Goal: Task Accomplishment & Management: Manage account settings

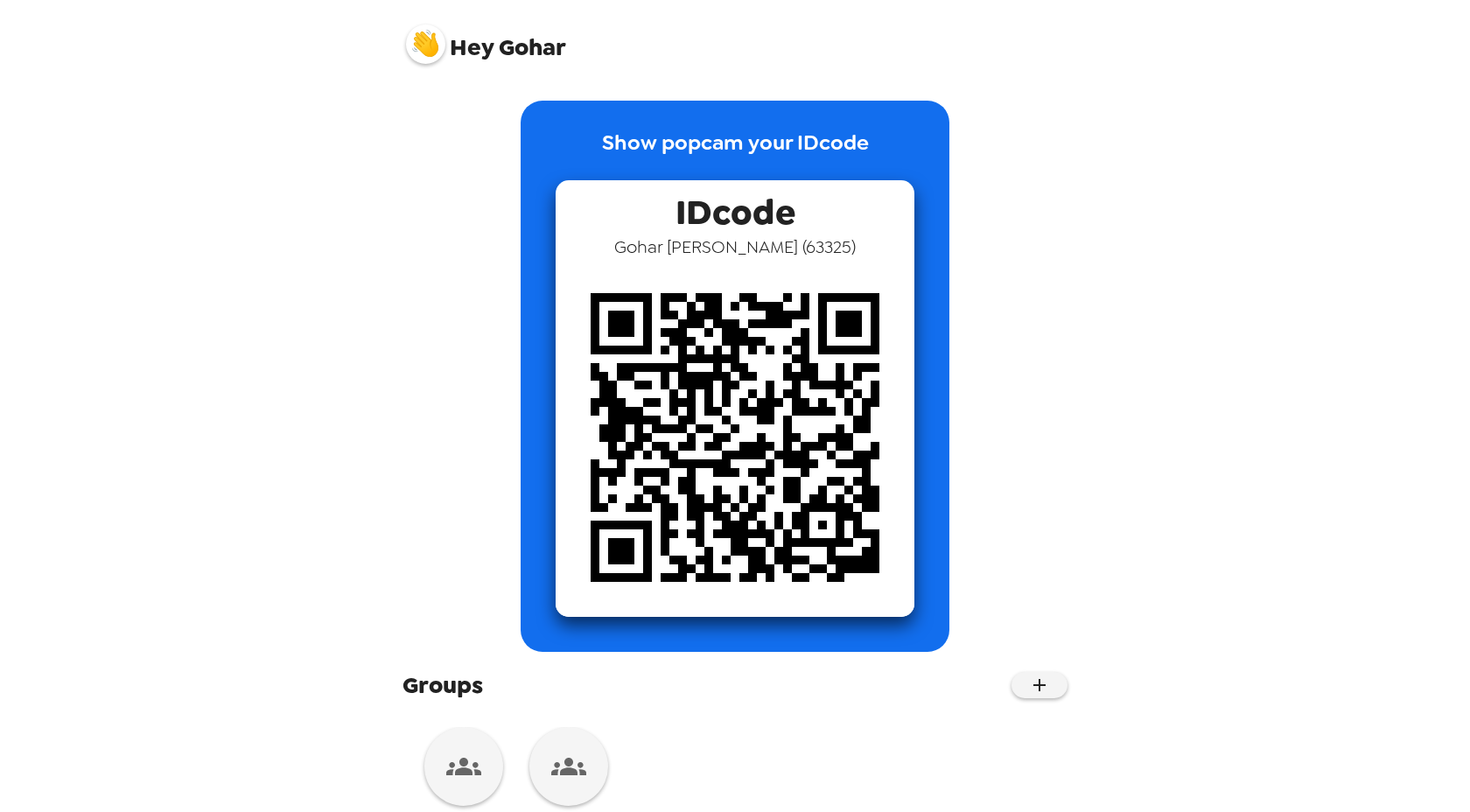
click at [413, 56] on img at bounding box center [426, 44] width 40 height 40
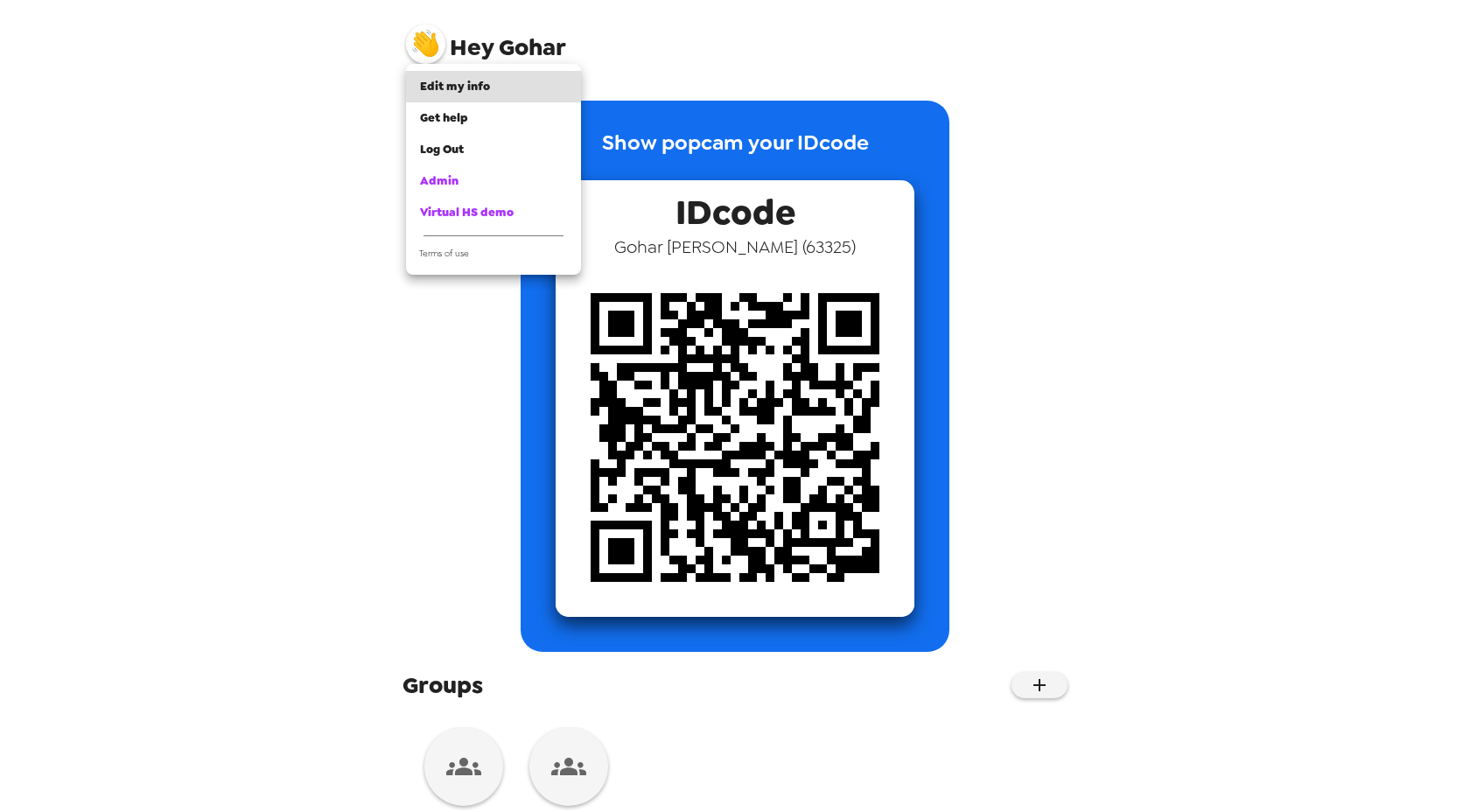
click at [442, 534] on div at bounding box center [735, 406] width 1470 height 812
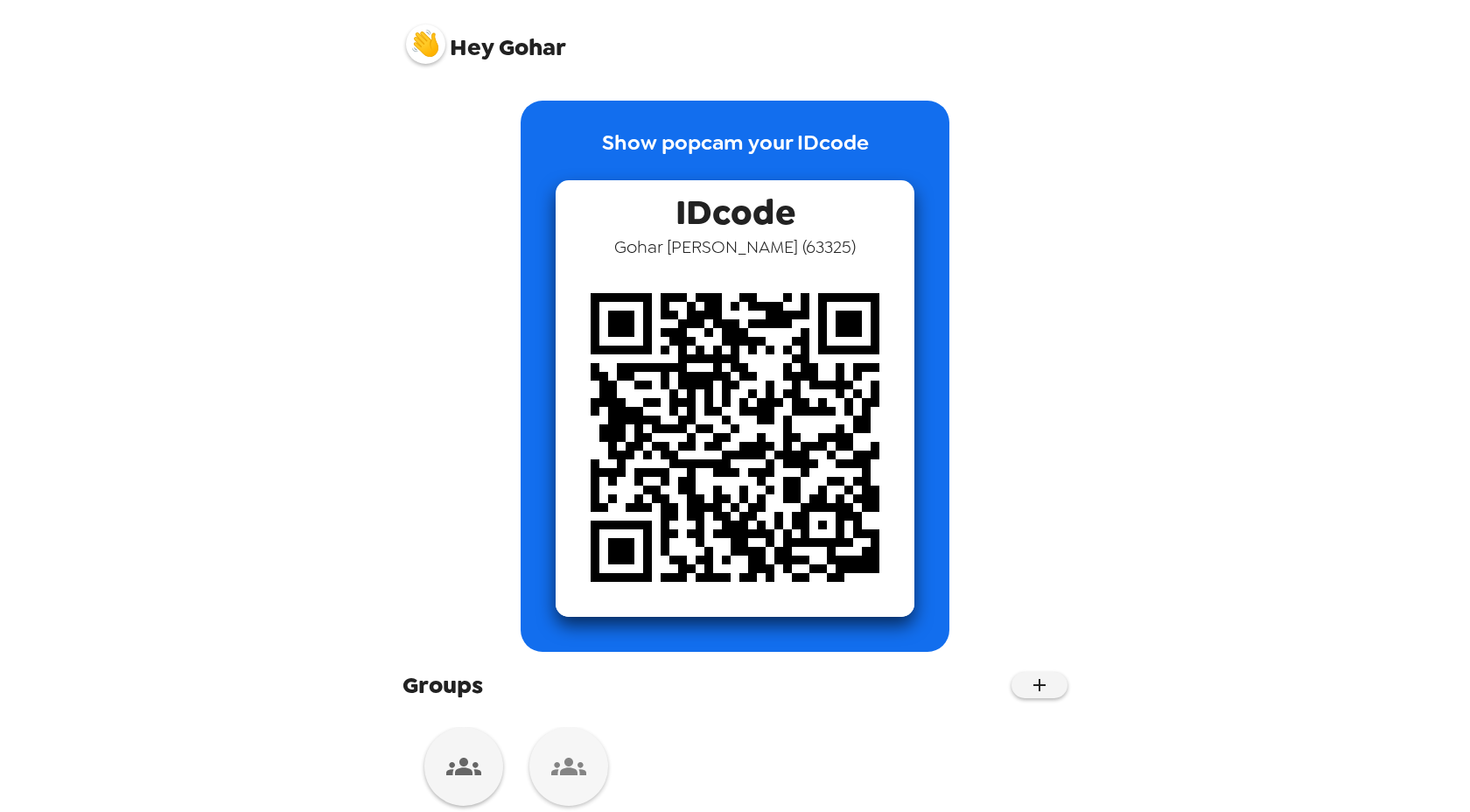
scroll to position [47, 0]
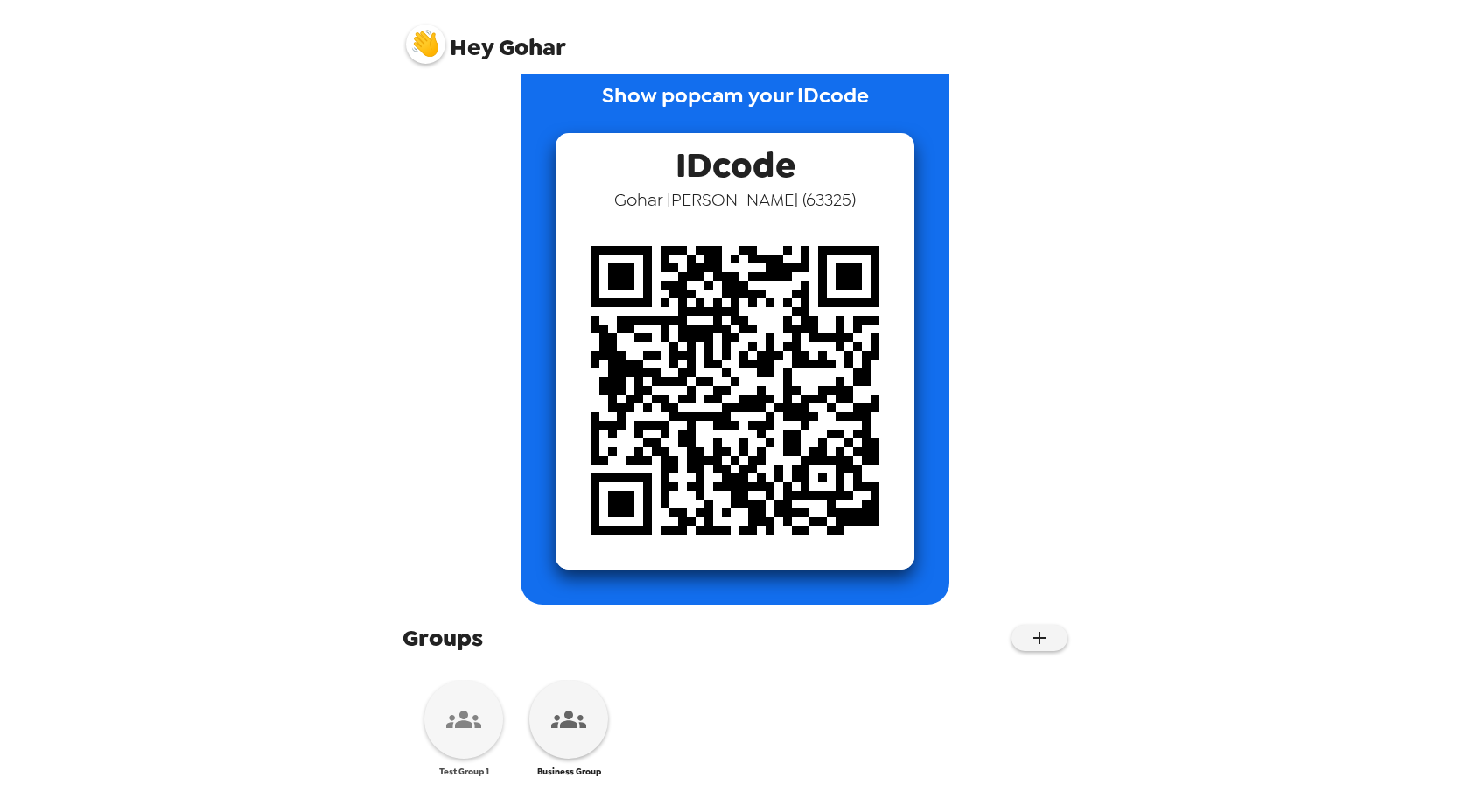
click at [452, 739] on div at bounding box center [464, 719] width 79 height 79
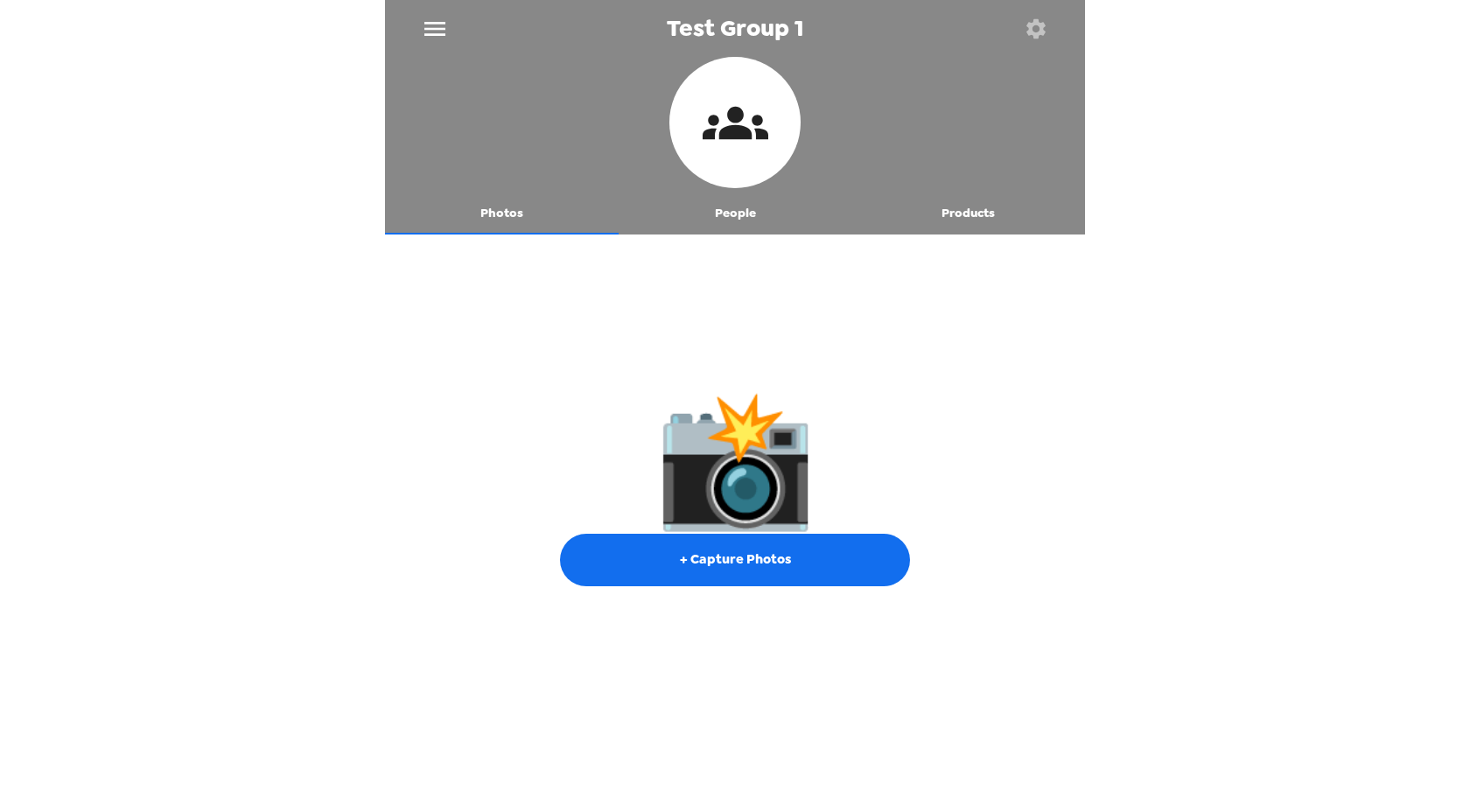
click at [729, 215] on button "People" at bounding box center [736, 214] width 234 height 42
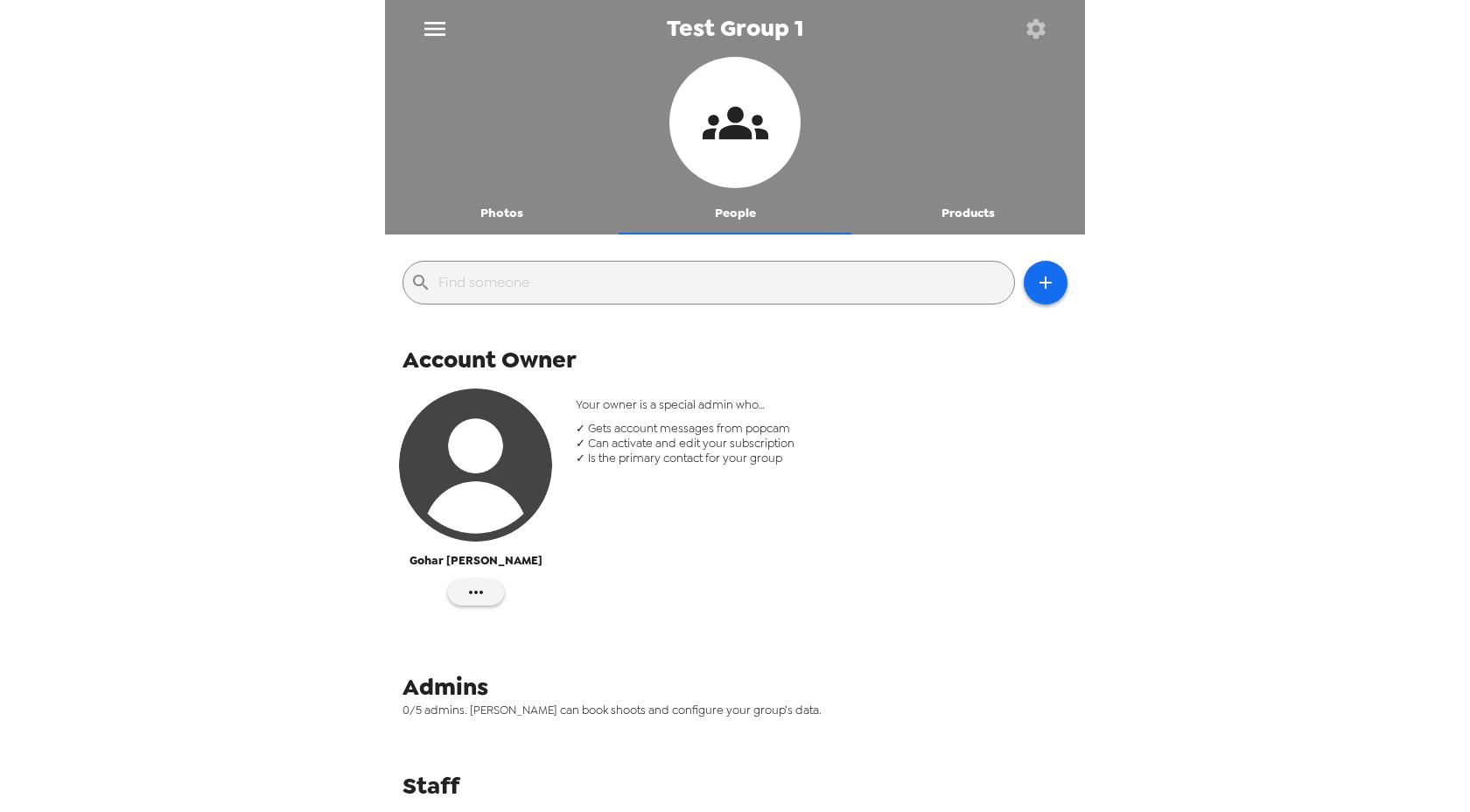
click at [513, 212] on button "Photos" at bounding box center [502, 214] width 234 height 42
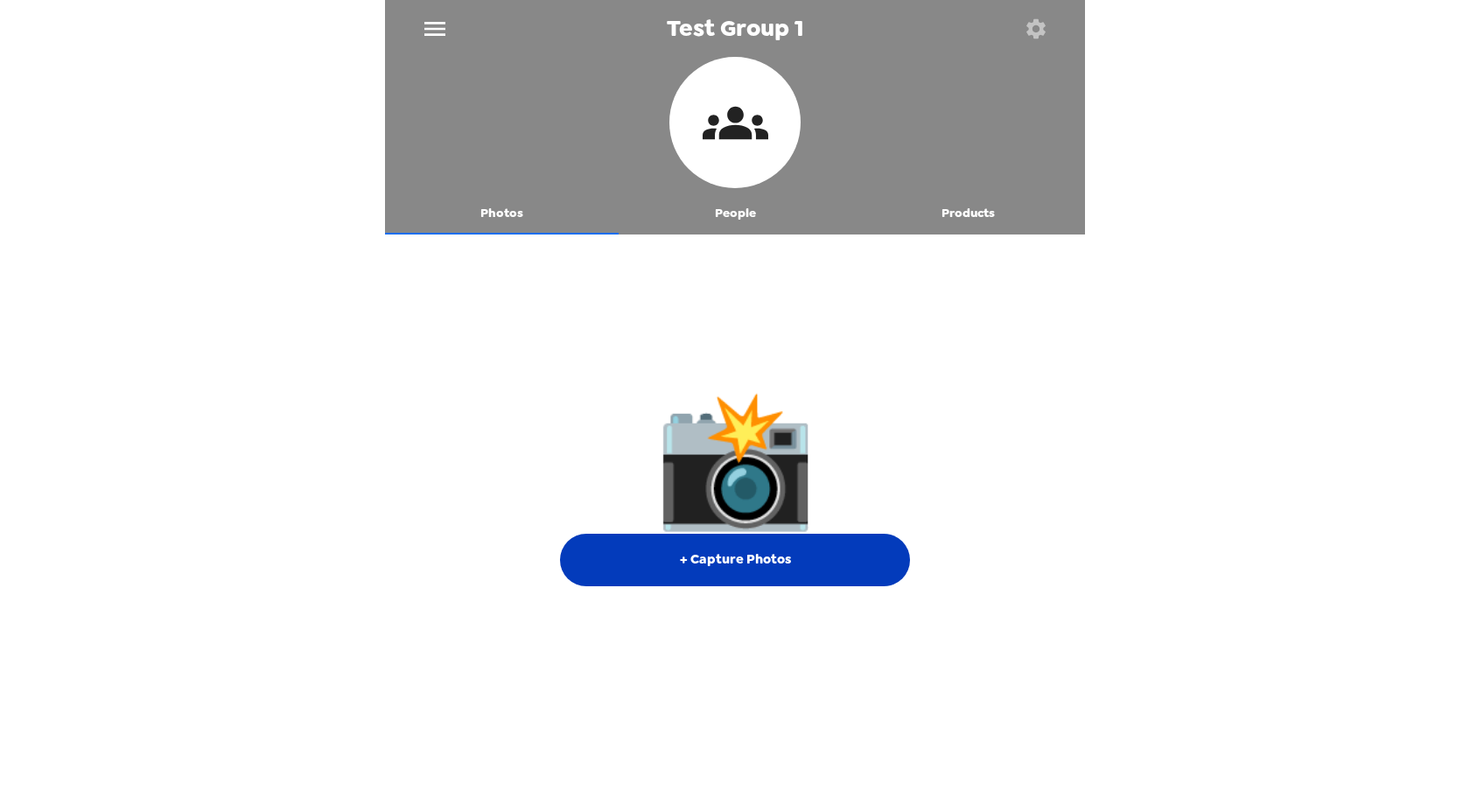
click at [732, 549] on button "+ Capture Photos" at bounding box center [735, 560] width 350 height 52
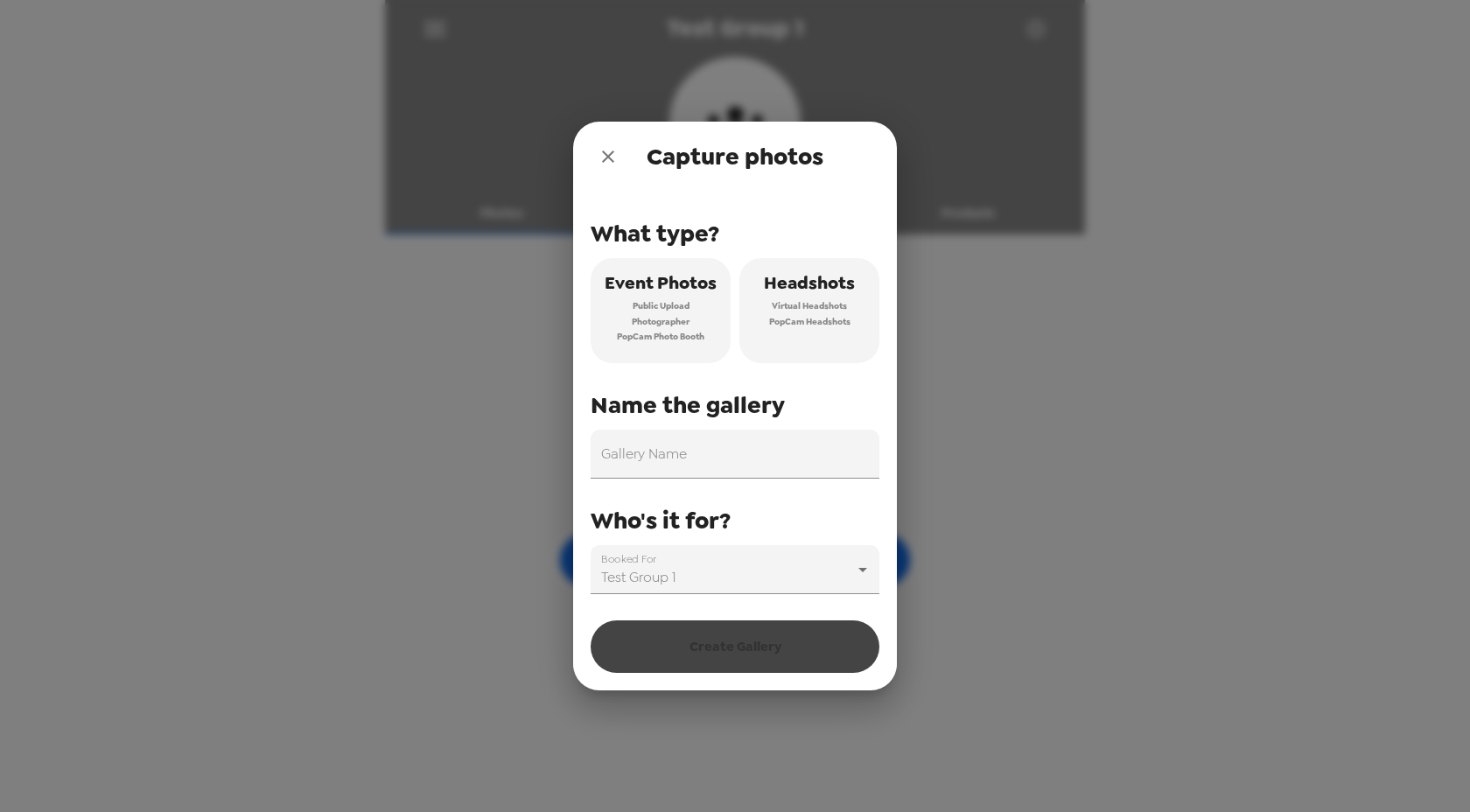
click at [650, 314] on span "Photographer" at bounding box center [660, 321] width 58 height 16
click at [695, 464] on input "Gallery Name" at bounding box center [735, 454] width 289 height 49
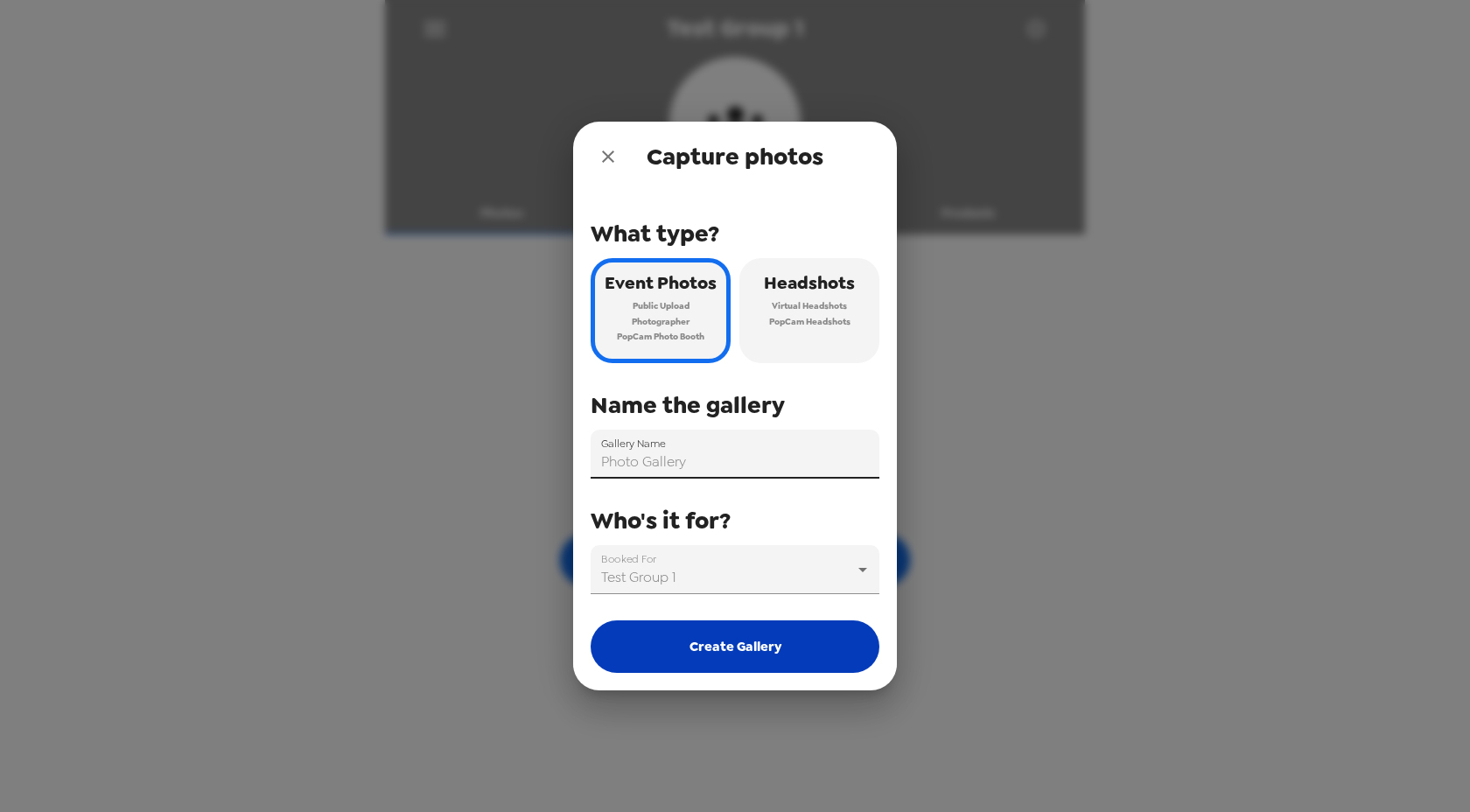
type input "Photo Gallery"
click at [730, 646] on button "Create Gallery" at bounding box center [735, 646] width 289 height 52
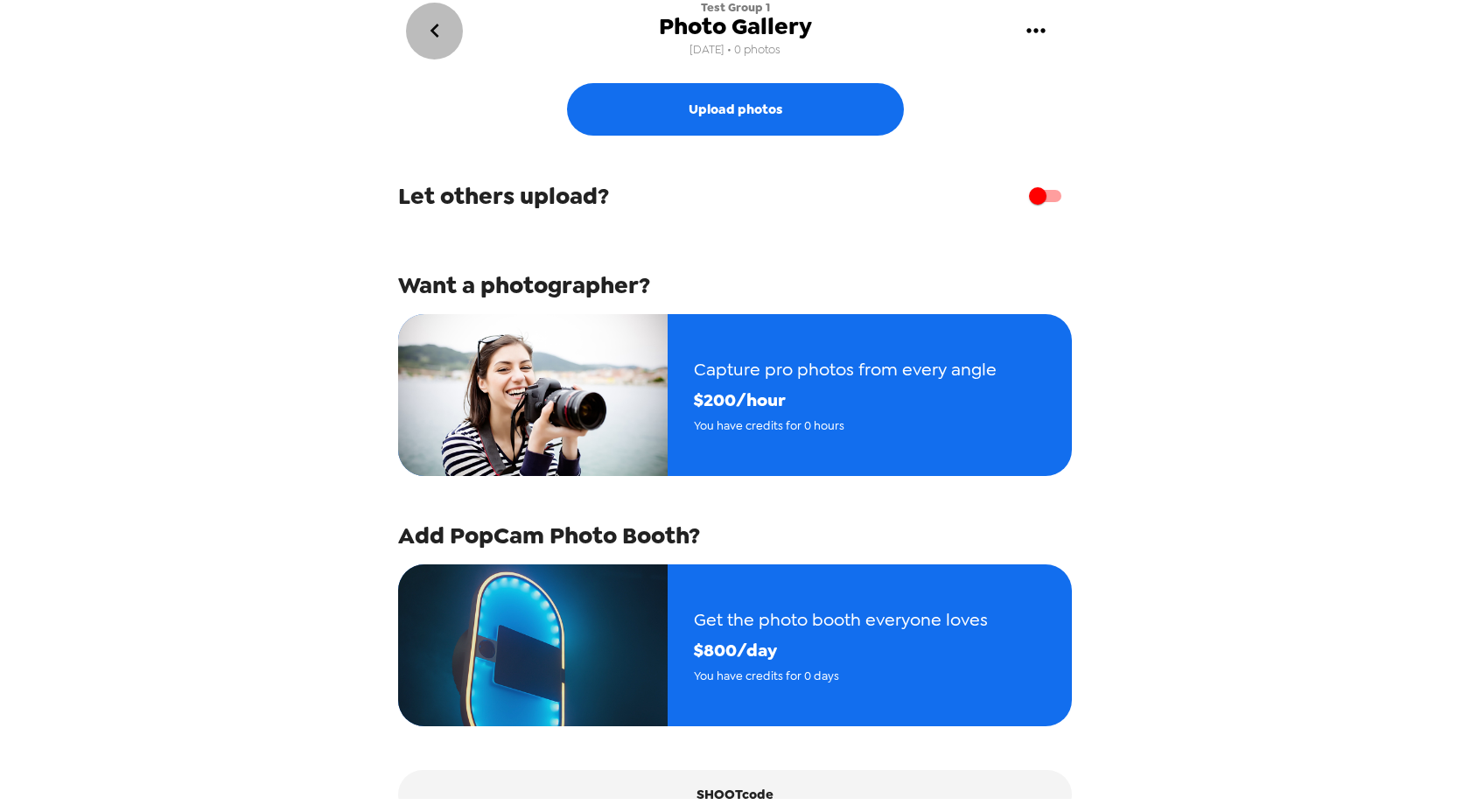
click at [435, 33] on icon "go back" at bounding box center [435, 30] width 9 height 14
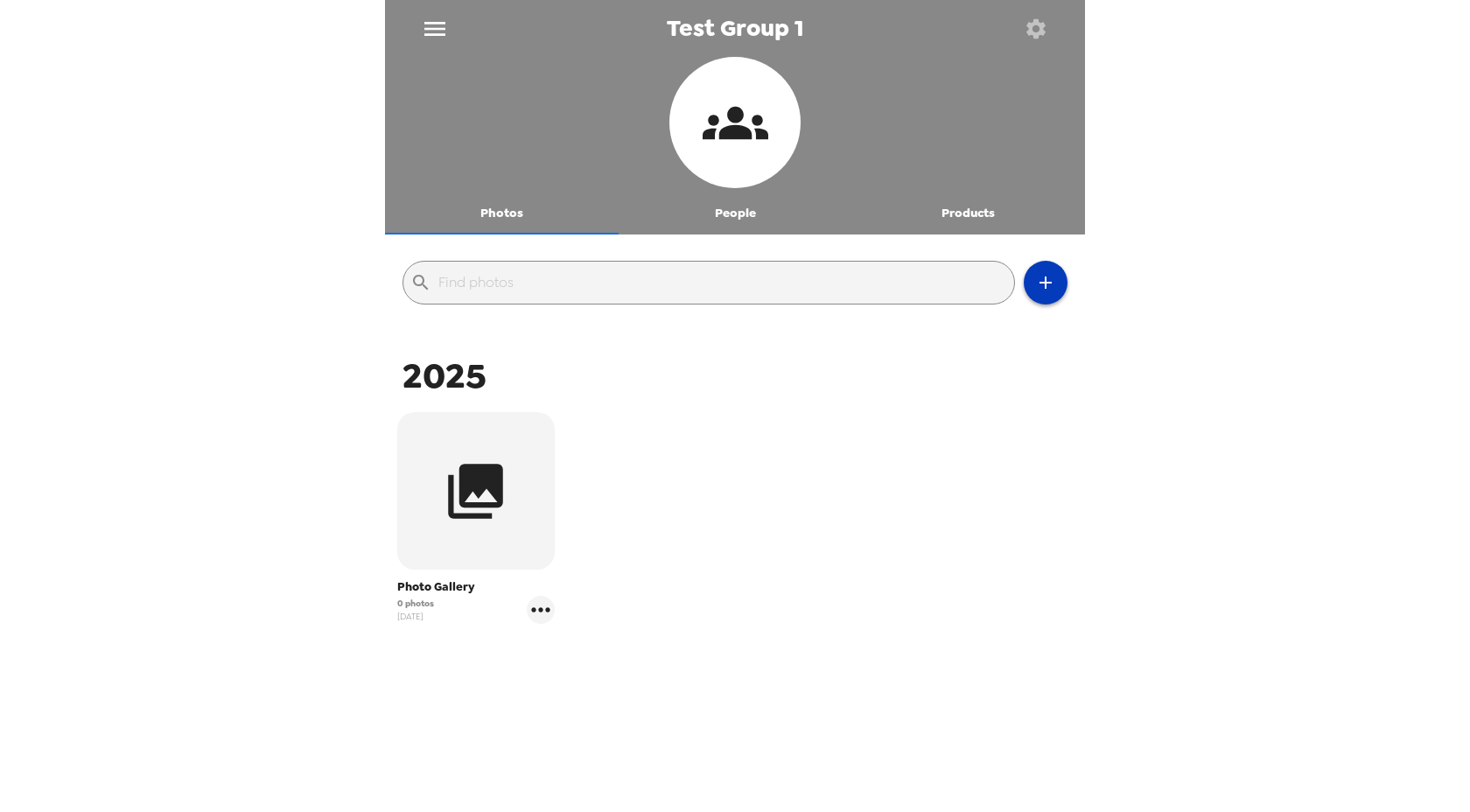
click at [1034, 269] on button "button" at bounding box center [1046, 283] width 44 height 44
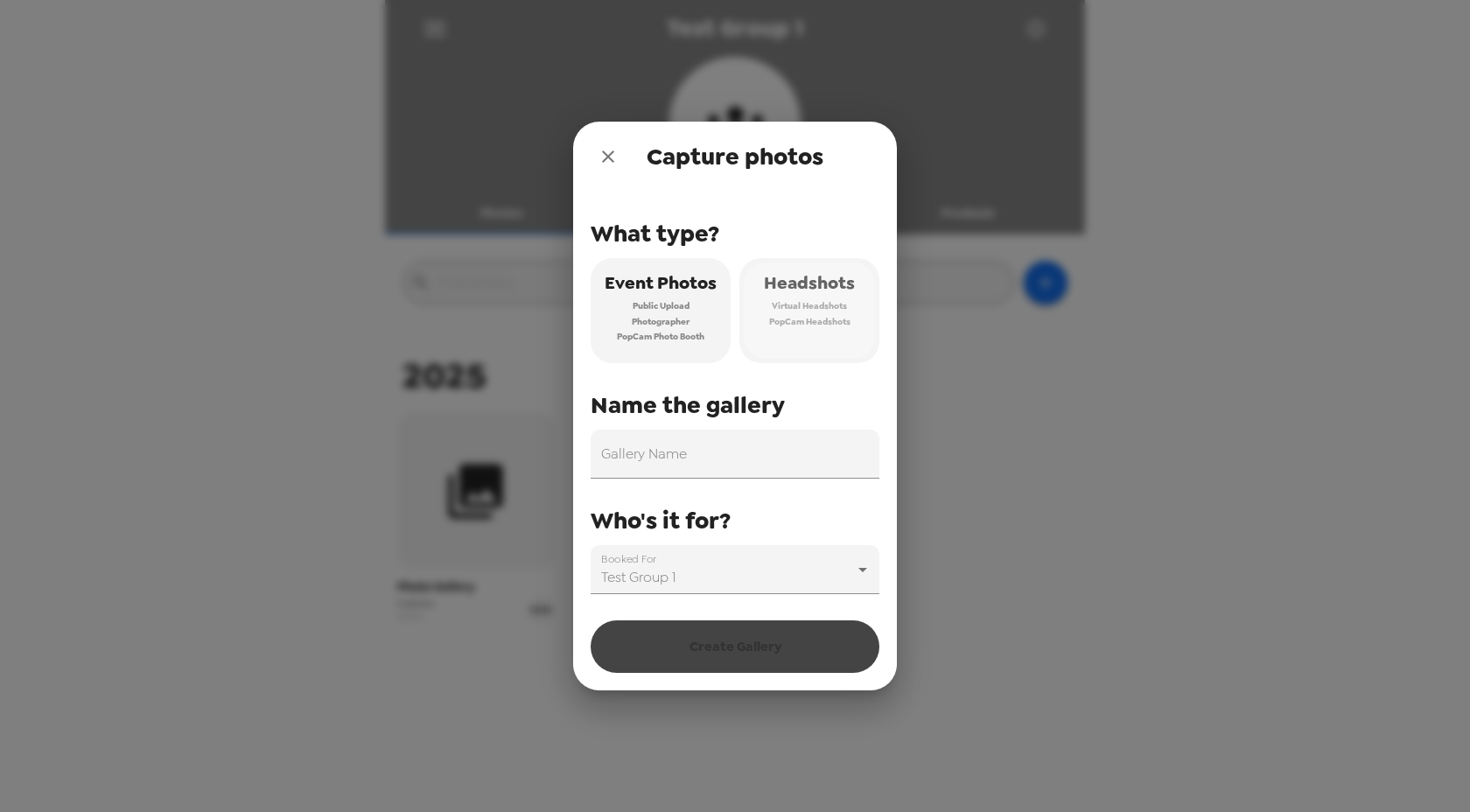
click at [830, 306] on span "Virtual Headshots" at bounding box center [810, 306] width 76 height 16
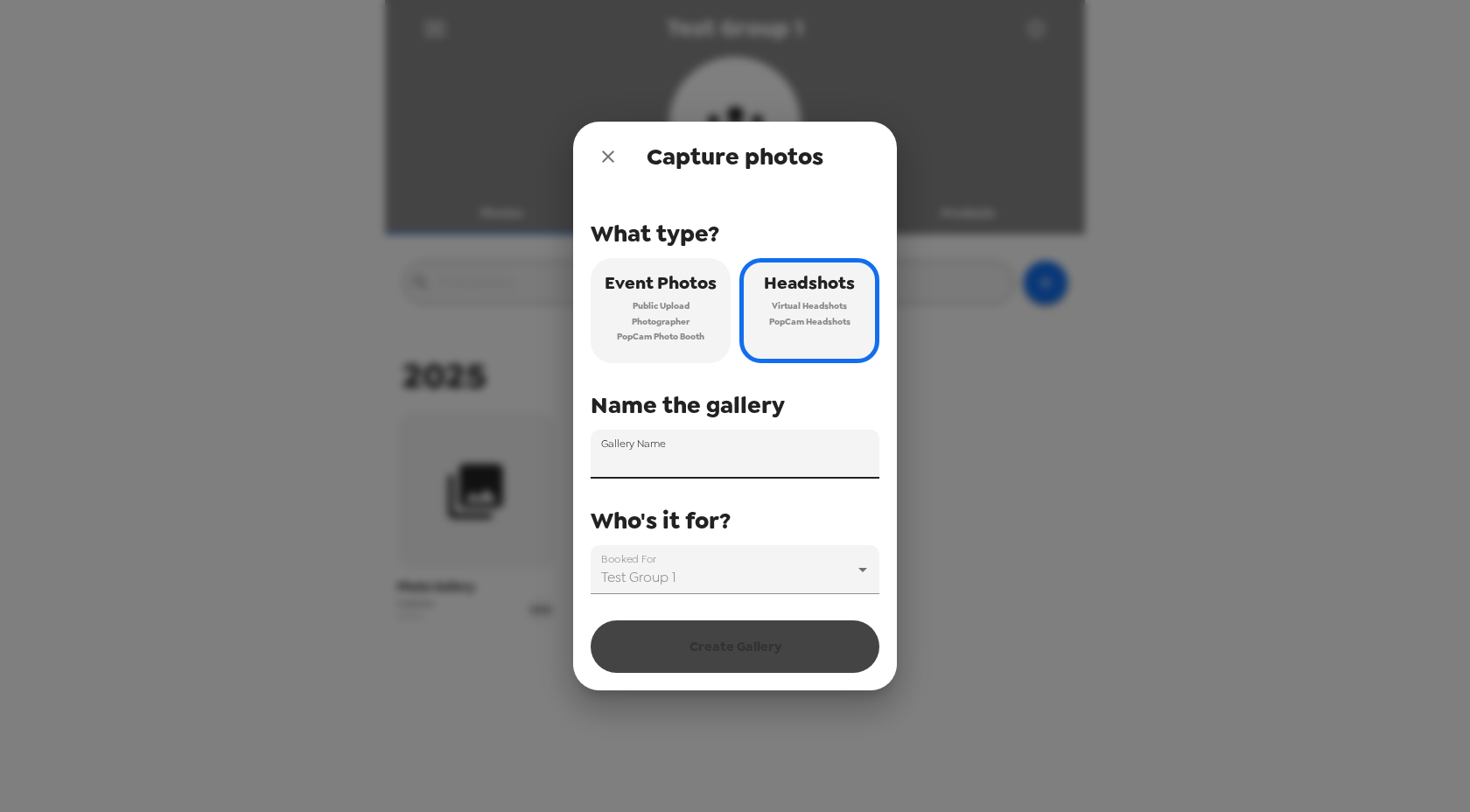
click at [722, 458] on input "Gallery Name" at bounding box center [735, 454] width 289 height 49
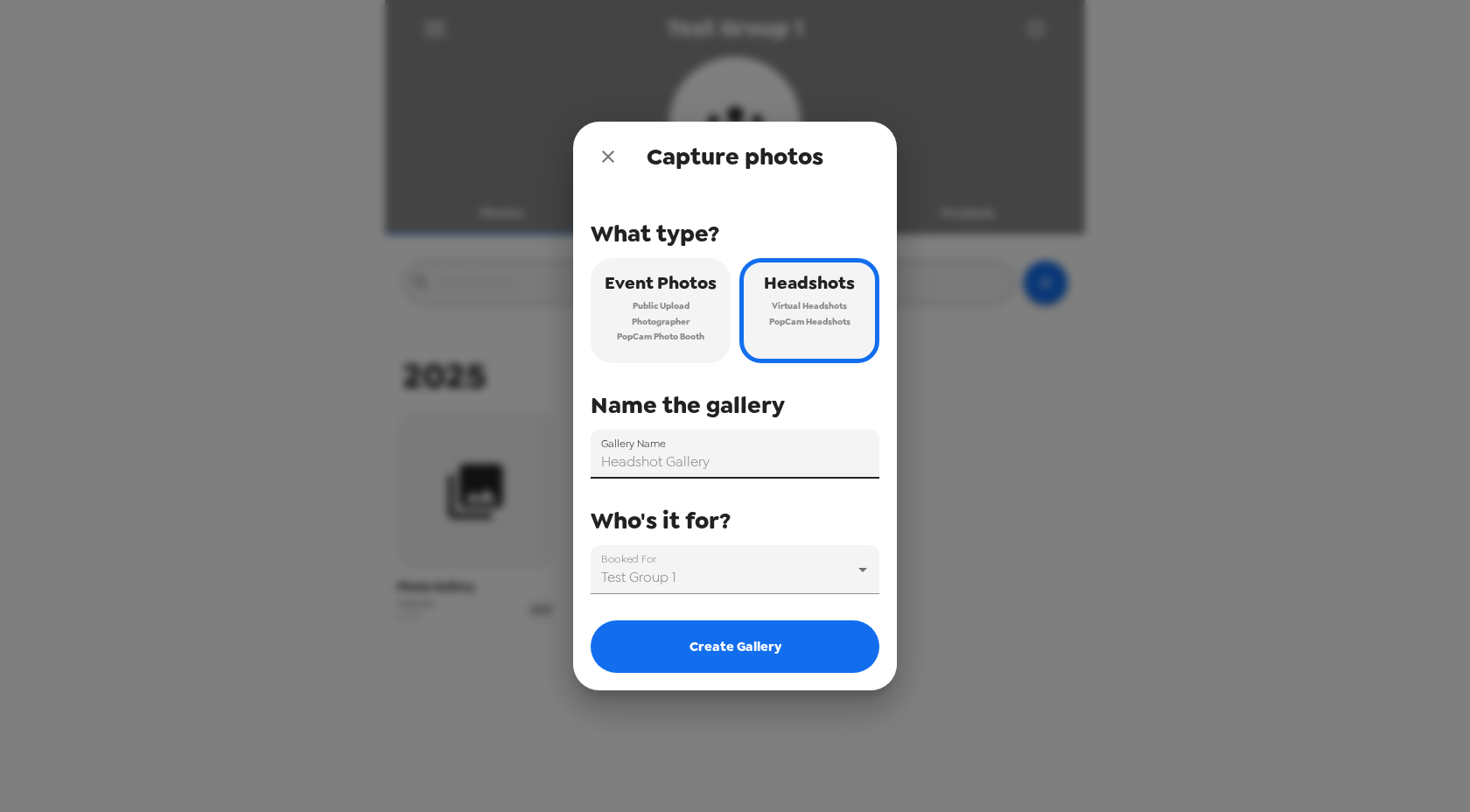
type input "Headshot Gallery"
click at [760, 649] on button "Create Gallery" at bounding box center [735, 646] width 289 height 52
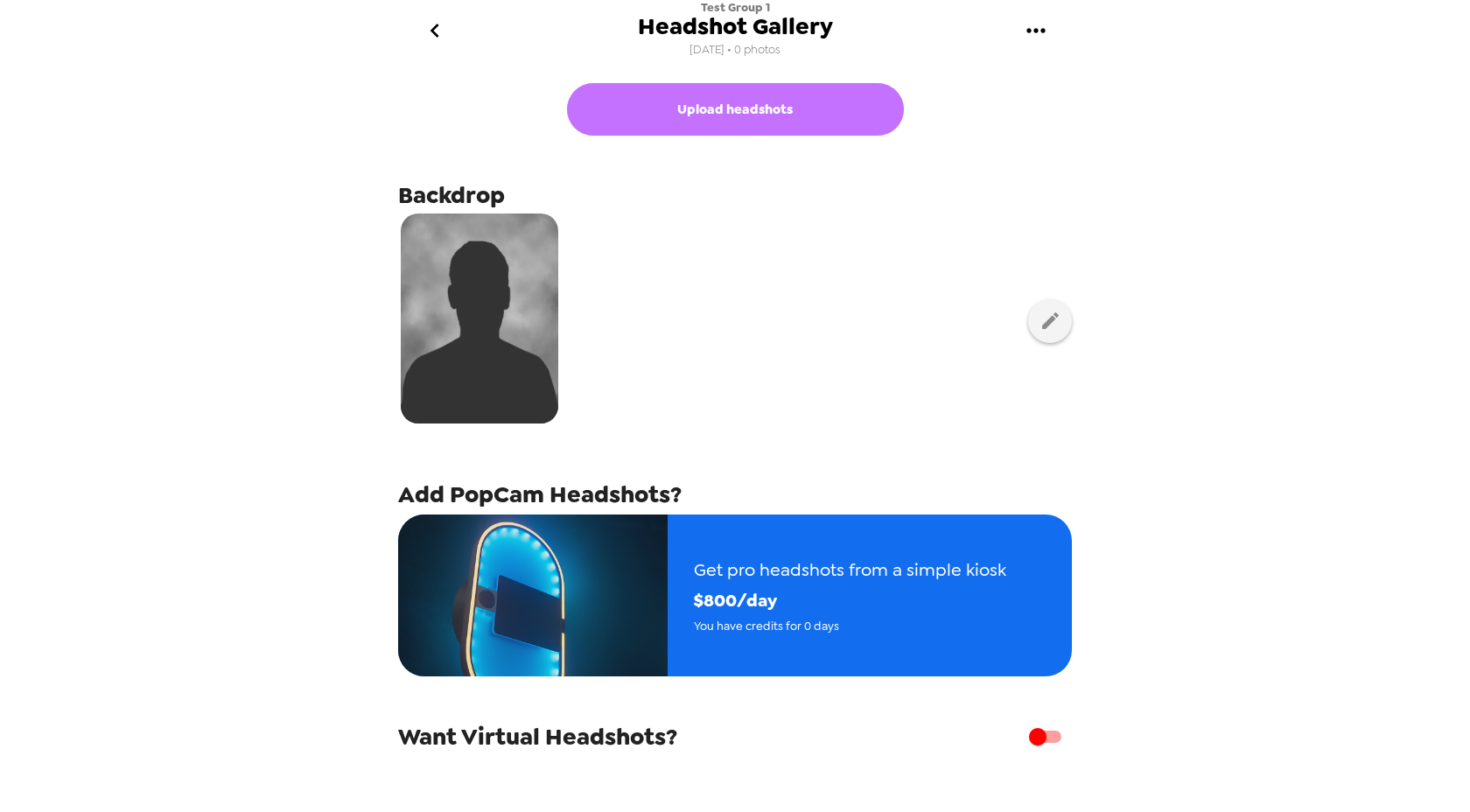
click at [767, 93] on button "Upload headshots" at bounding box center [736, 109] width 337 height 52
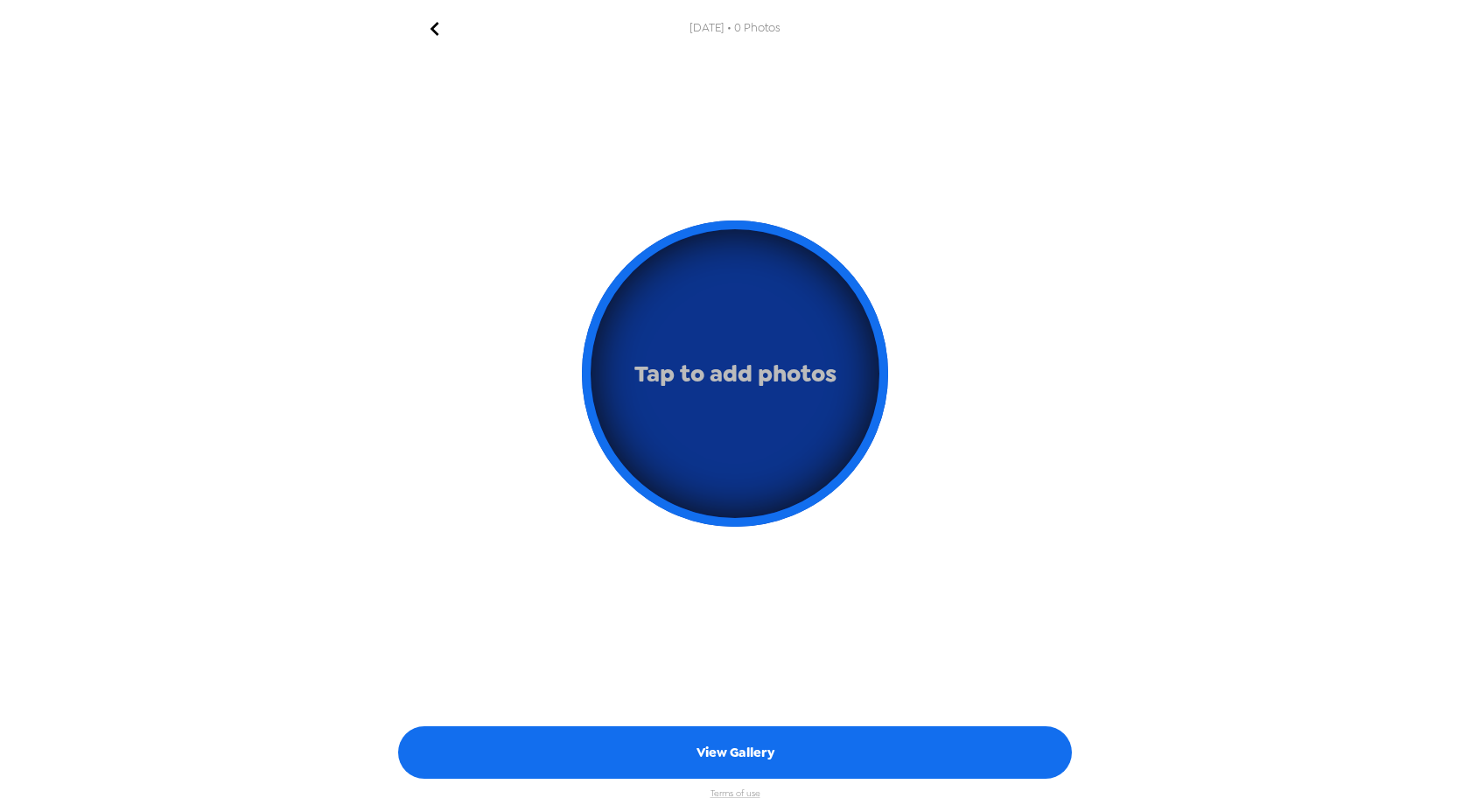
click at [733, 342] on button "Tap to add photos" at bounding box center [735, 373] width 307 height 307
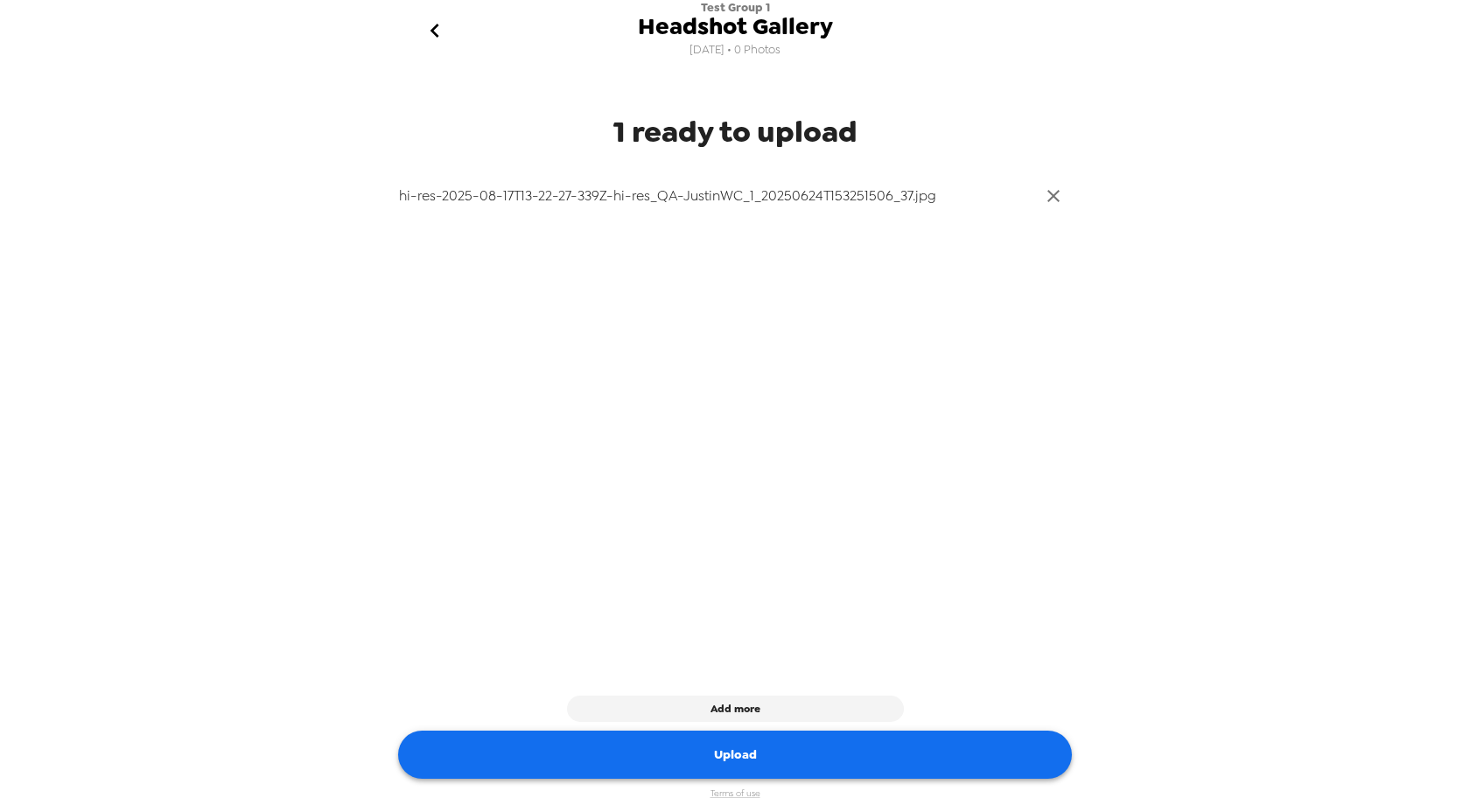
click at [733, 762] on button "Upload" at bounding box center [735, 754] width 674 height 48
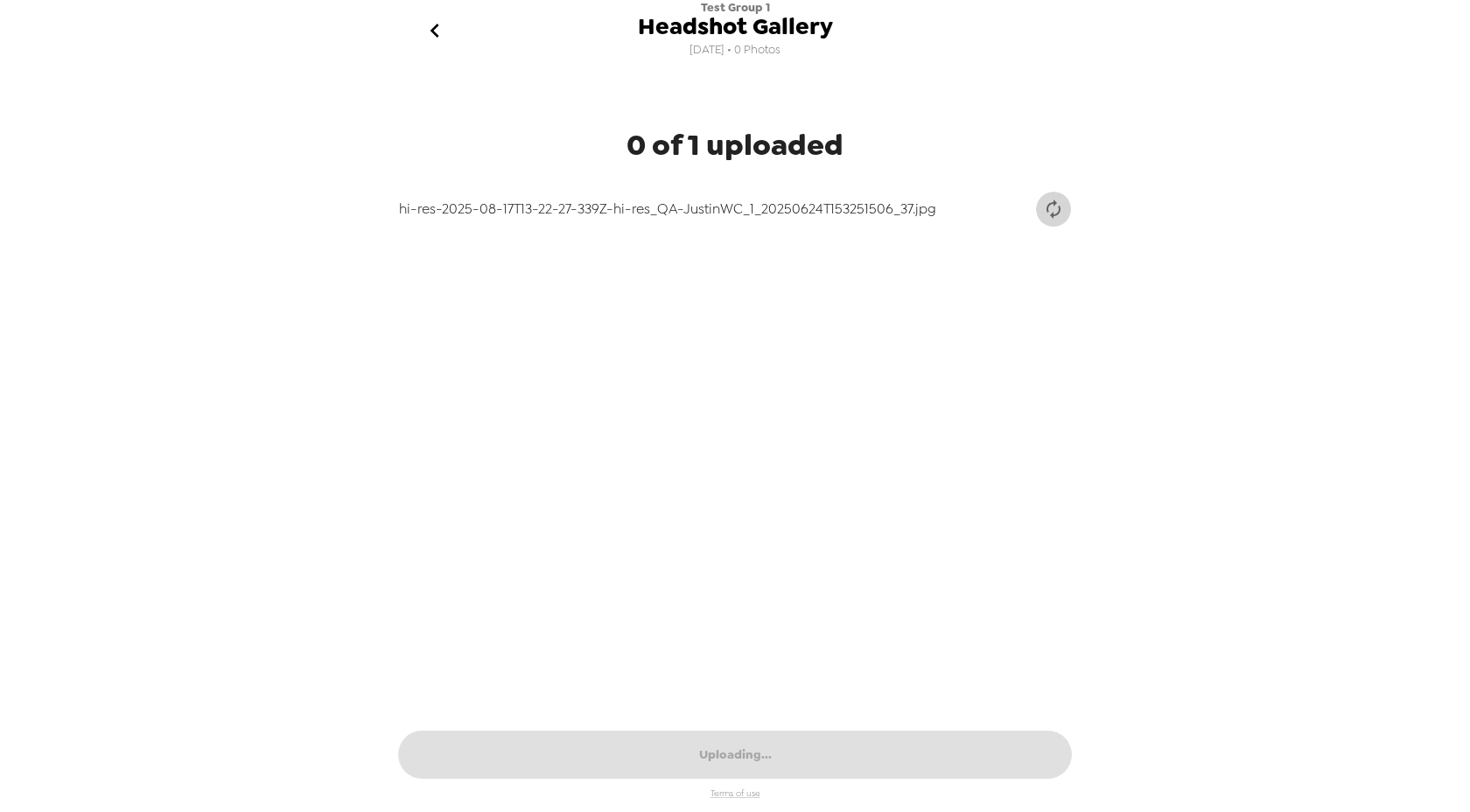
click at [1055, 208] on icon "delete" at bounding box center [1054, 209] width 21 height 21
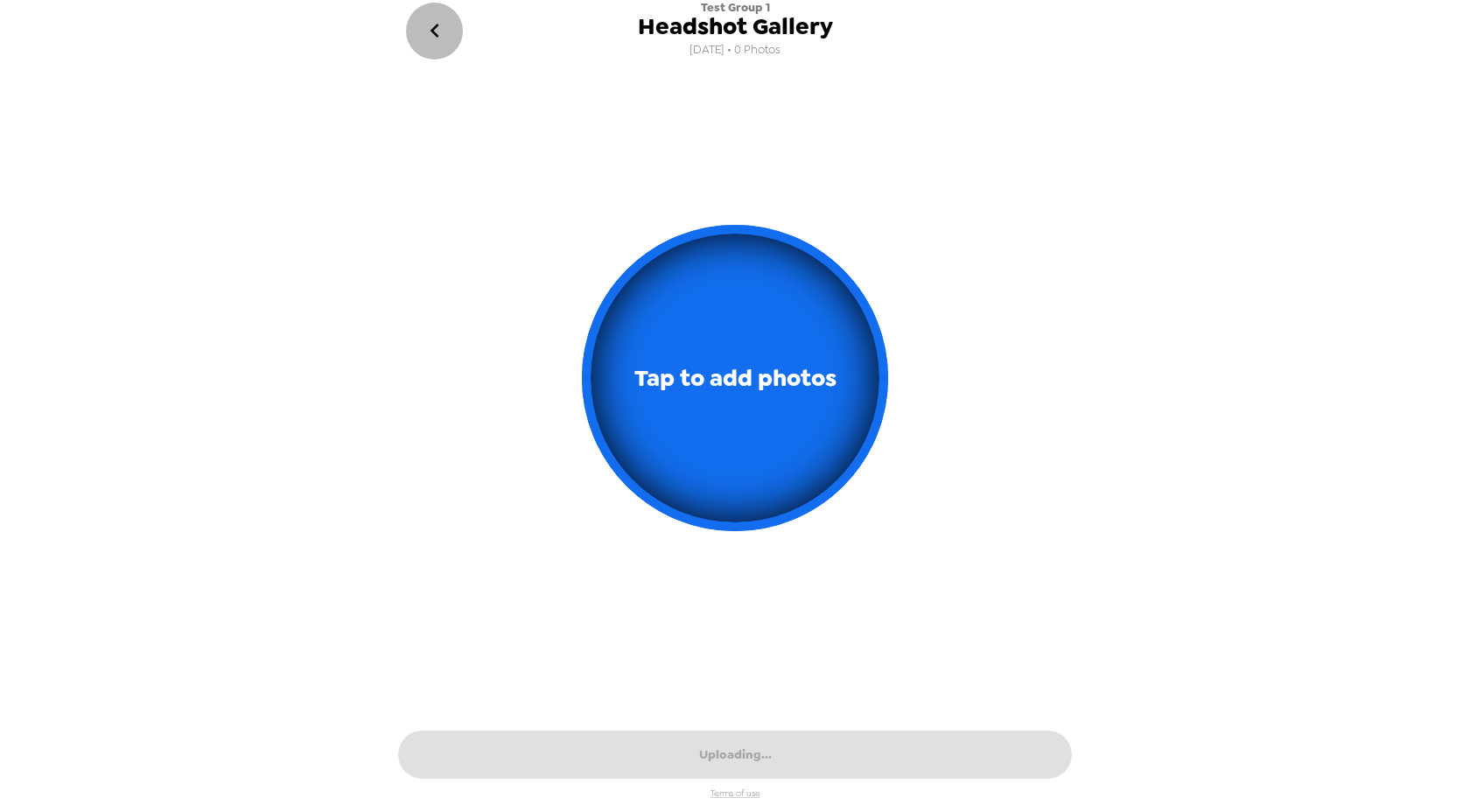
click at [442, 27] on icon "go back" at bounding box center [435, 30] width 28 height 28
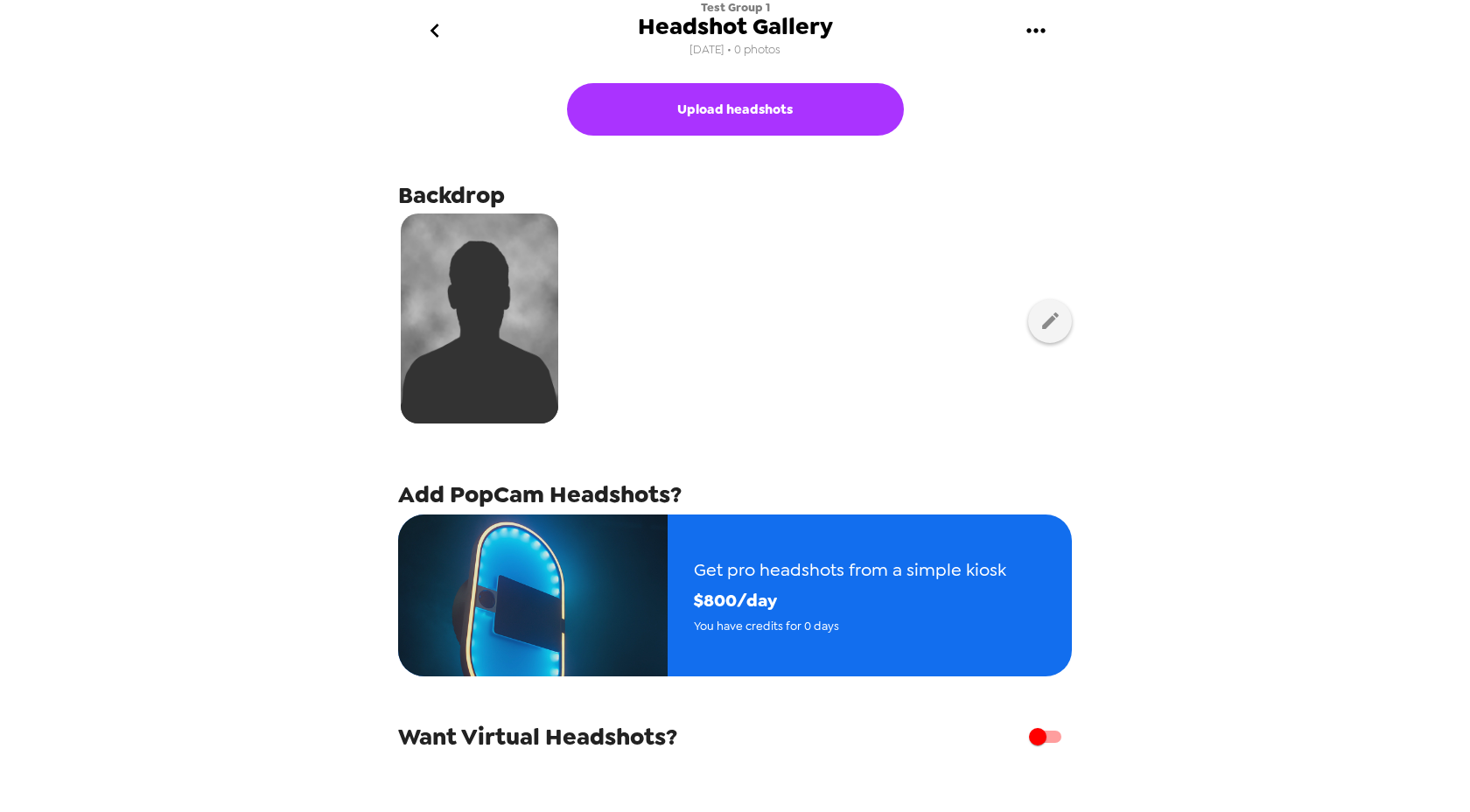
click at [442, 27] on icon "go back" at bounding box center [435, 30] width 28 height 28
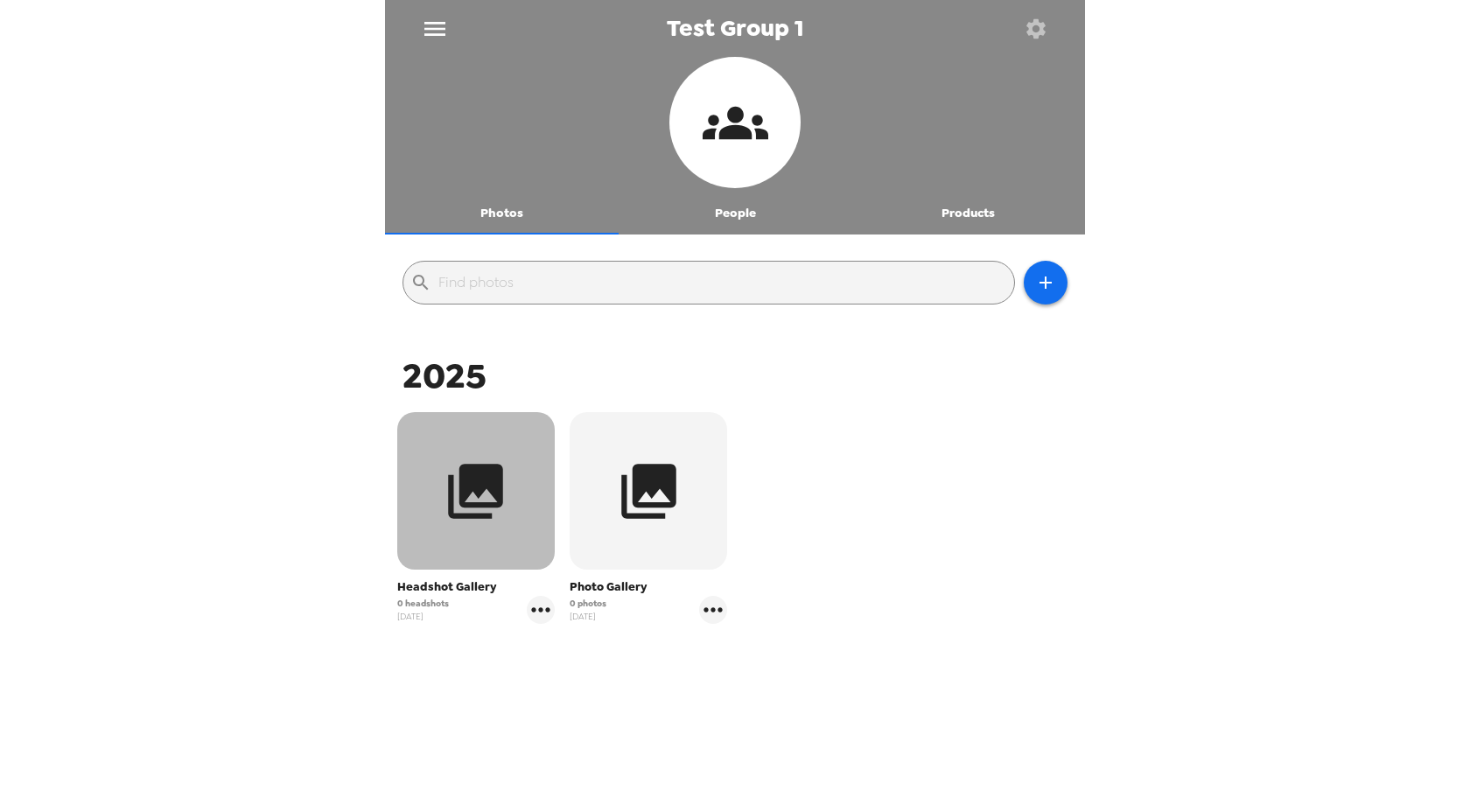
click at [472, 523] on icon "button" at bounding box center [475, 491] width 65 height 65
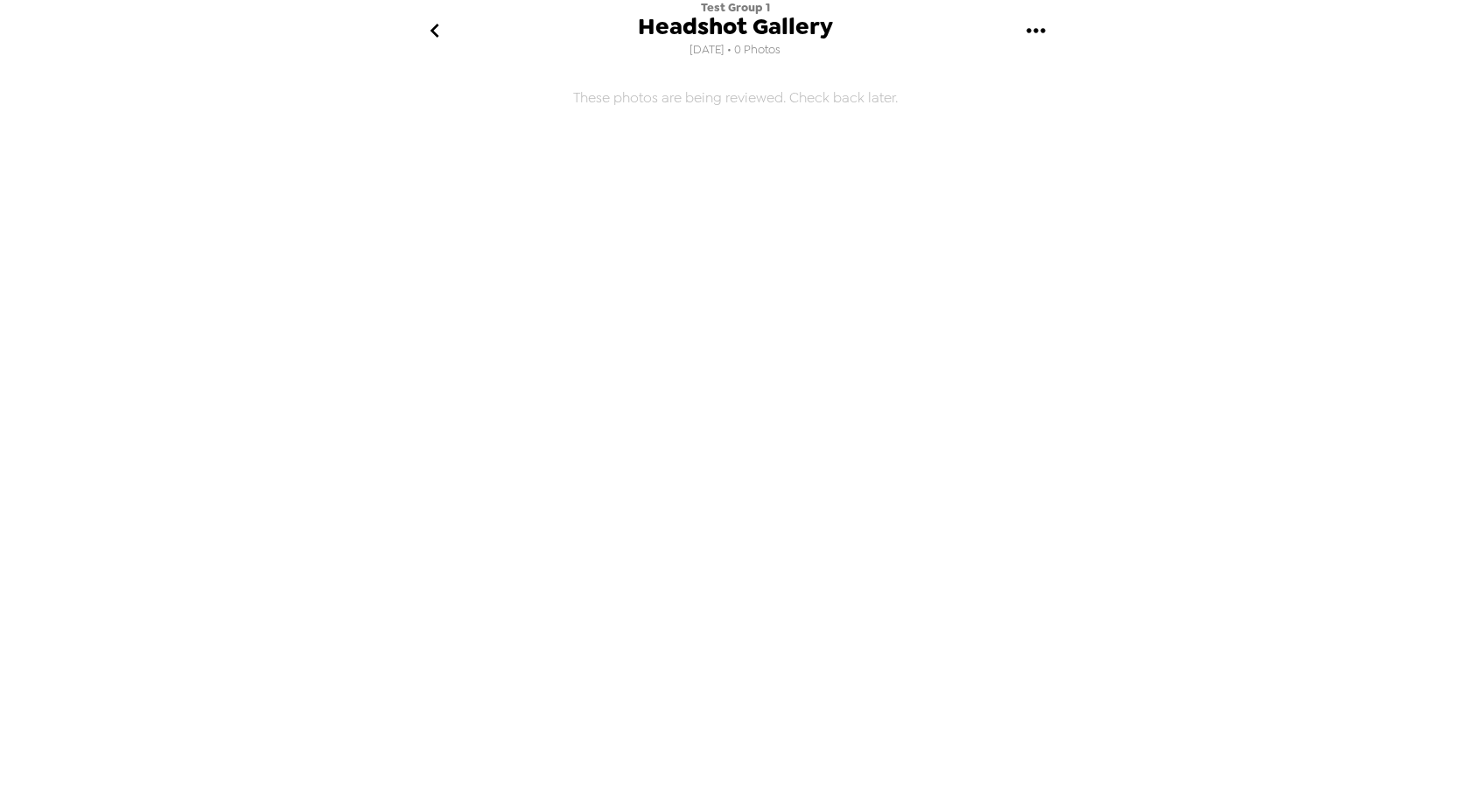
click at [426, 30] on icon "go back" at bounding box center [435, 30] width 28 height 28
click at [426, 30] on div at bounding box center [735, 17] width 700 height 35
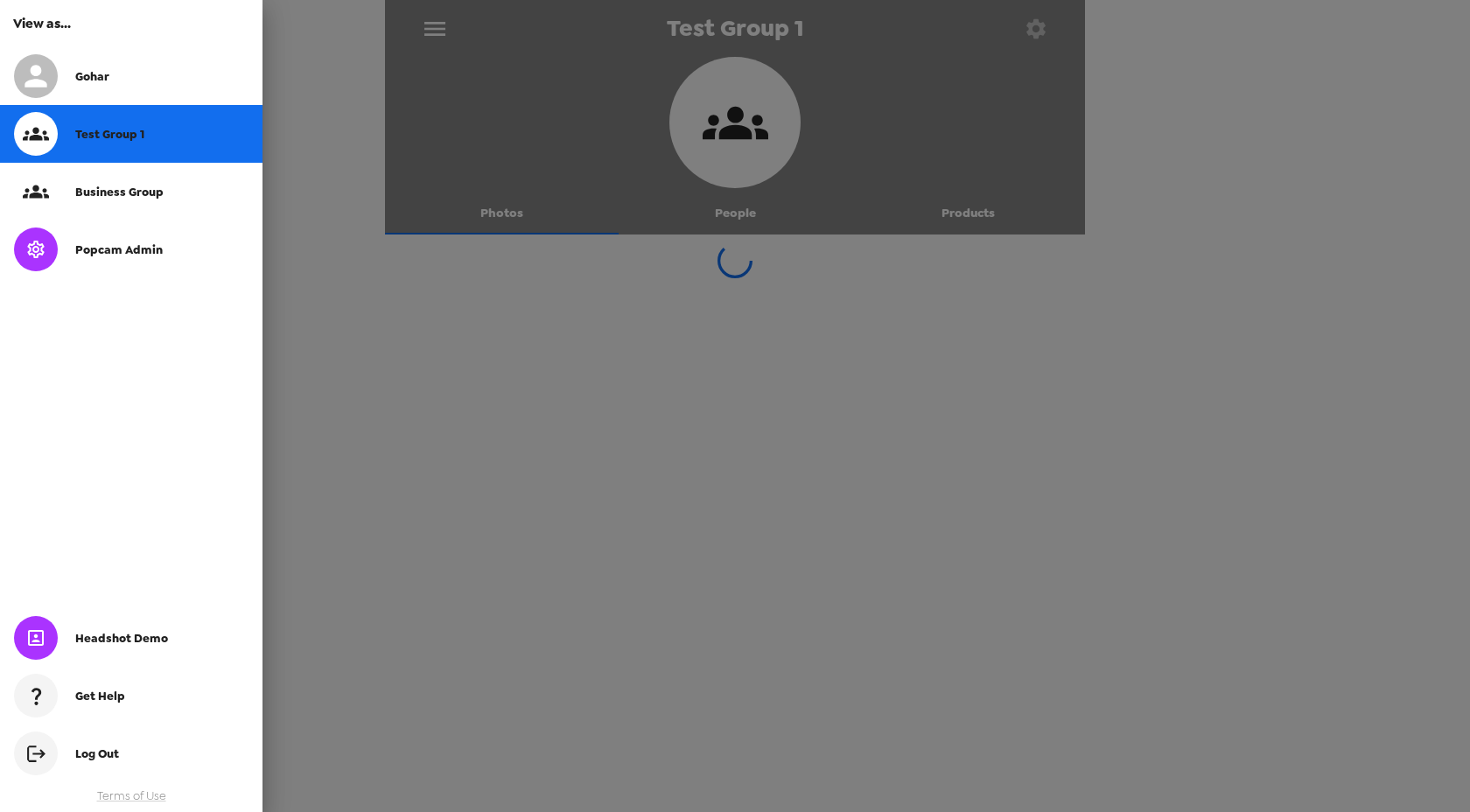
click at [426, 30] on div at bounding box center [735, 406] width 1470 height 812
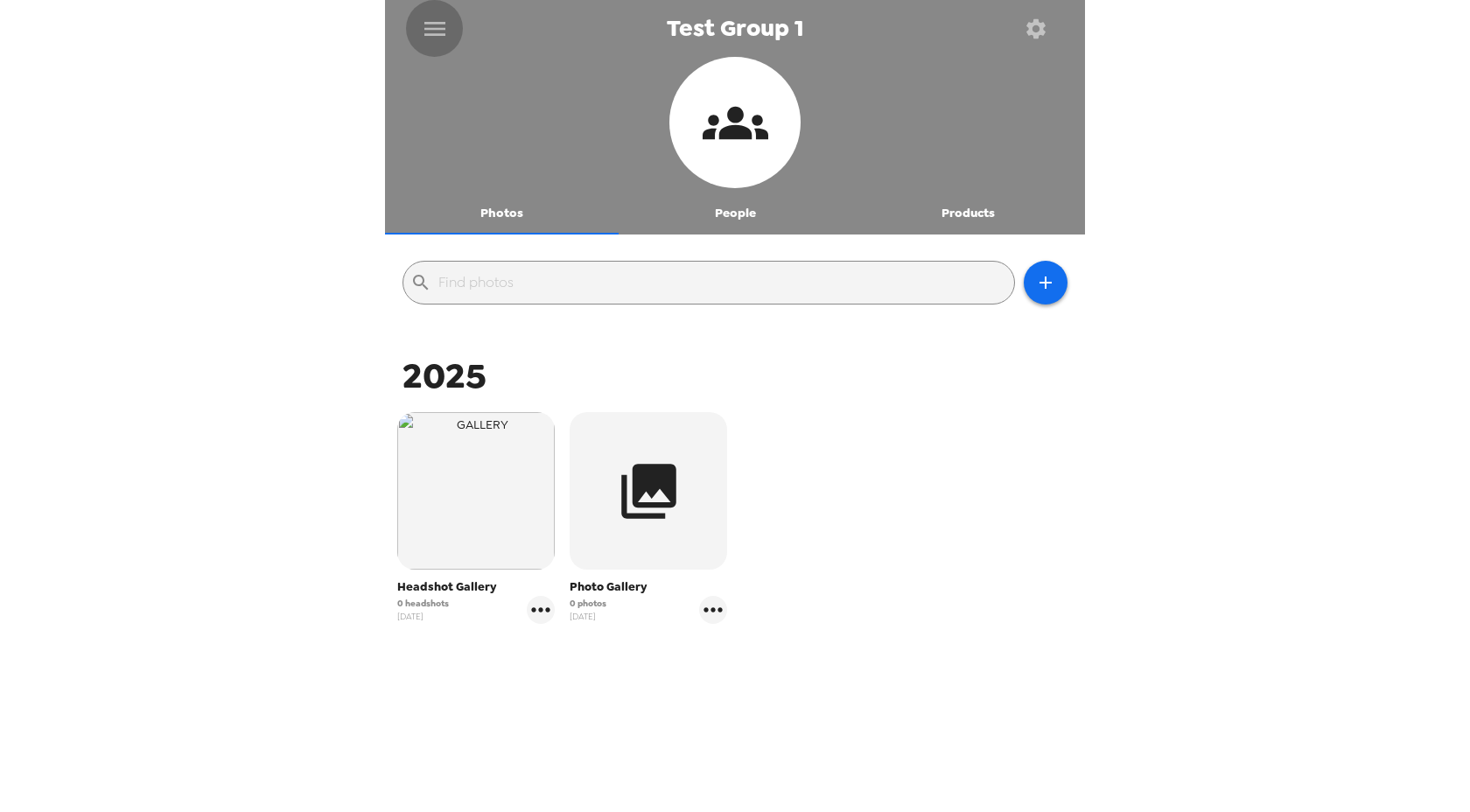
click at [426, 30] on icon "menu" at bounding box center [435, 29] width 28 height 28
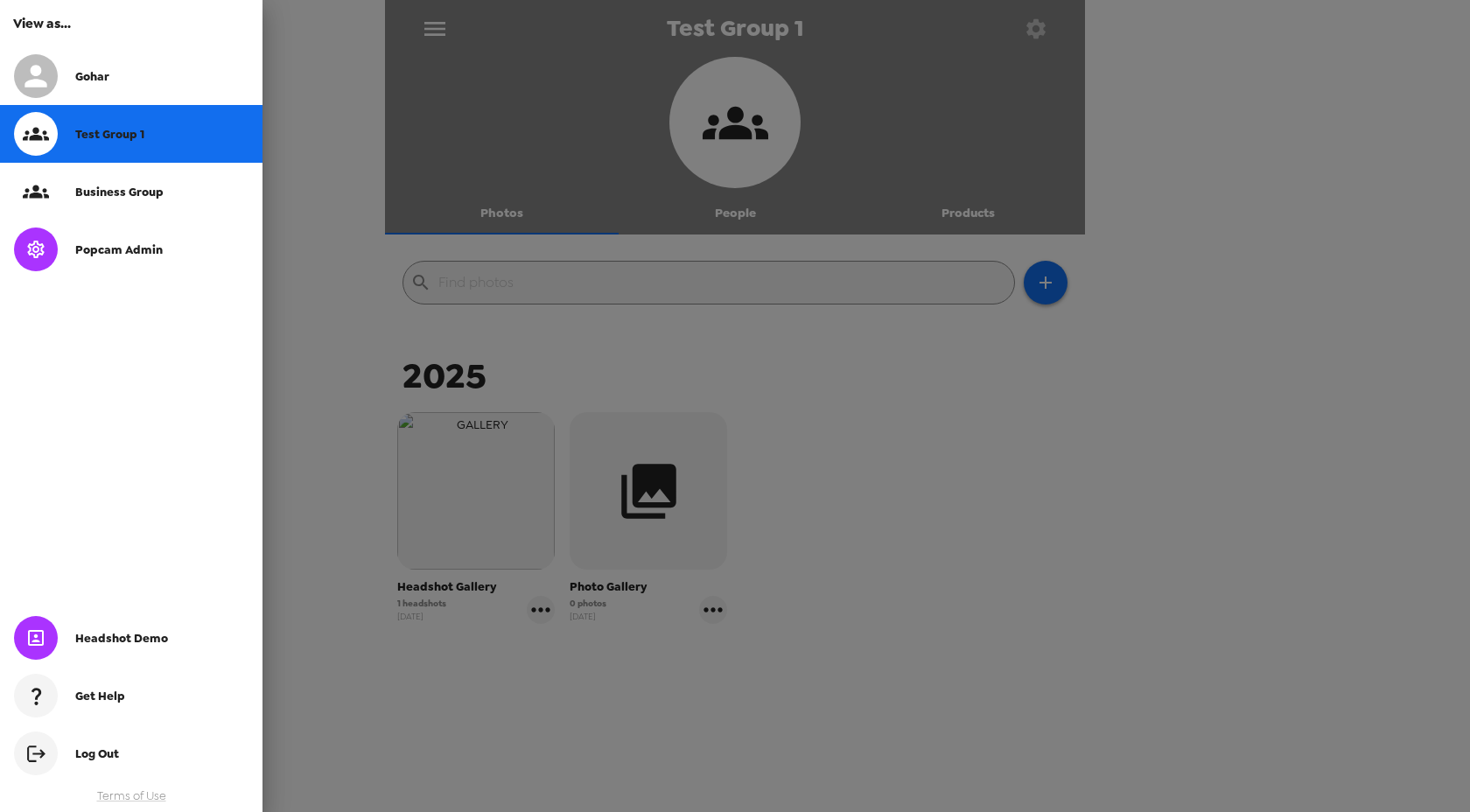
click at [480, 531] on div at bounding box center [735, 406] width 1470 height 812
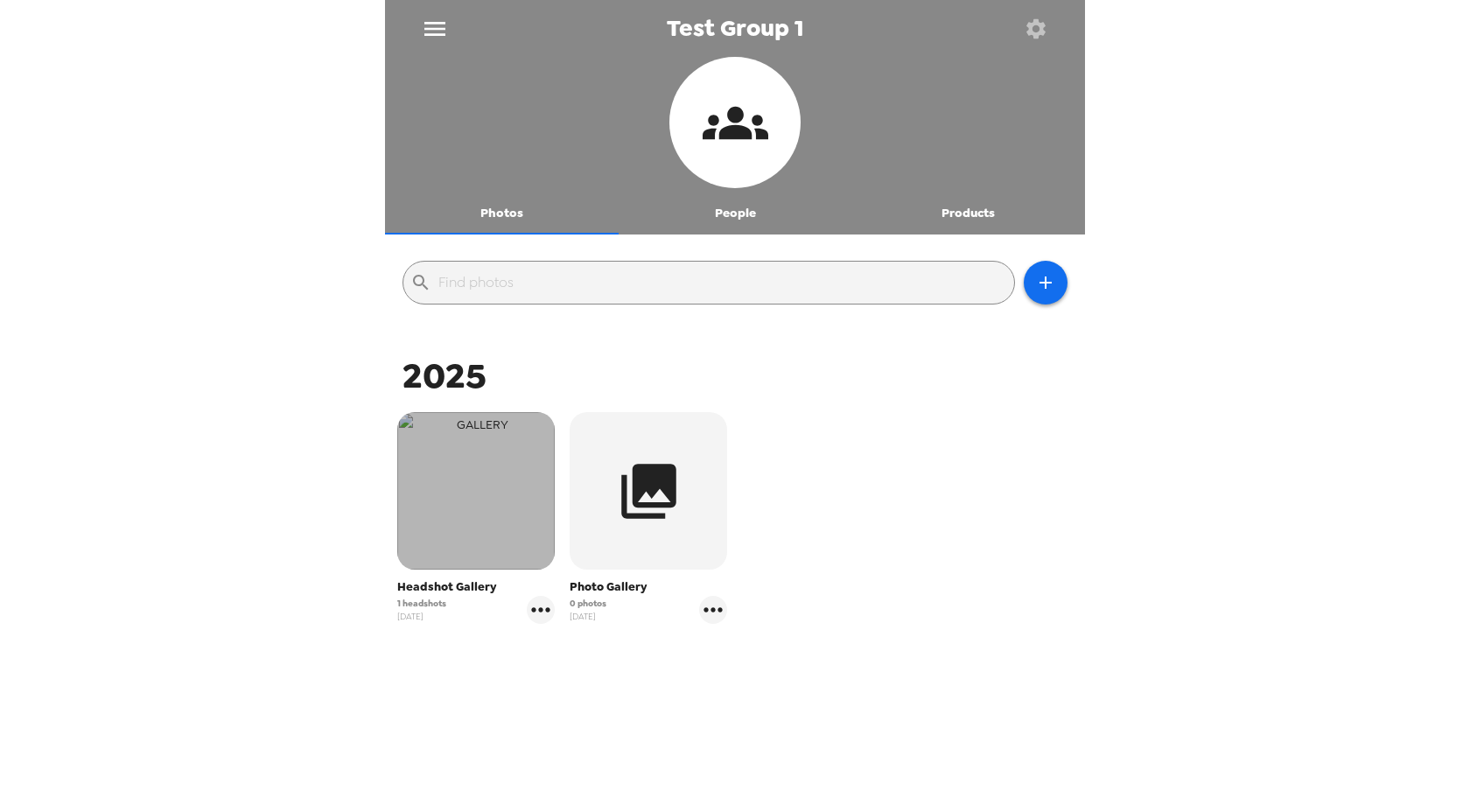
click at [480, 531] on img "button" at bounding box center [475, 491] width 158 height 157
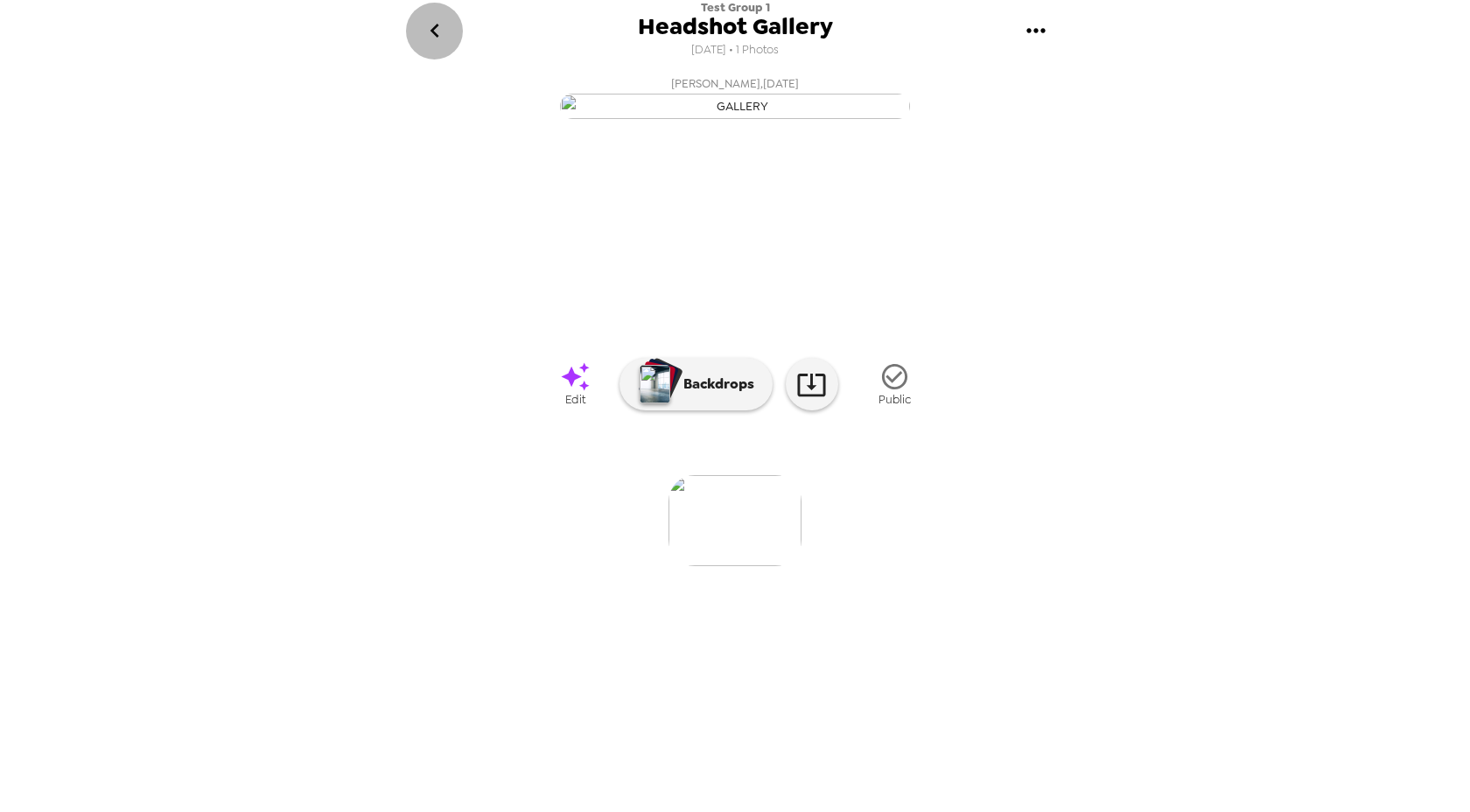
click at [431, 35] on icon "go back" at bounding box center [435, 30] width 28 height 28
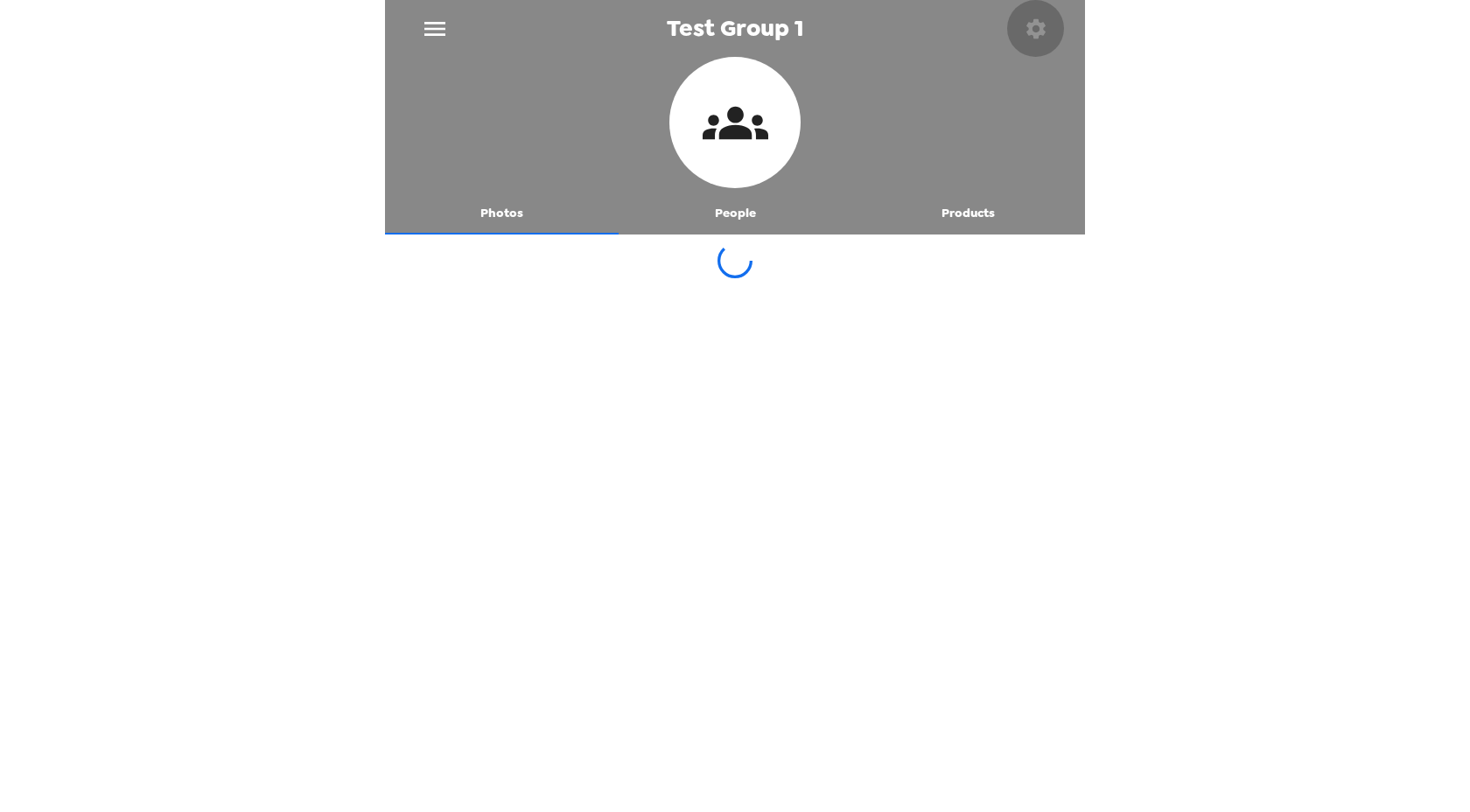
click at [1041, 28] on icon "button" at bounding box center [1036, 28] width 19 height 19
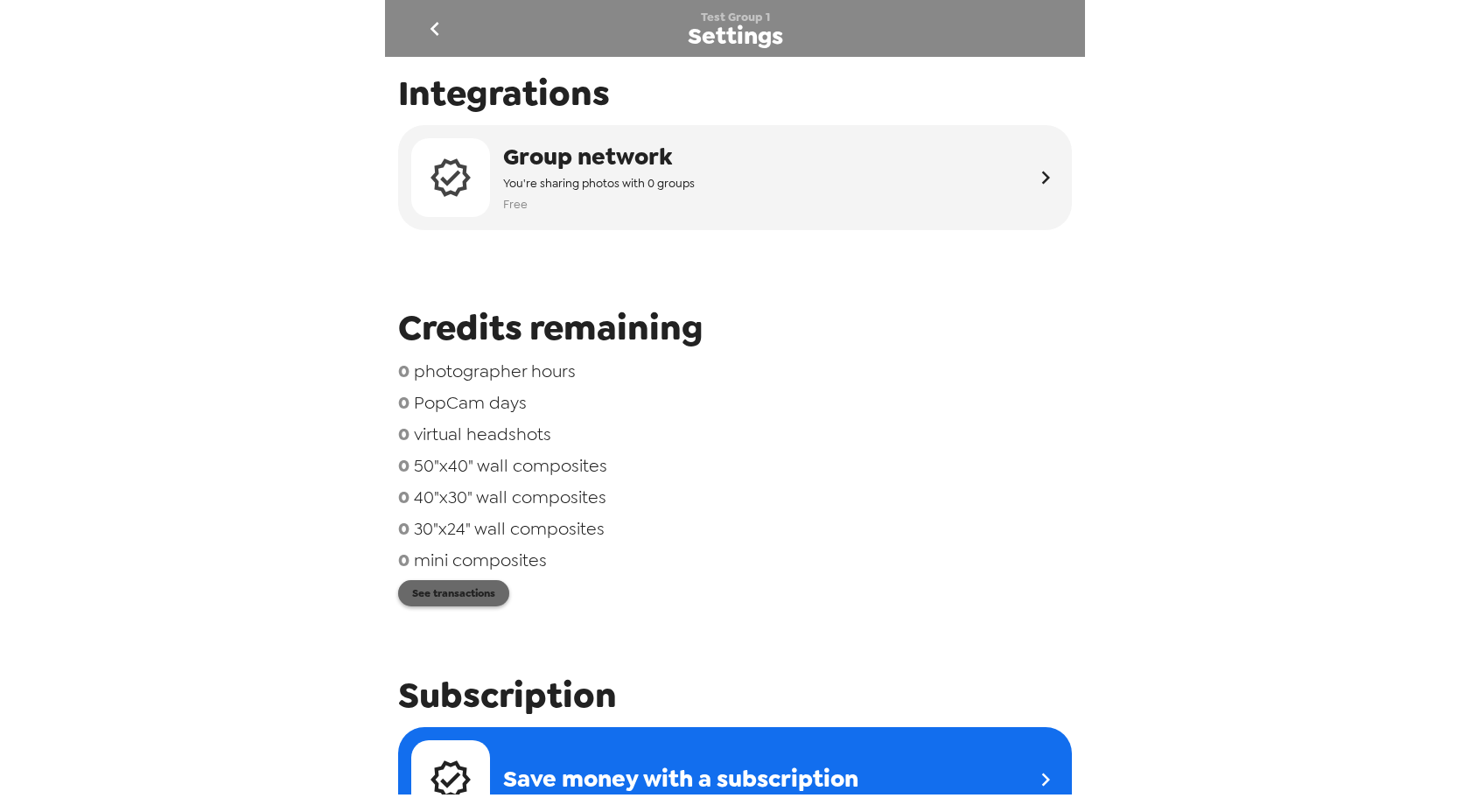
click at [469, 600] on button "See transactions" at bounding box center [453, 593] width 111 height 27
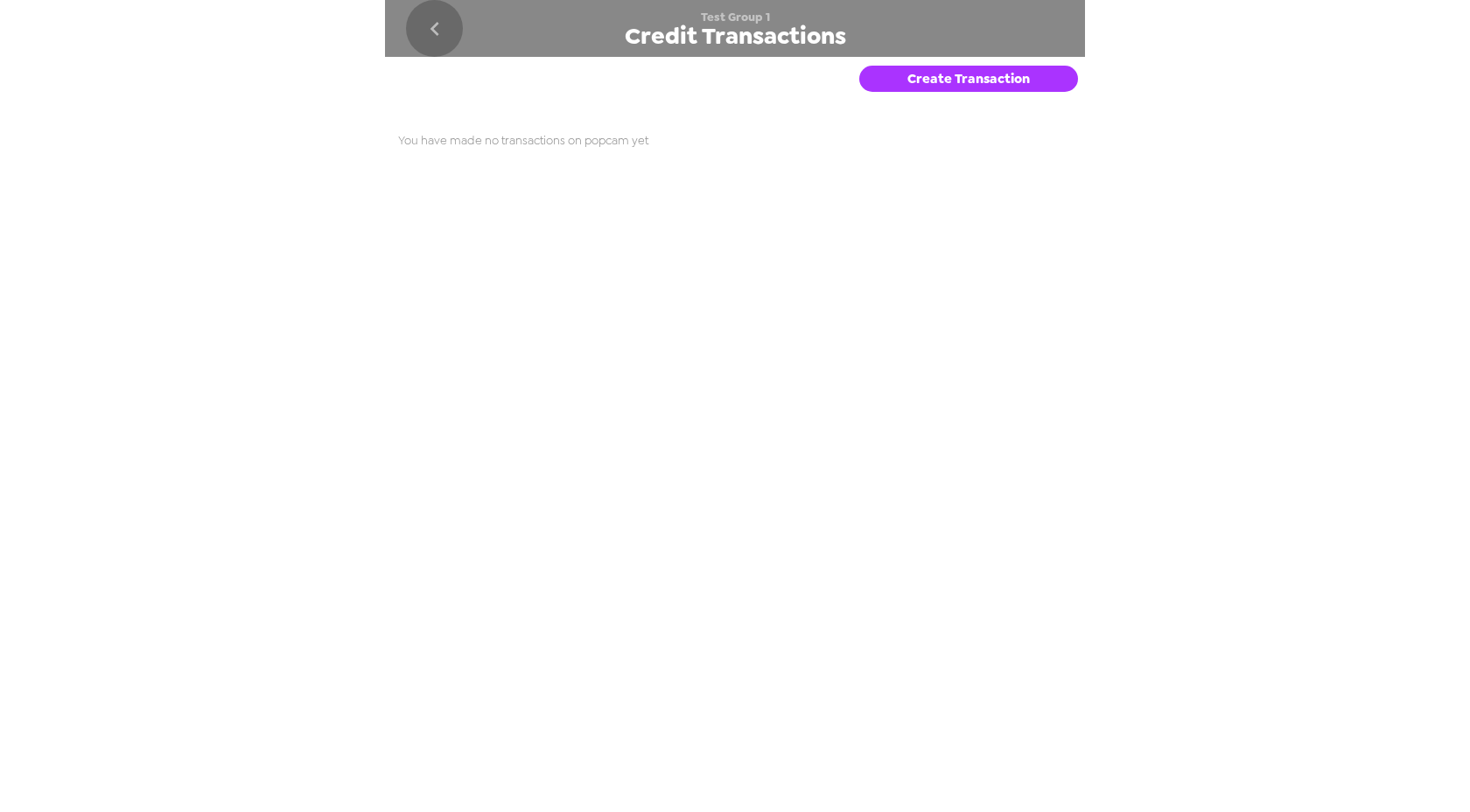
click at [436, 27] on icon "go back" at bounding box center [435, 29] width 28 height 28
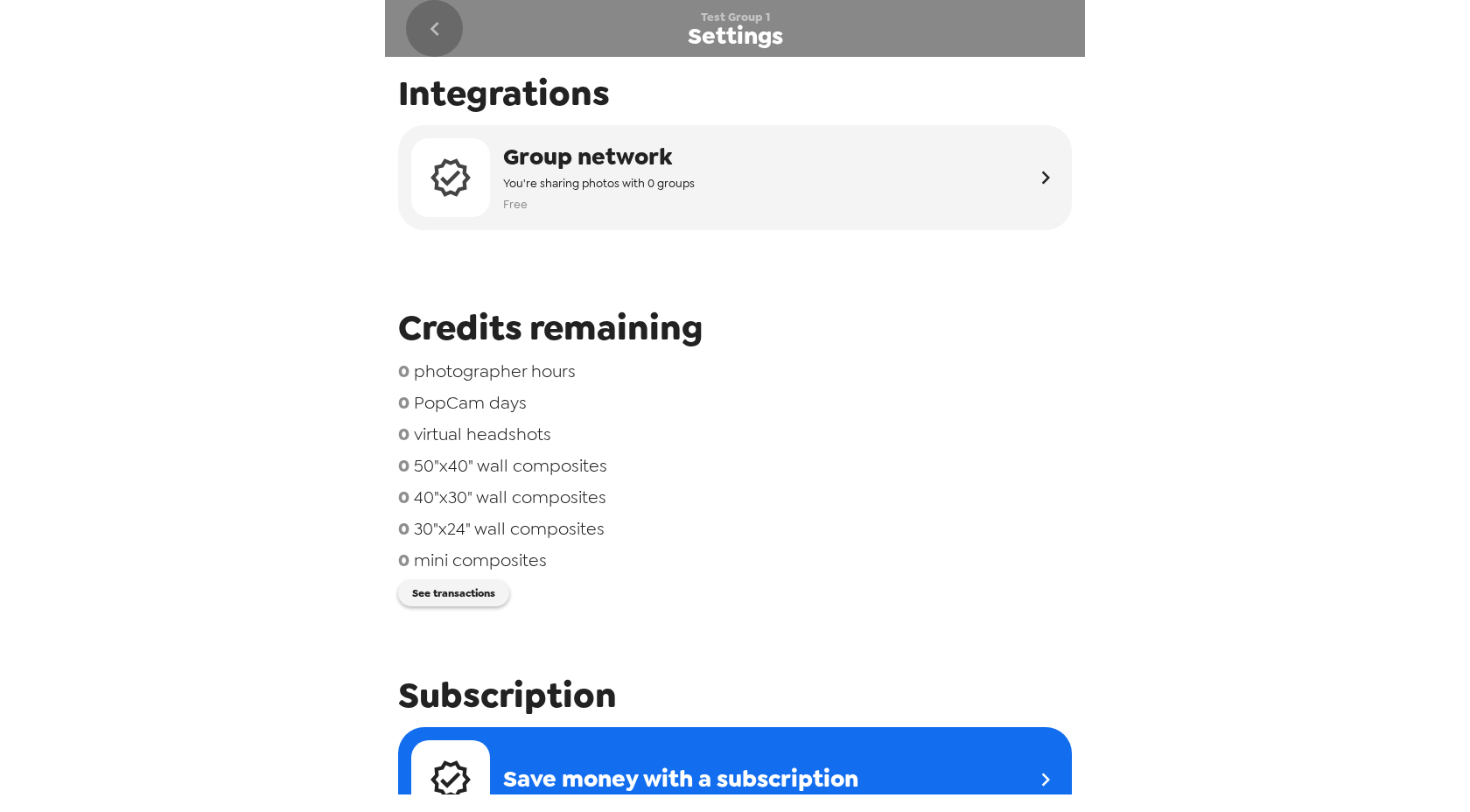
click at [436, 27] on icon "go back" at bounding box center [435, 29] width 28 height 28
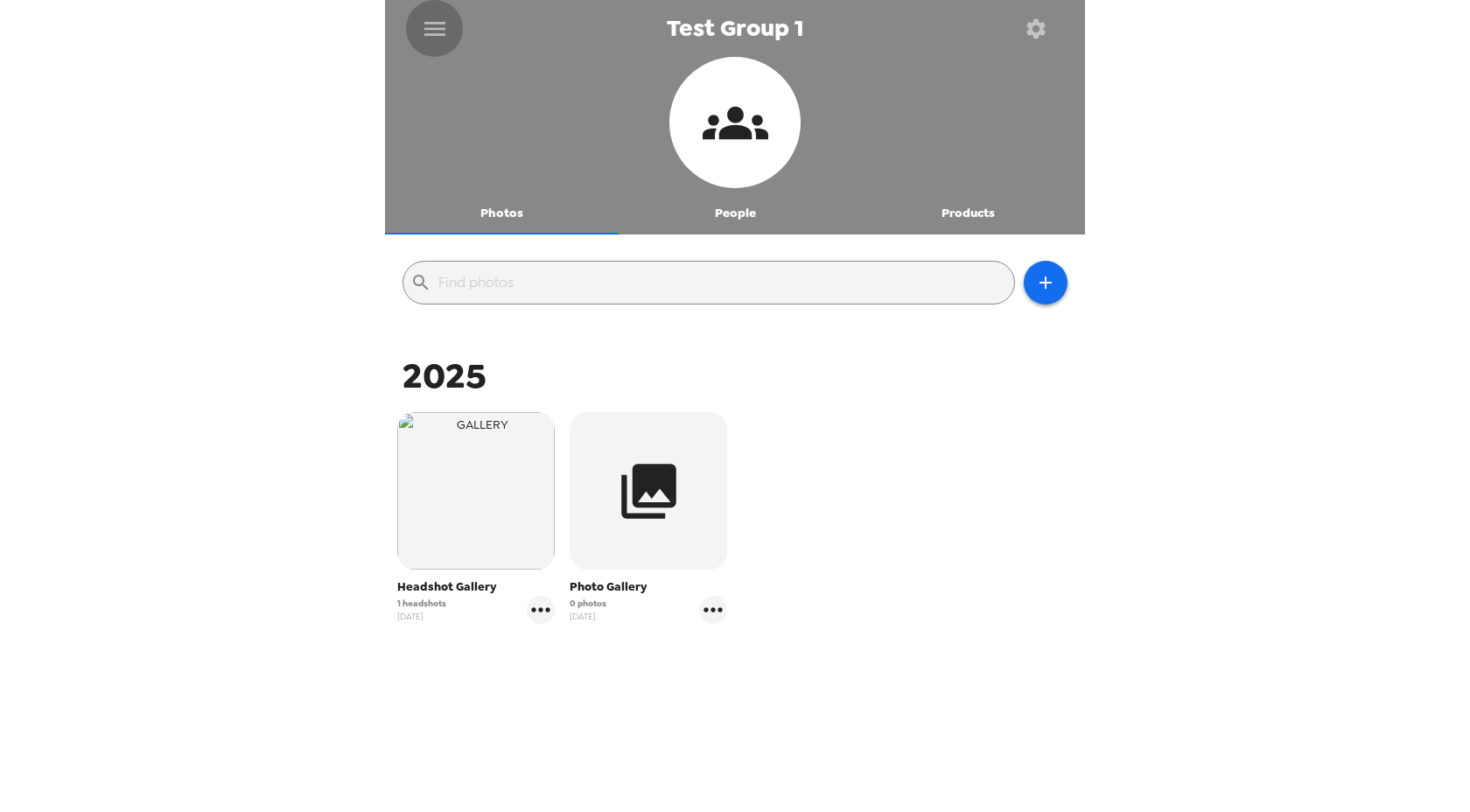
click at [436, 27] on icon "menu" at bounding box center [435, 29] width 28 height 28
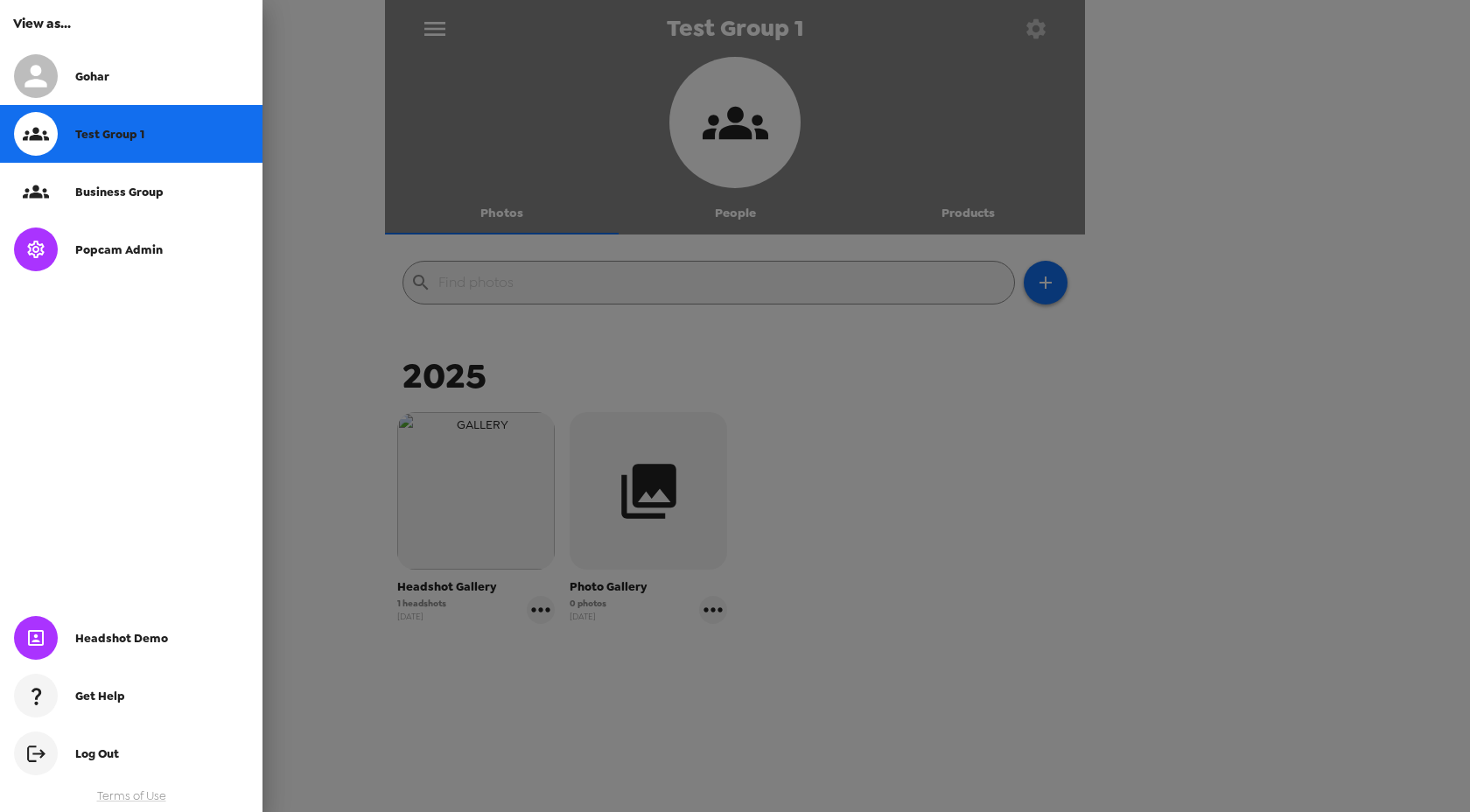
click at [429, 40] on div at bounding box center [735, 406] width 1470 height 812
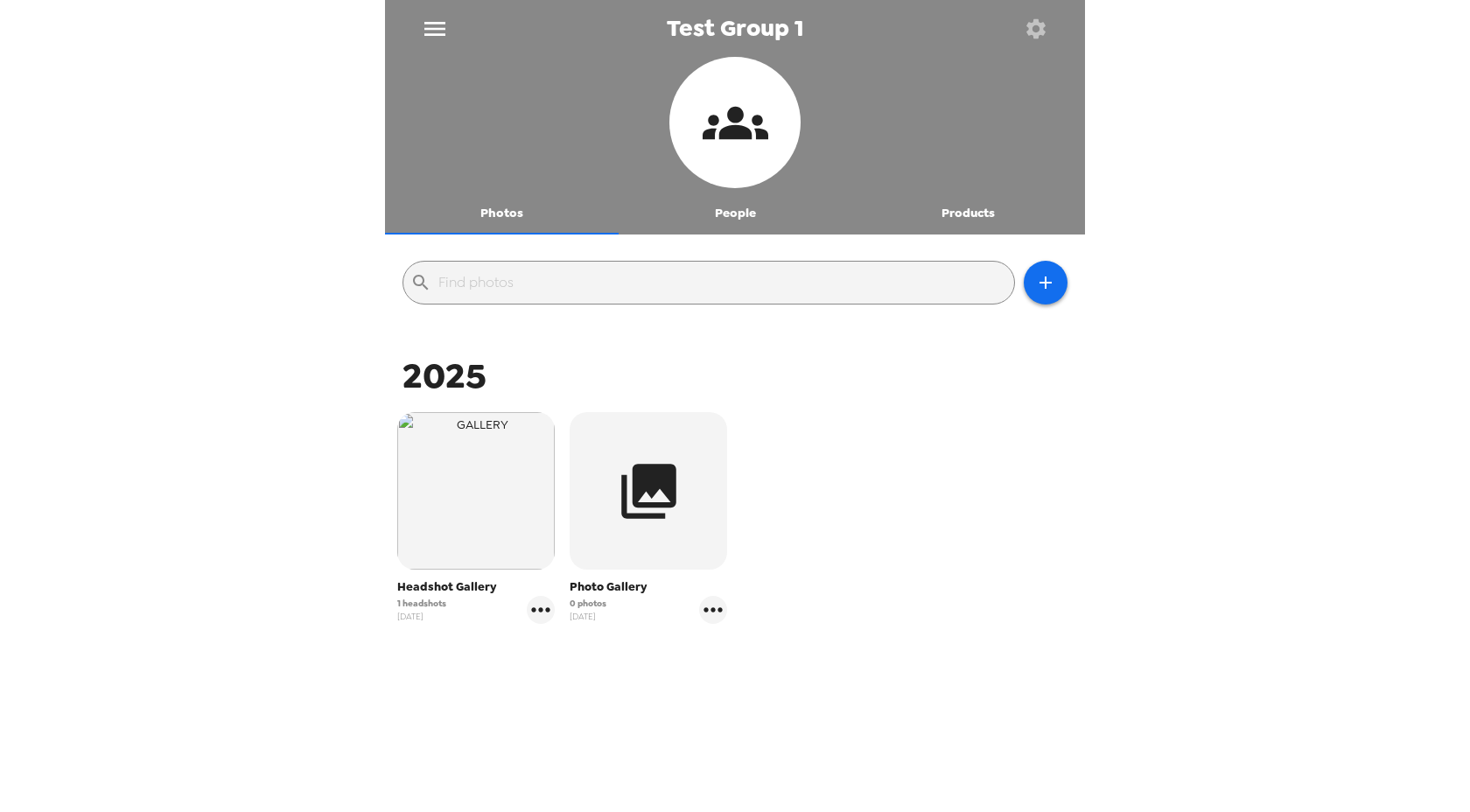
click at [429, 40] on icon "menu" at bounding box center [435, 29] width 28 height 28
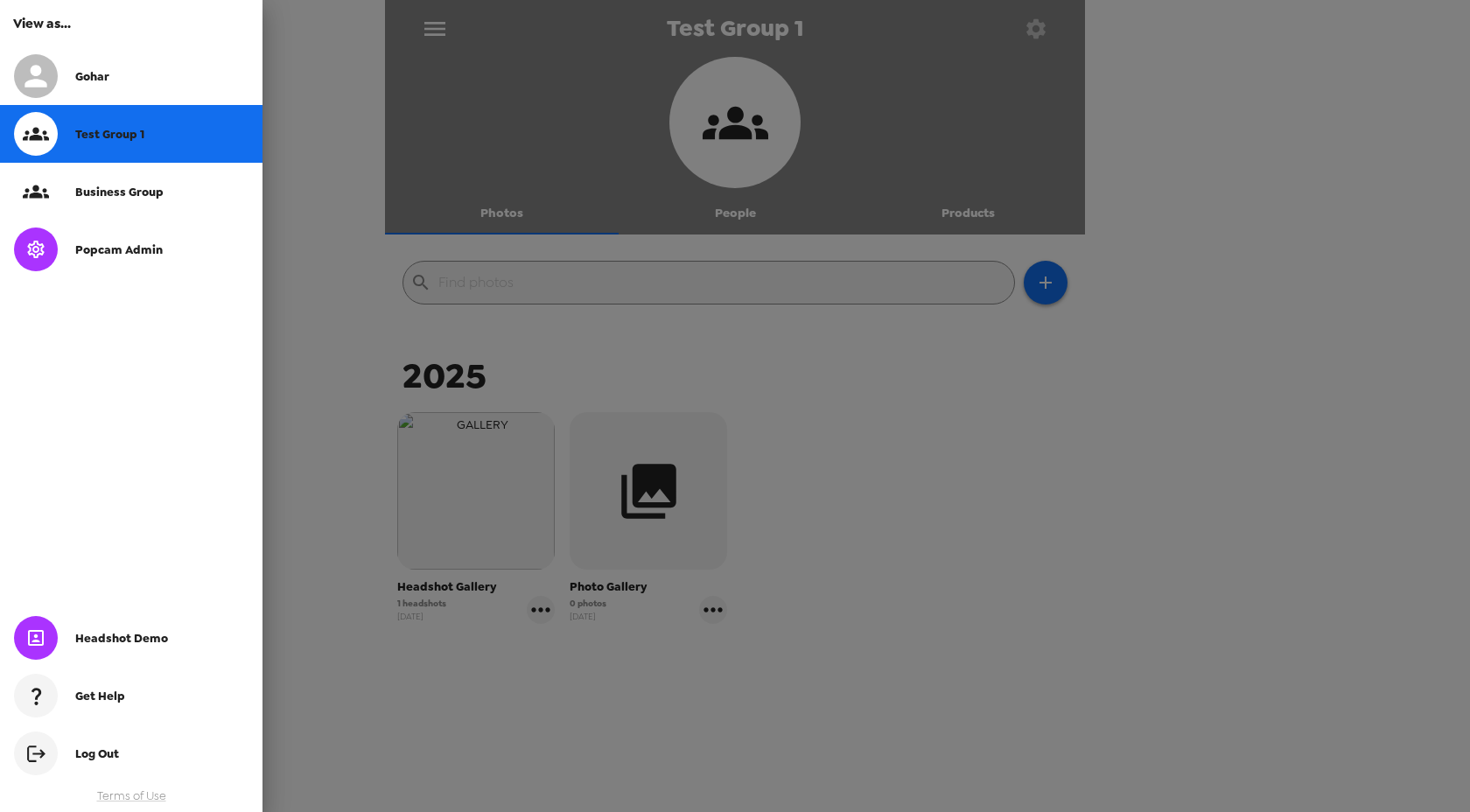
click at [506, 524] on div at bounding box center [735, 406] width 1470 height 812
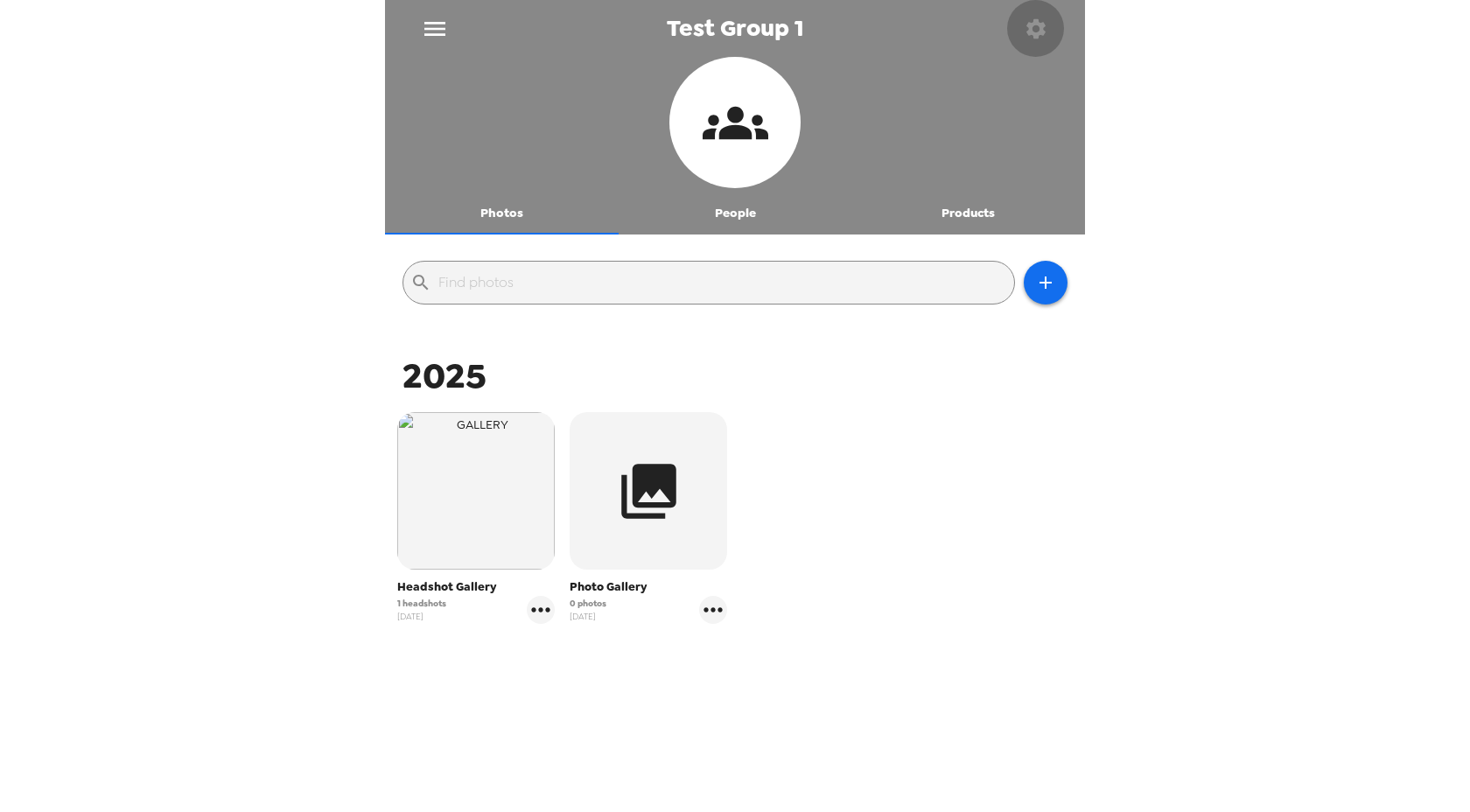
click at [1041, 27] on icon "button" at bounding box center [1036, 28] width 19 height 19
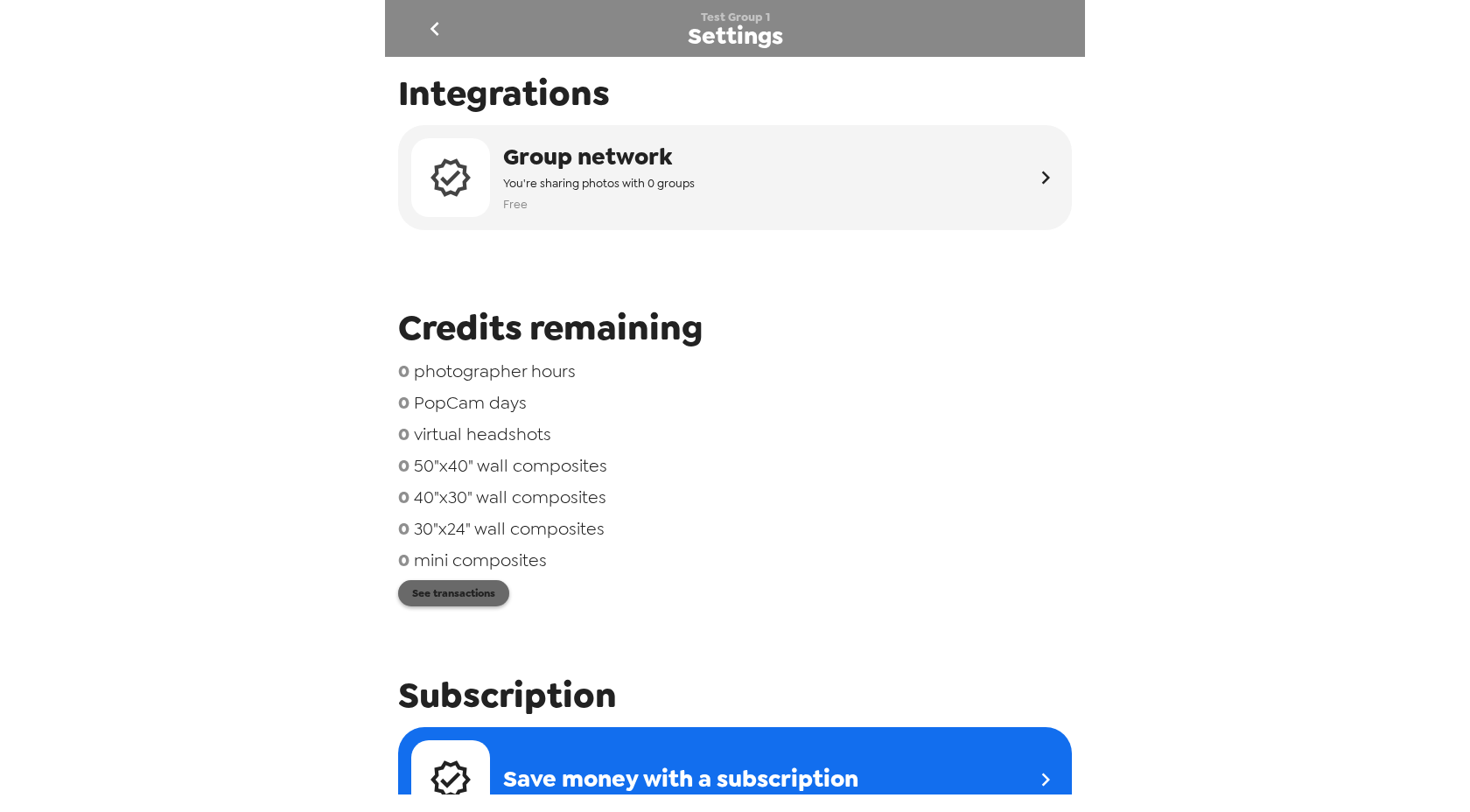
click at [474, 586] on button "See transactions" at bounding box center [453, 593] width 111 height 27
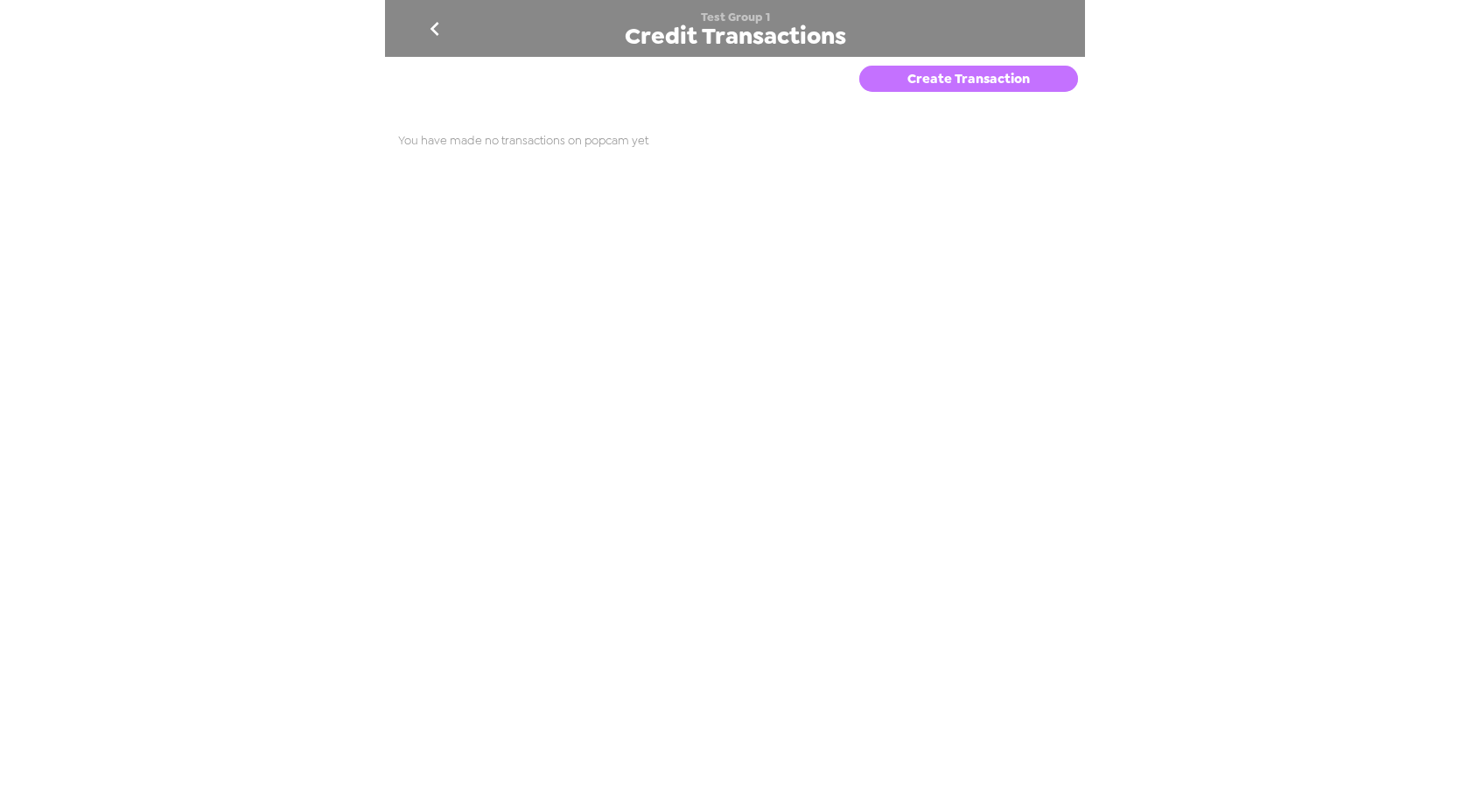
click at [967, 71] on button "Create Transaction" at bounding box center [969, 78] width 219 height 27
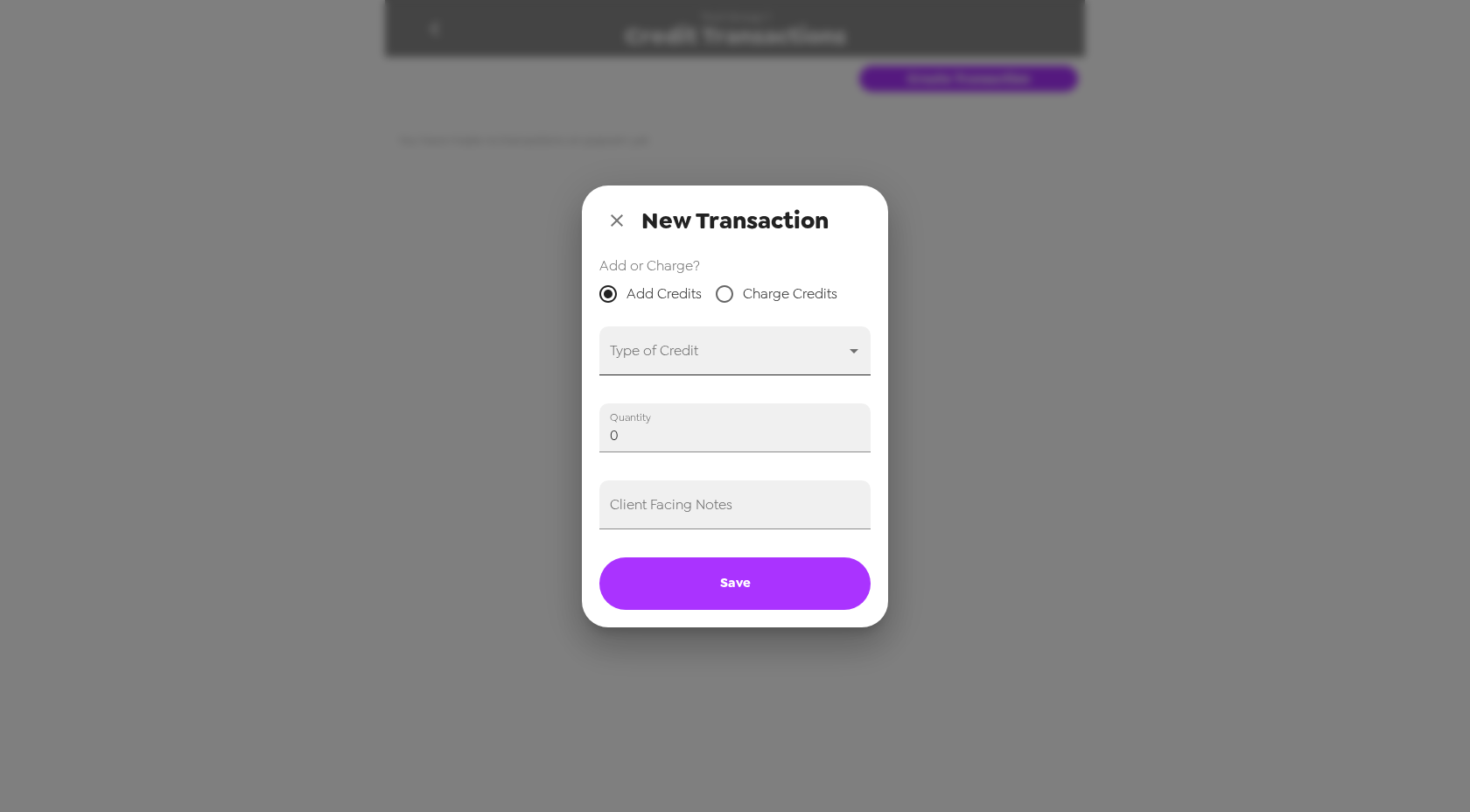
click at [695, 347] on body "Test Group 1 Credit Transactions Create Transaction You have made no transactio…" at bounding box center [735, 406] width 1470 height 812
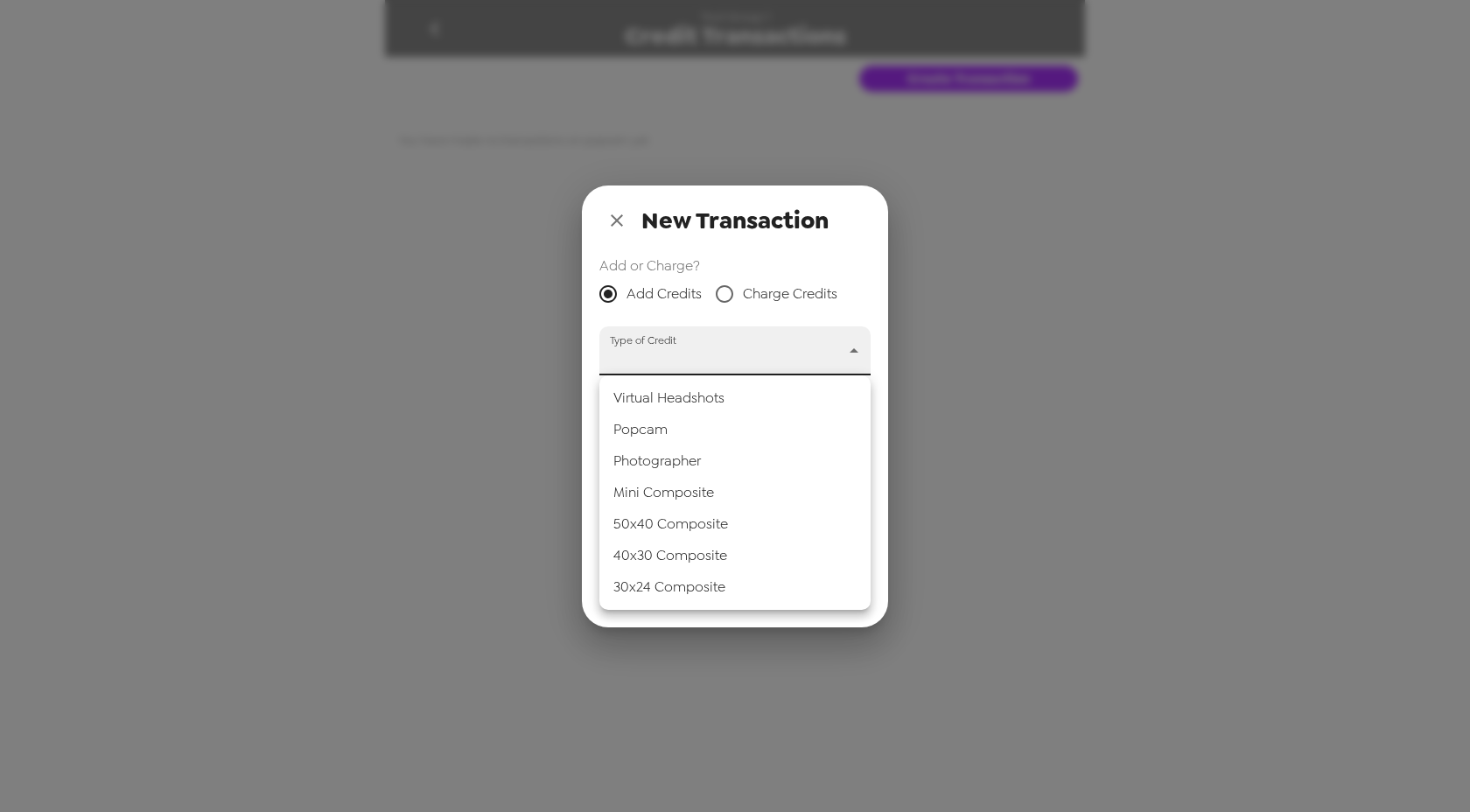
click at [659, 438] on li "Popcam" at bounding box center [735, 429] width 272 height 31
type input "popcam"
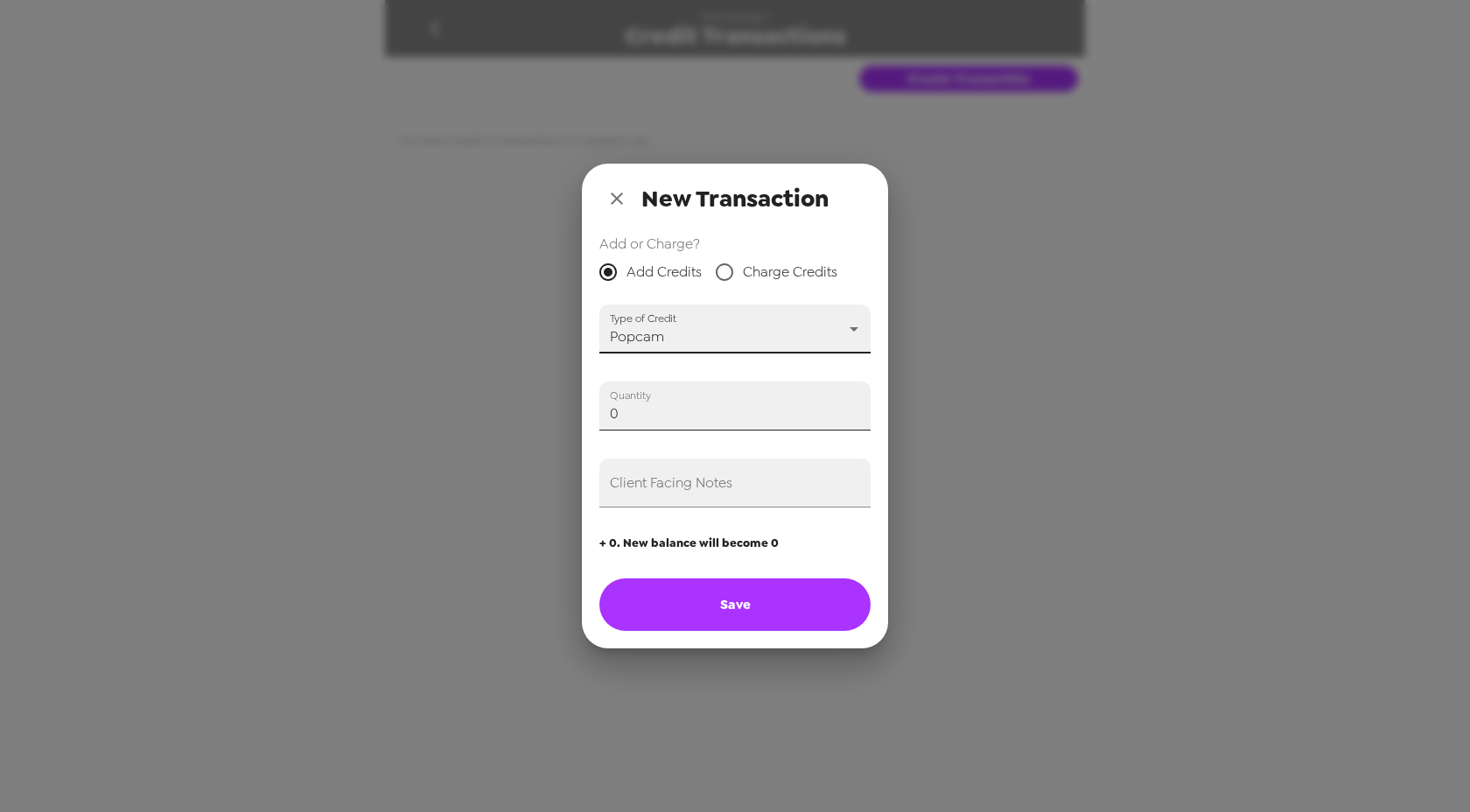
click at [659, 411] on input "0" at bounding box center [735, 405] width 272 height 49
type input "1"
click at [700, 494] on input "Client Facing Notes" at bounding box center [735, 482] width 272 height 49
type input "Gohar Testing Credits"
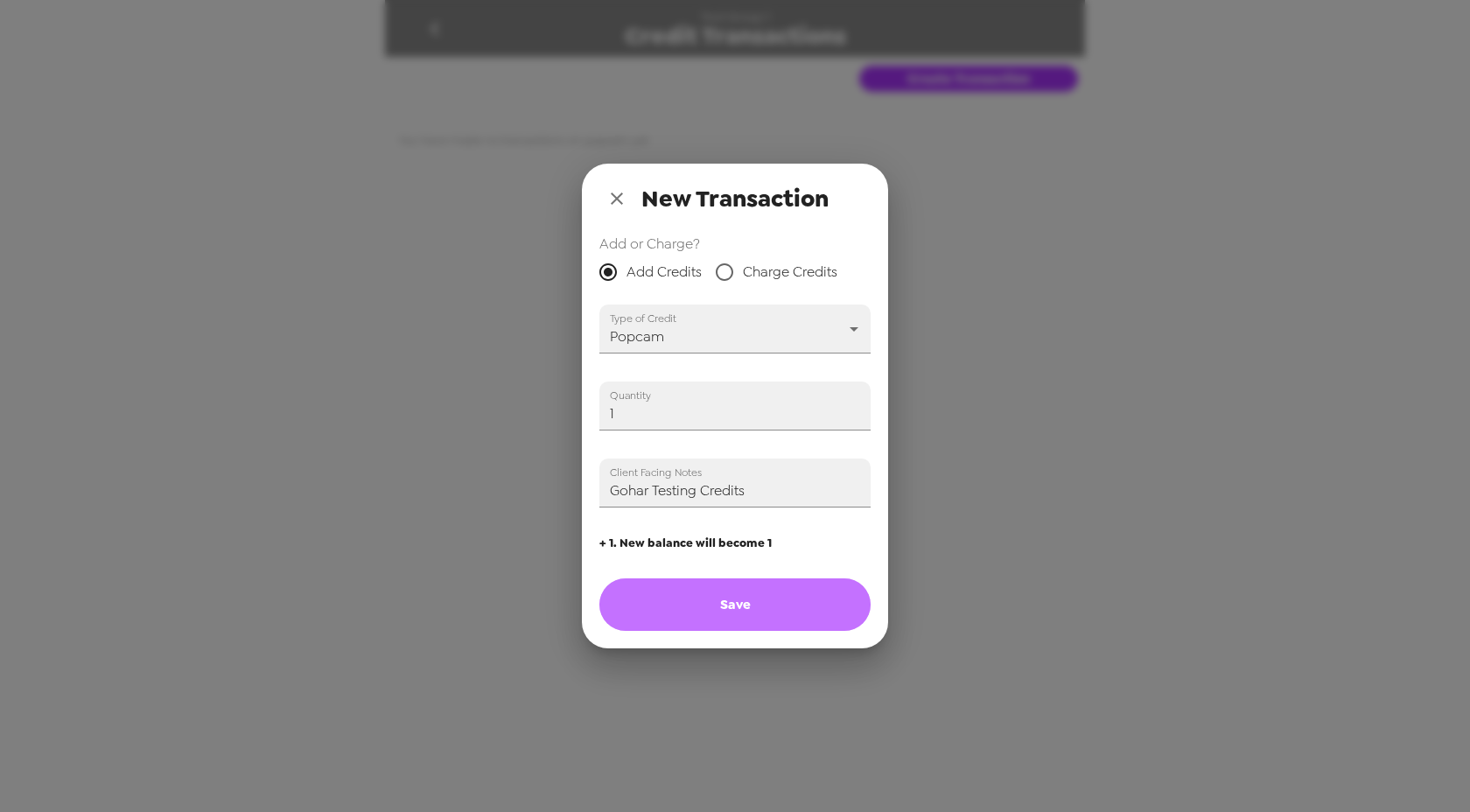
click at [771, 607] on button "Save" at bounding box center [735, 604] width 272 height 52
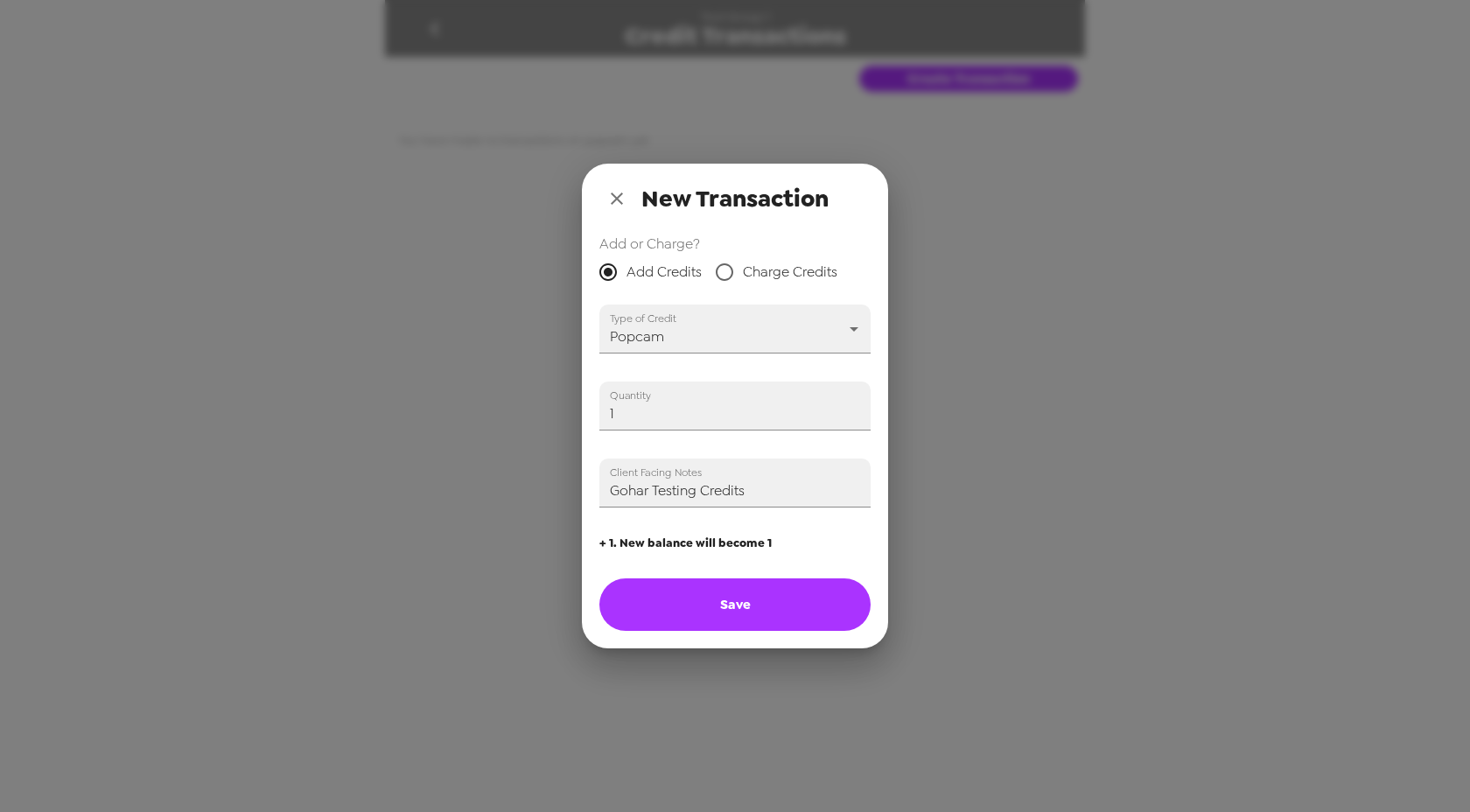
type input "0"
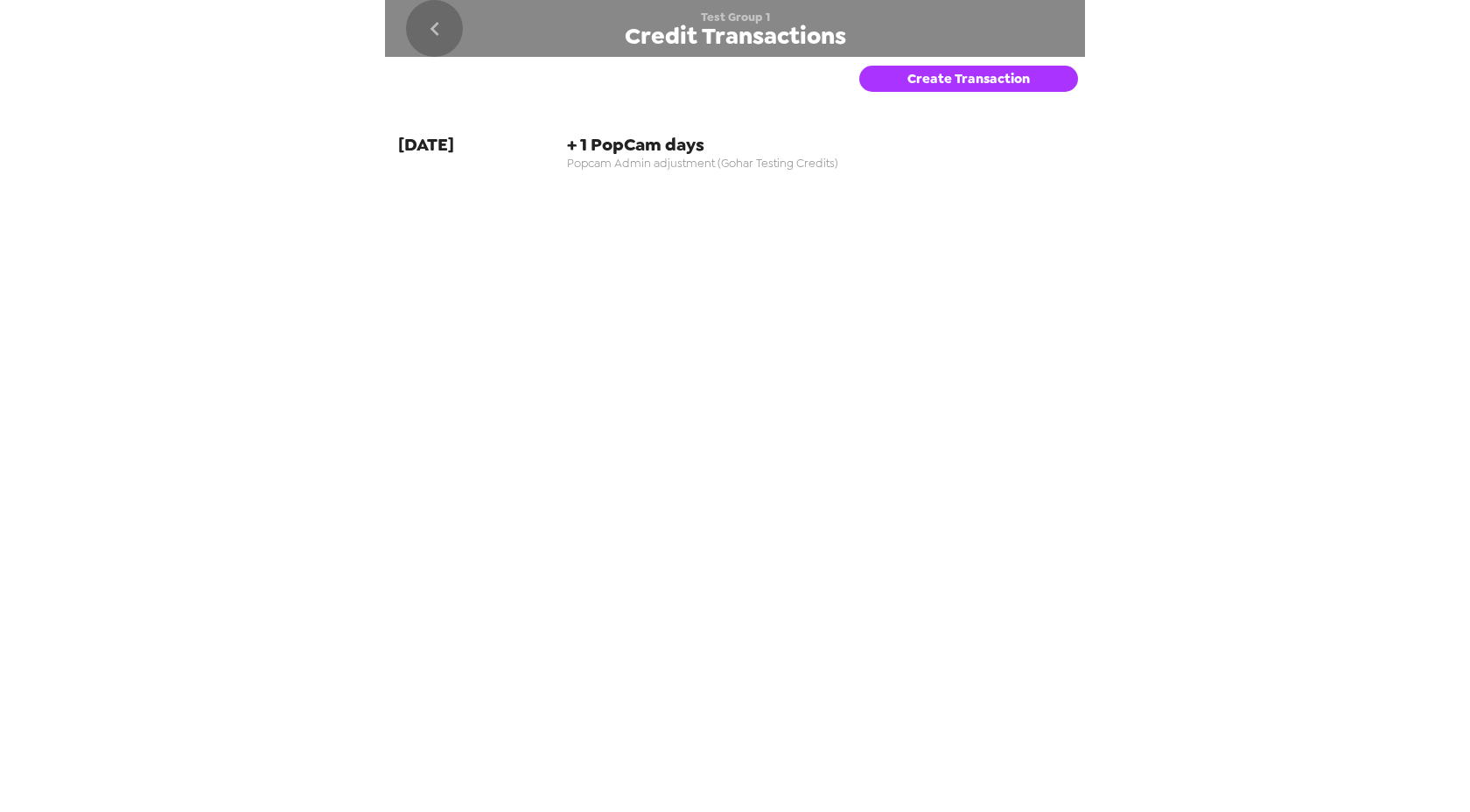
click at [432, 27] on icon "go back" at bounding box center [435, 29] width 9 height 14
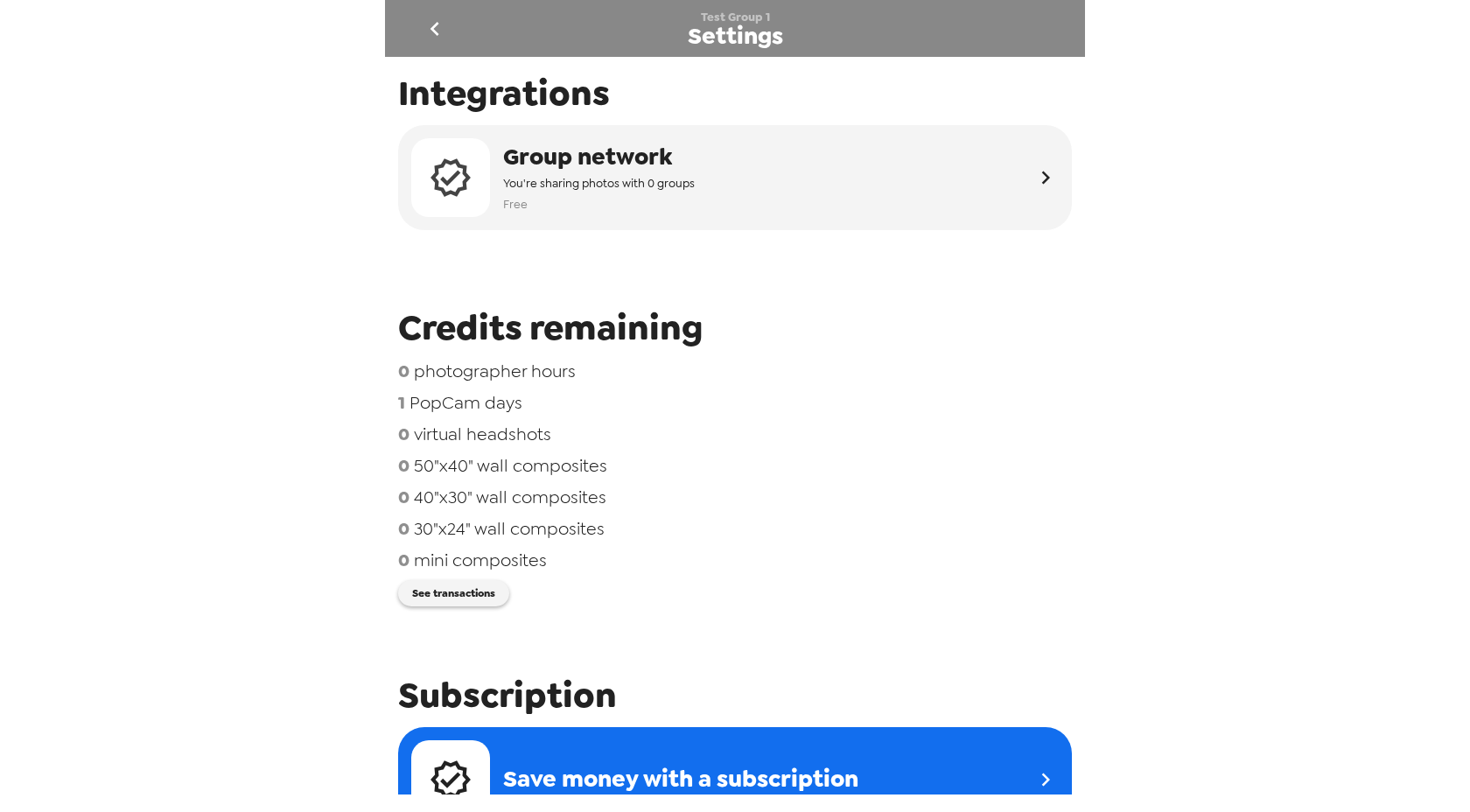
click at [432, 27] on icon "go back" at bounding box center [435, 29] width 9 height 14
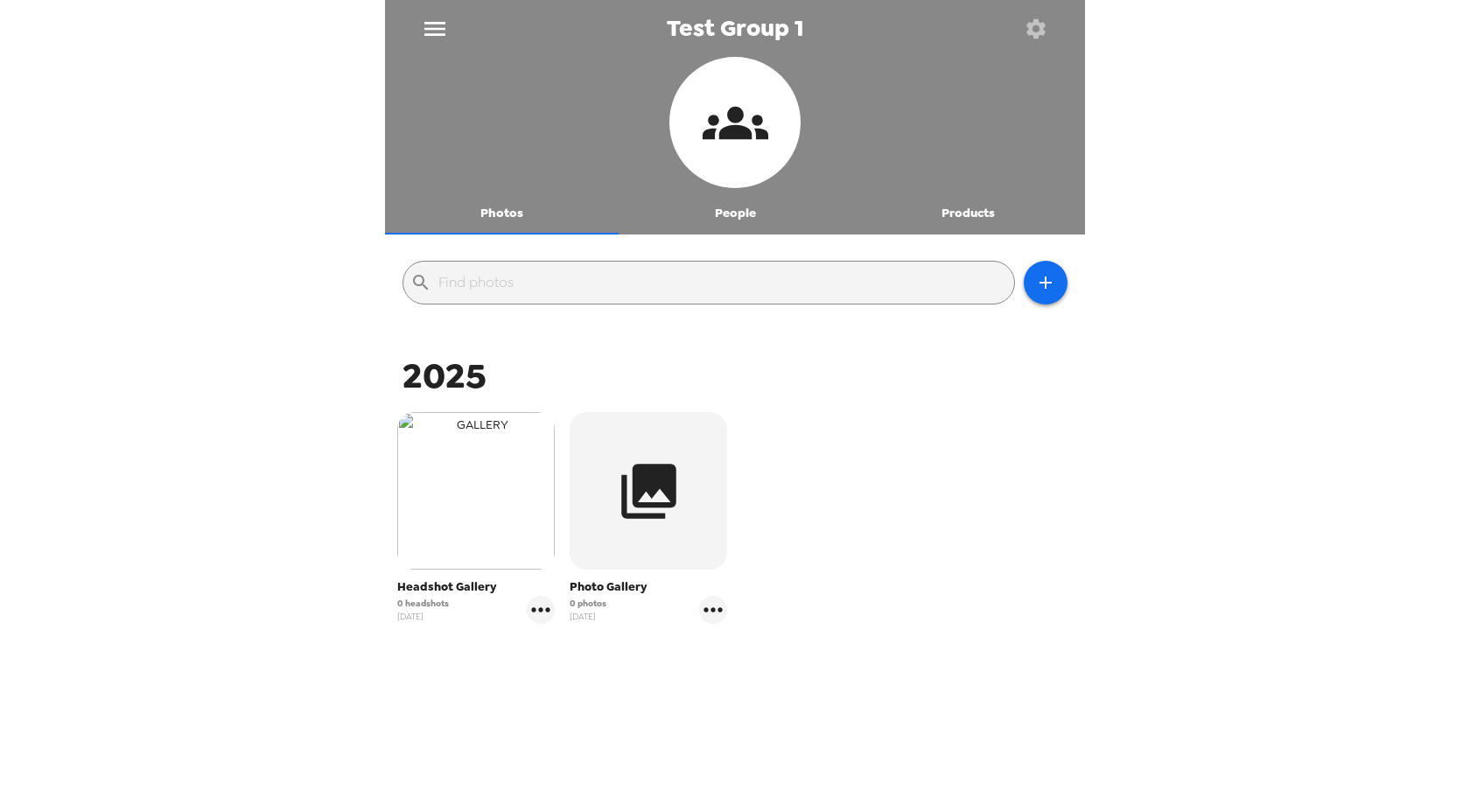
click at [483, 516] on img "button" at bounding box center [475, 491] width 158 height 157
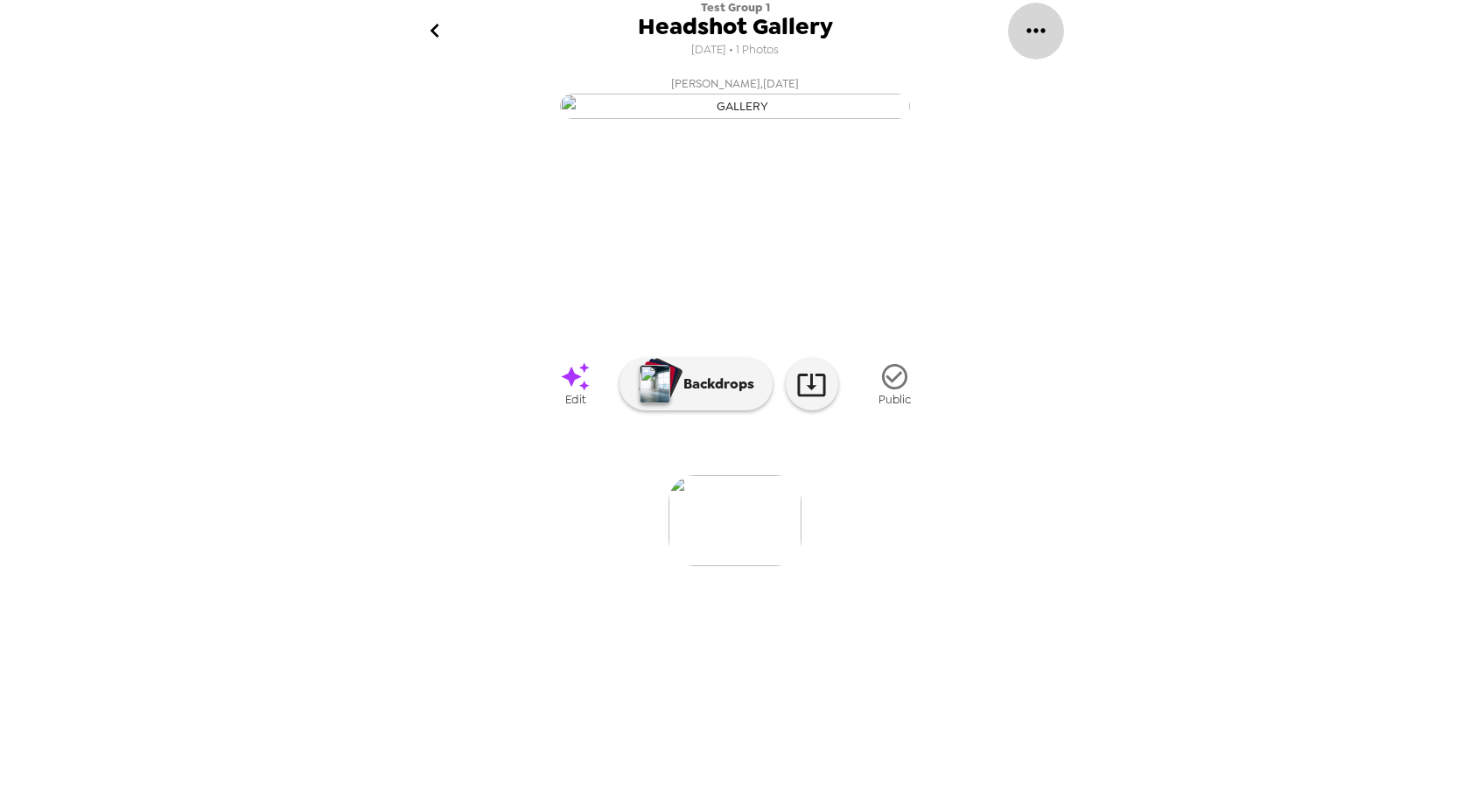
click at [1037, 31] on icon "gallery menu" at bounding box center [1036, 29] width 18 height 5
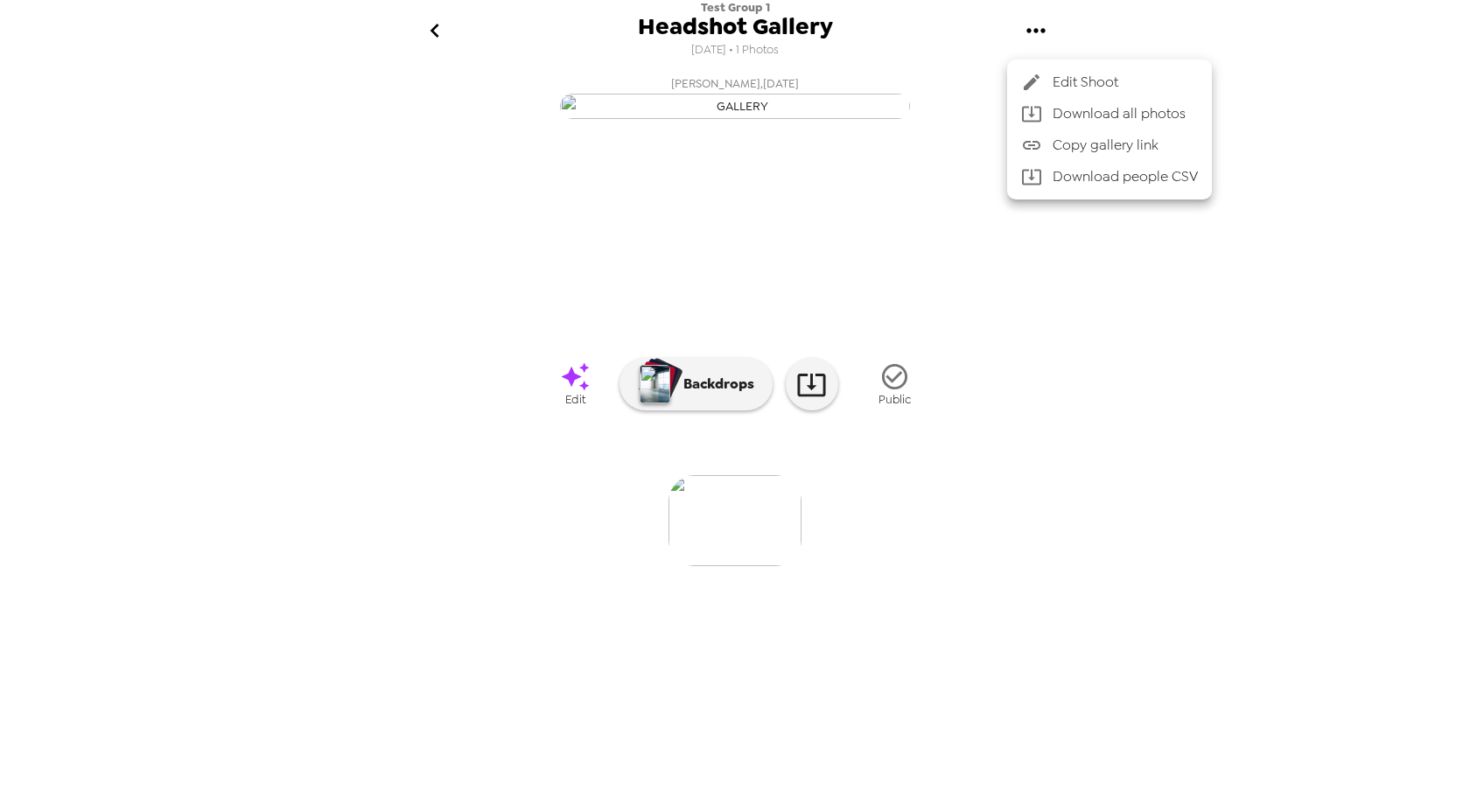
click at [1035, 87] on icon at bounding box center [1032, 82] width 21 height 21
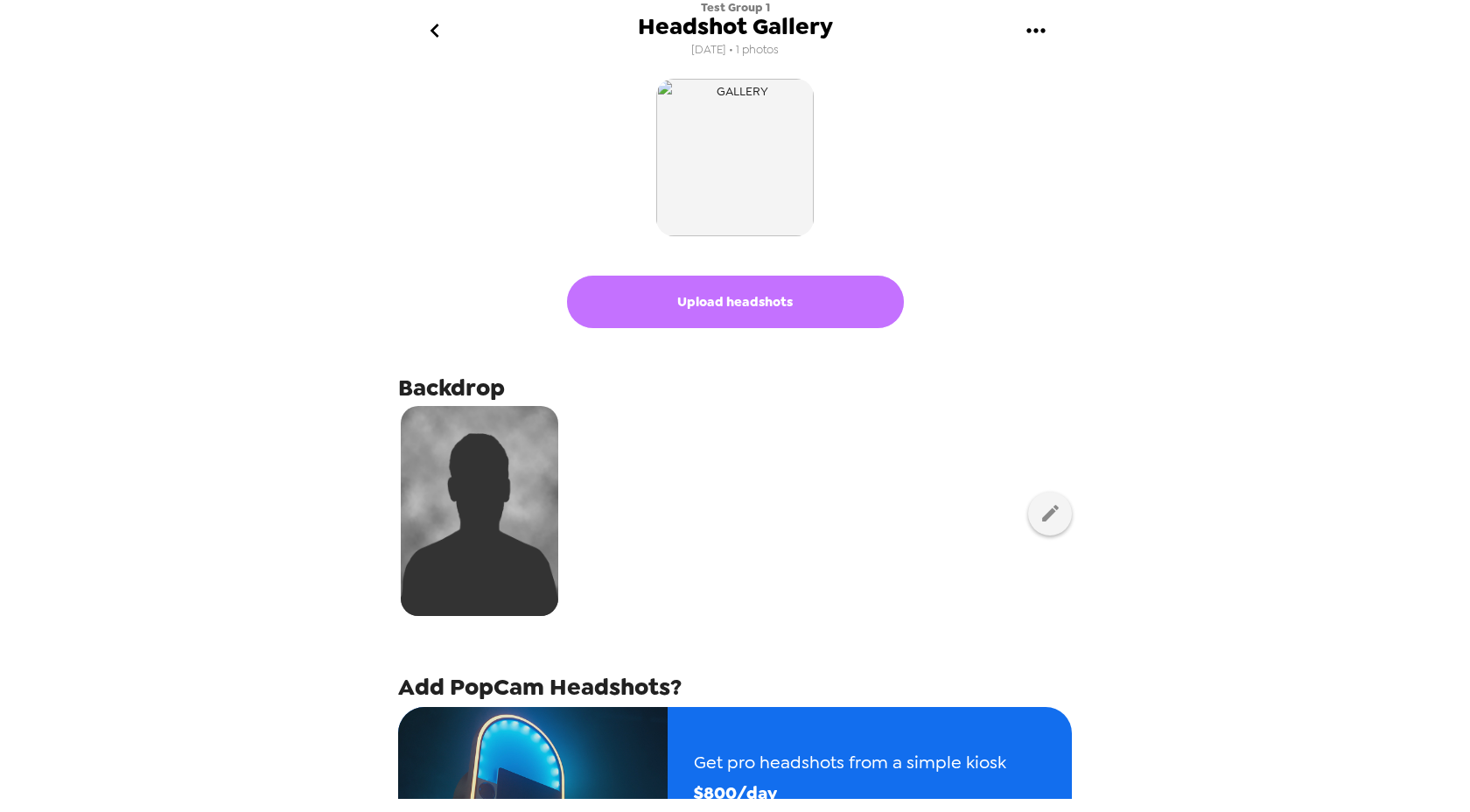
click at [718, 307] on button "Upload headshots" at bounding box center [736, 301] width 337 height 52
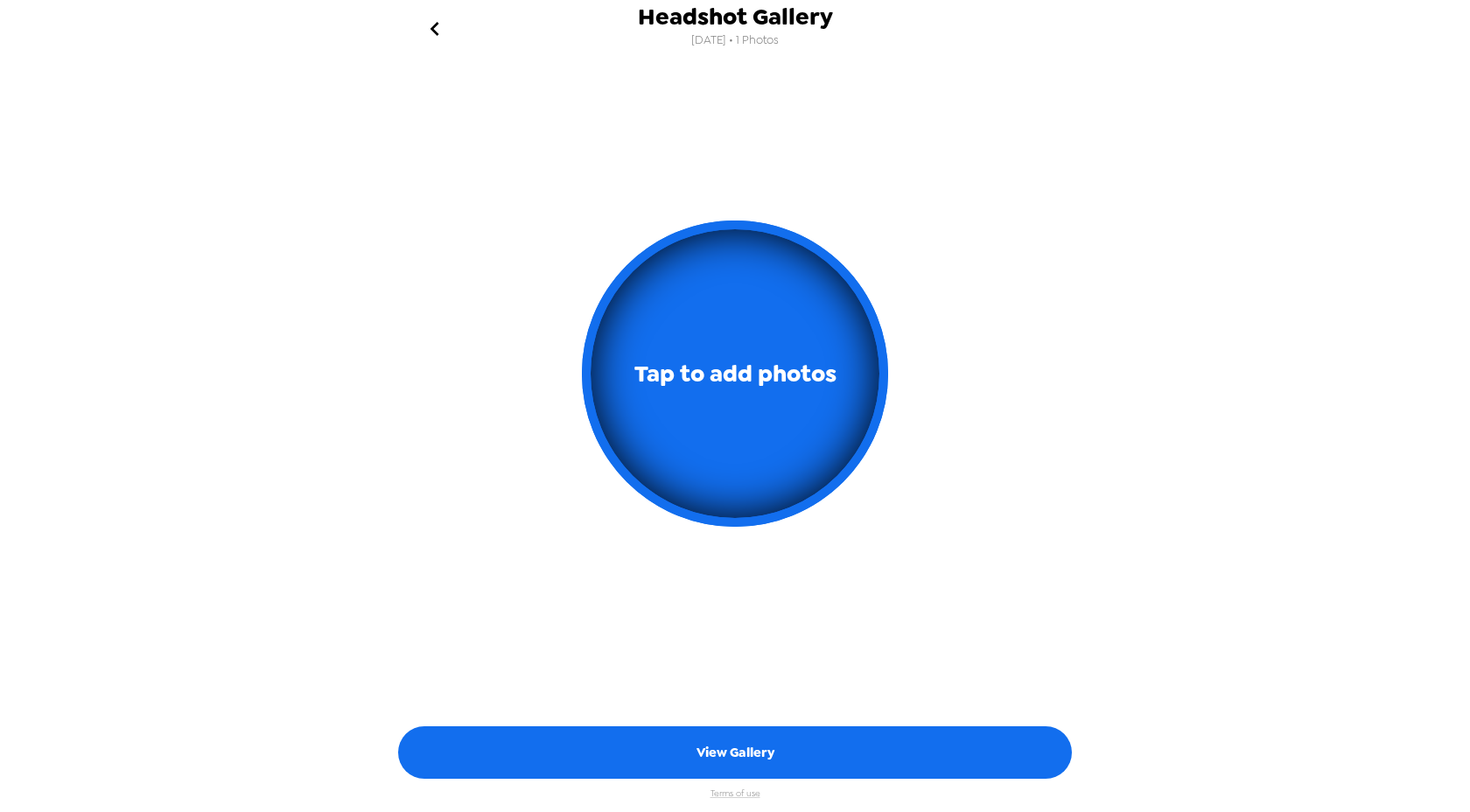
click at [439, 38] on icon "go back" at bounding box center [435, 29] width 28 height 28
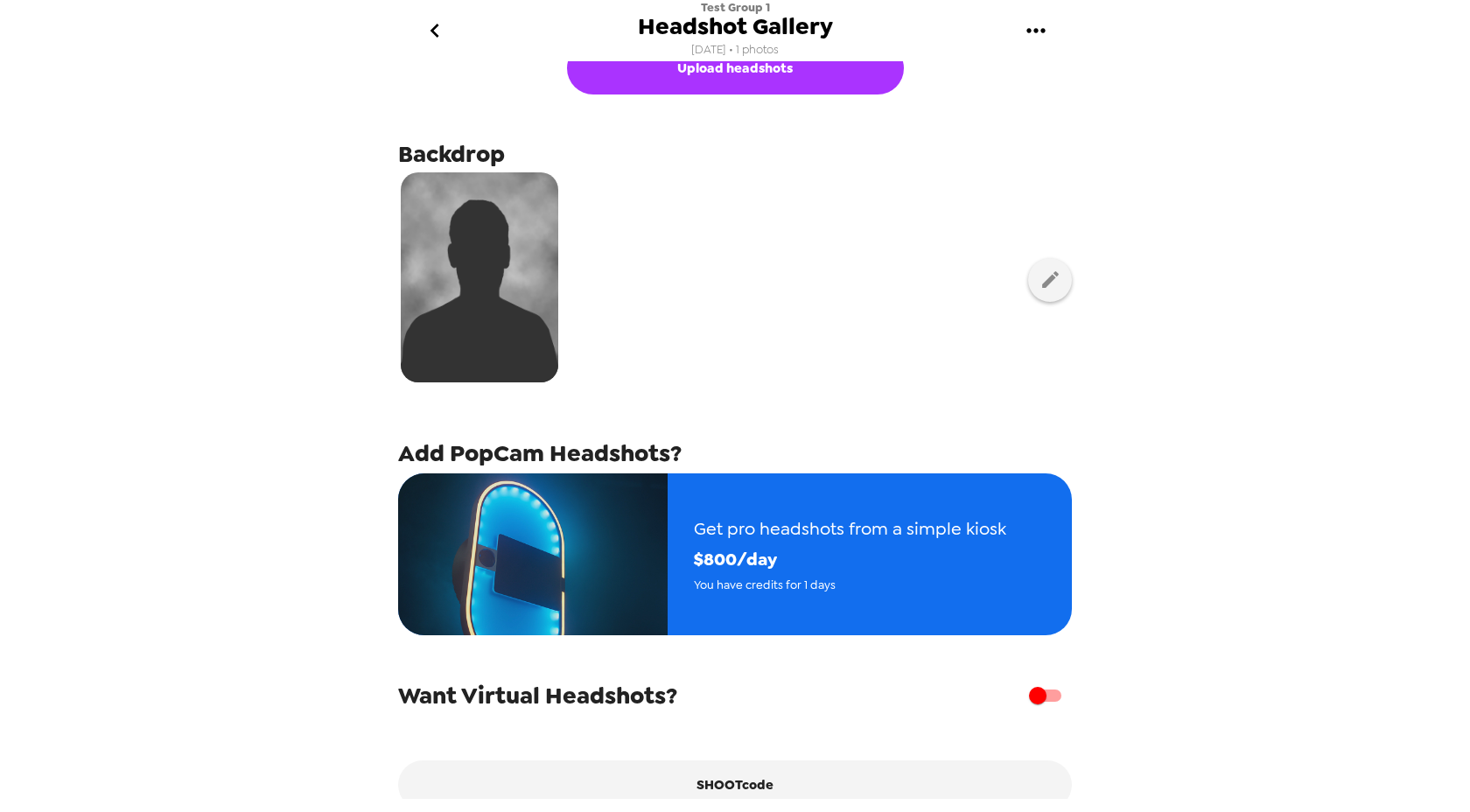
scroll to position [238, 0]
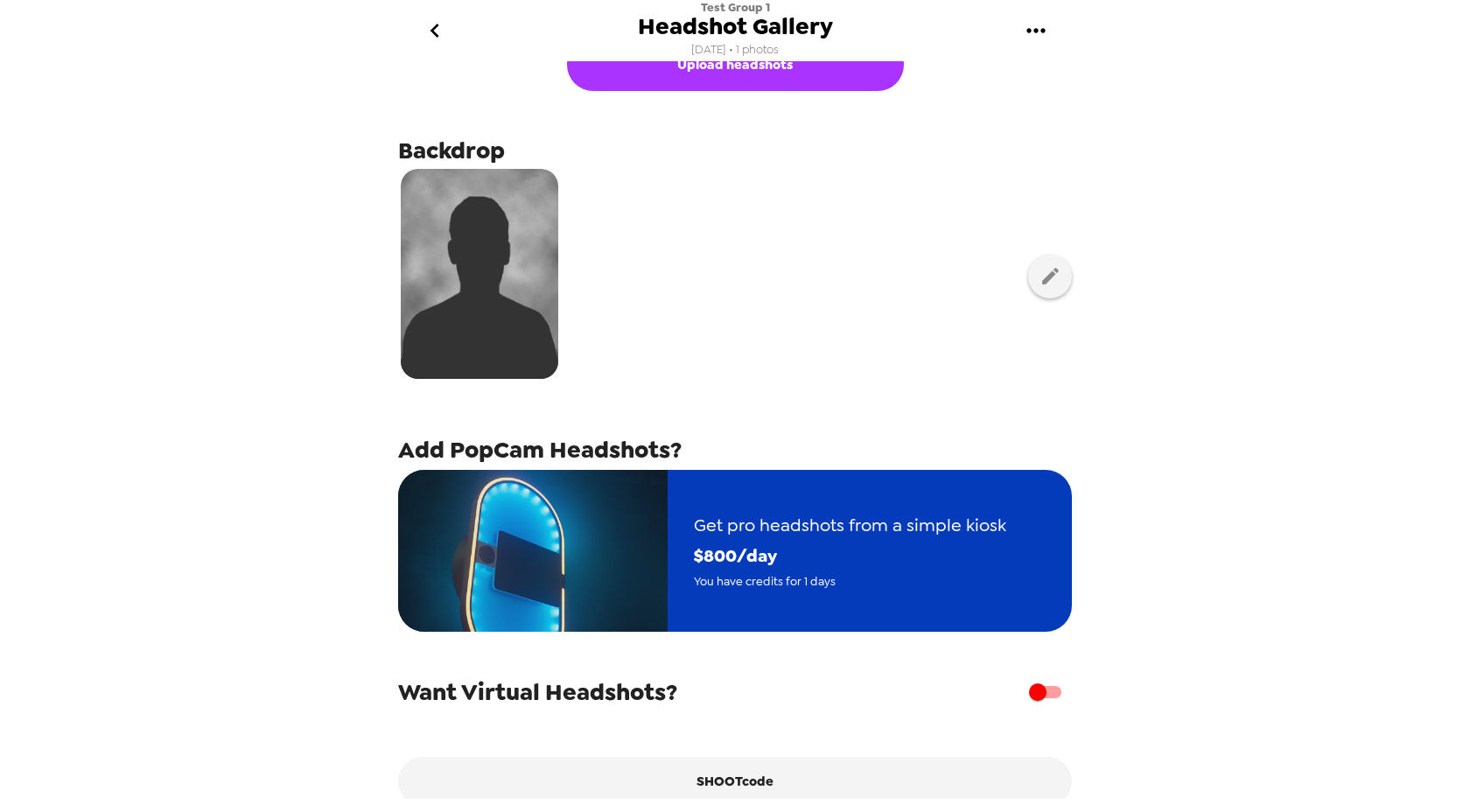
click at [754, 532] on span "Get pro headshots from a simple kiosk" at bounding box center [850, 525] width 312 height 30
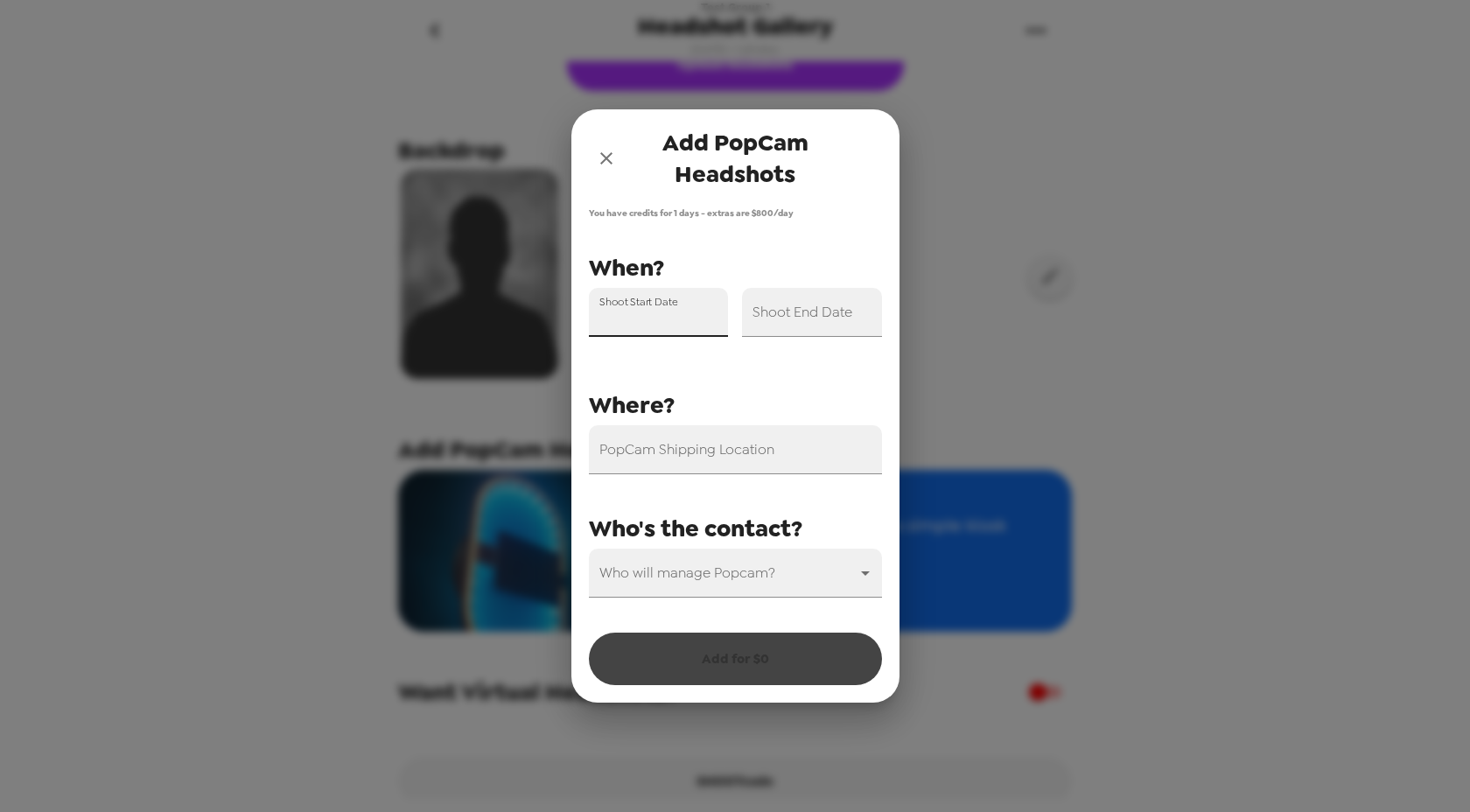
click at [662, 302] on div "Shoot Start Date" at bounding box center [659, 312] width 140 height 49
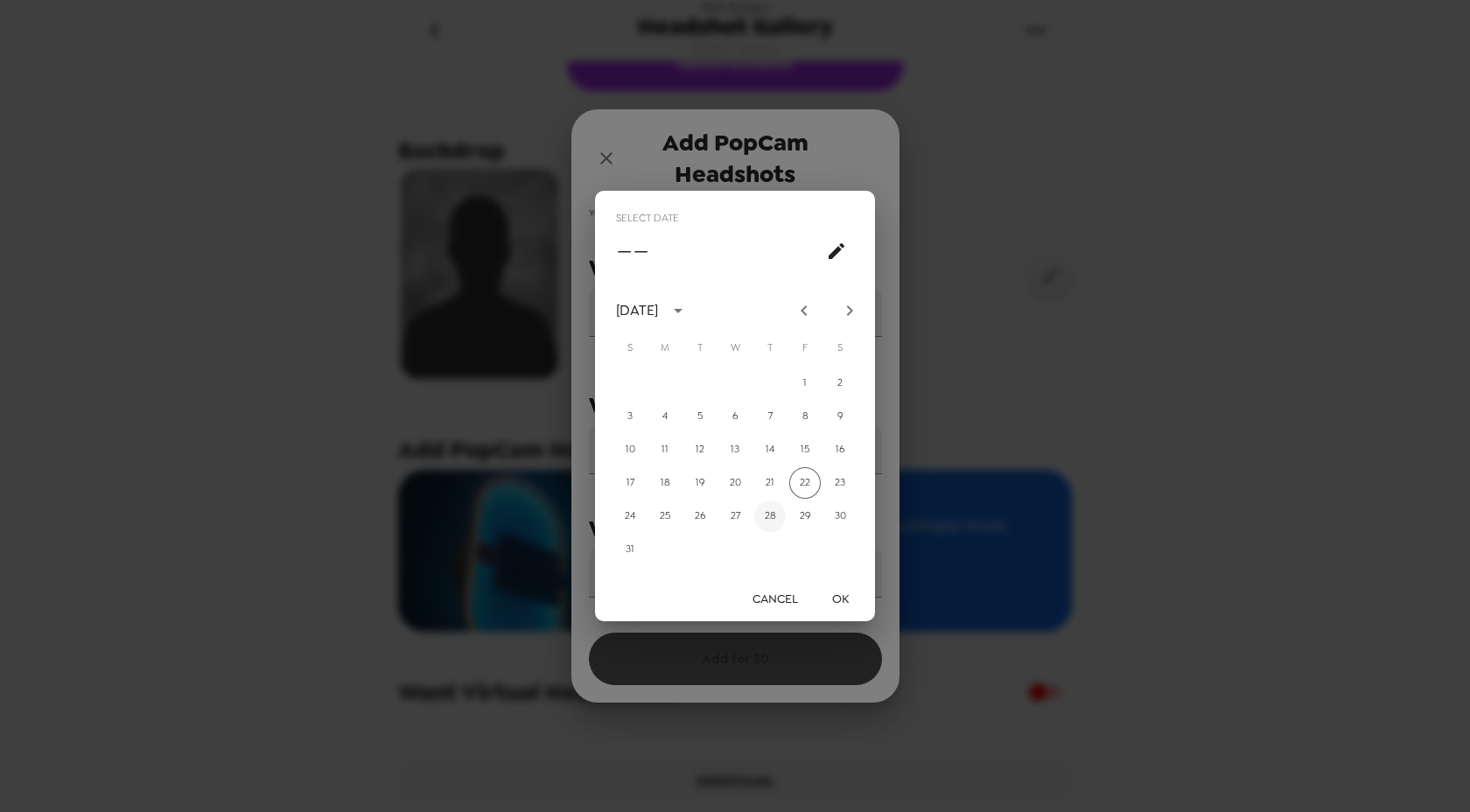
click at [772, 504] on button "28" at bounding box center [770, 516] width 31 height 31
type input "[DATE]"
click at [841, 608] on button "OK" at bounding box center [840, 598] width 56 height 32
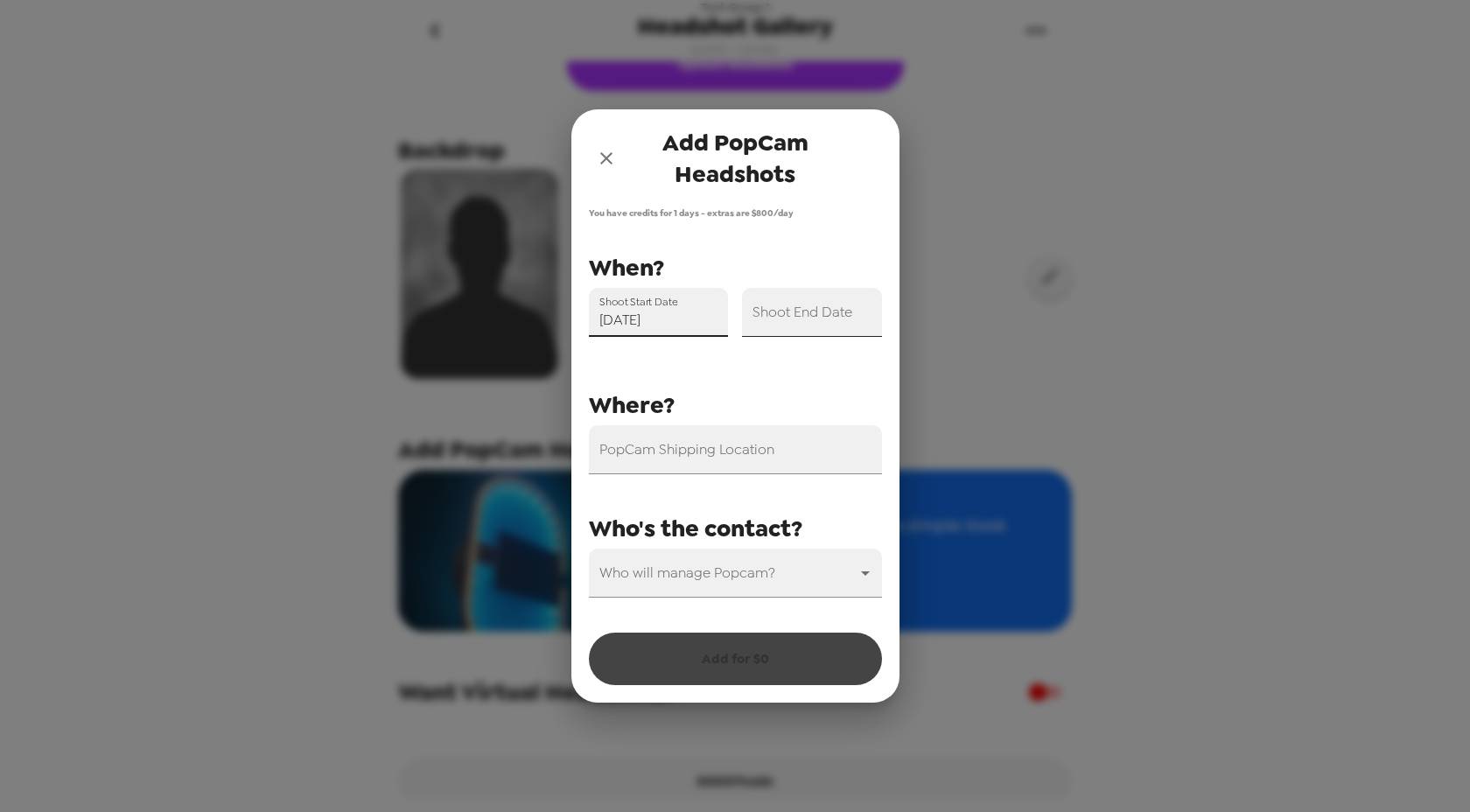
click at [809, 326] on input "Shoot End Date" at bounding box center [812, 312] width 140 height 49
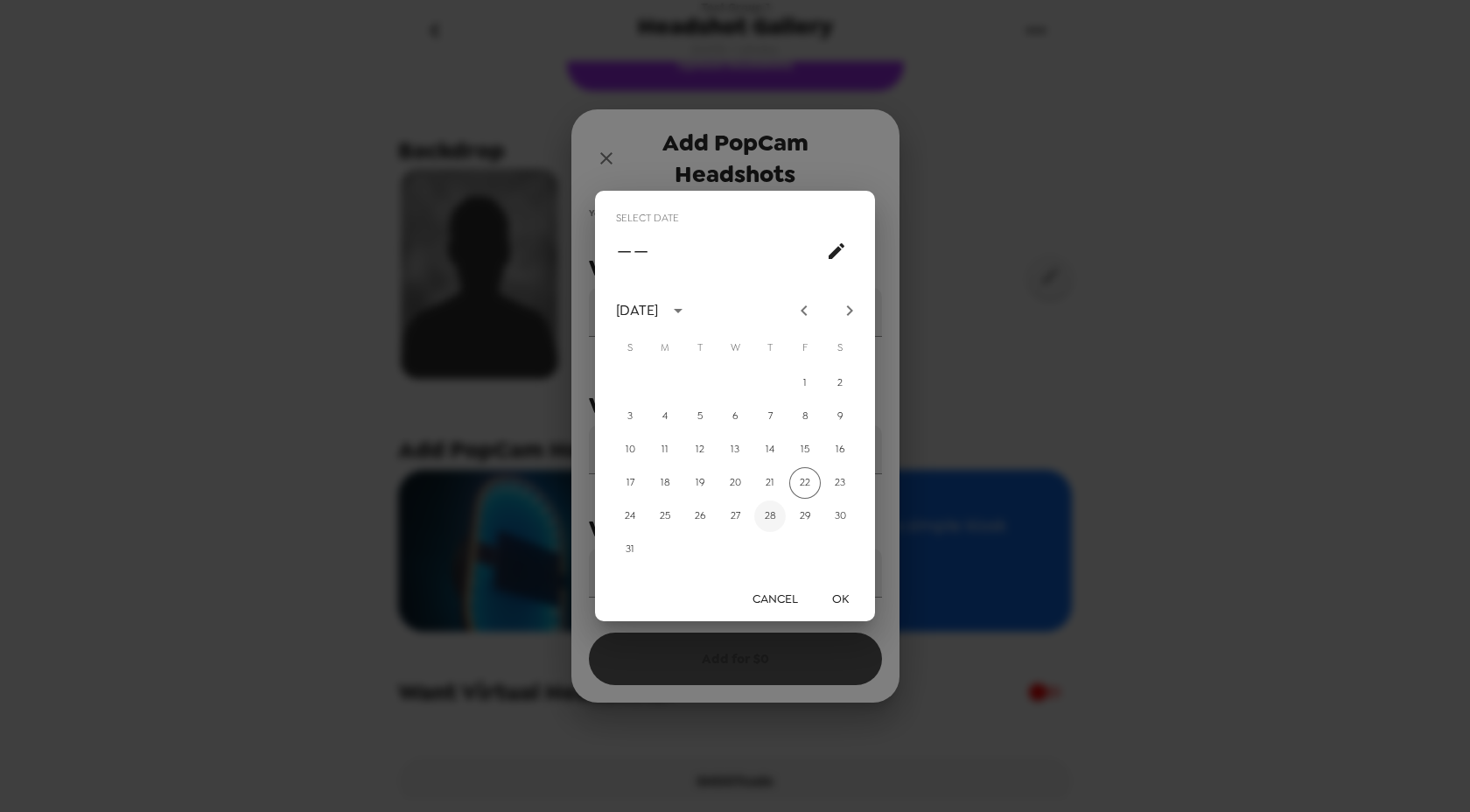
click at [768, 507] on button "28" at bounding box center [770, 516] width 31 height 31
type input "[DATE]"
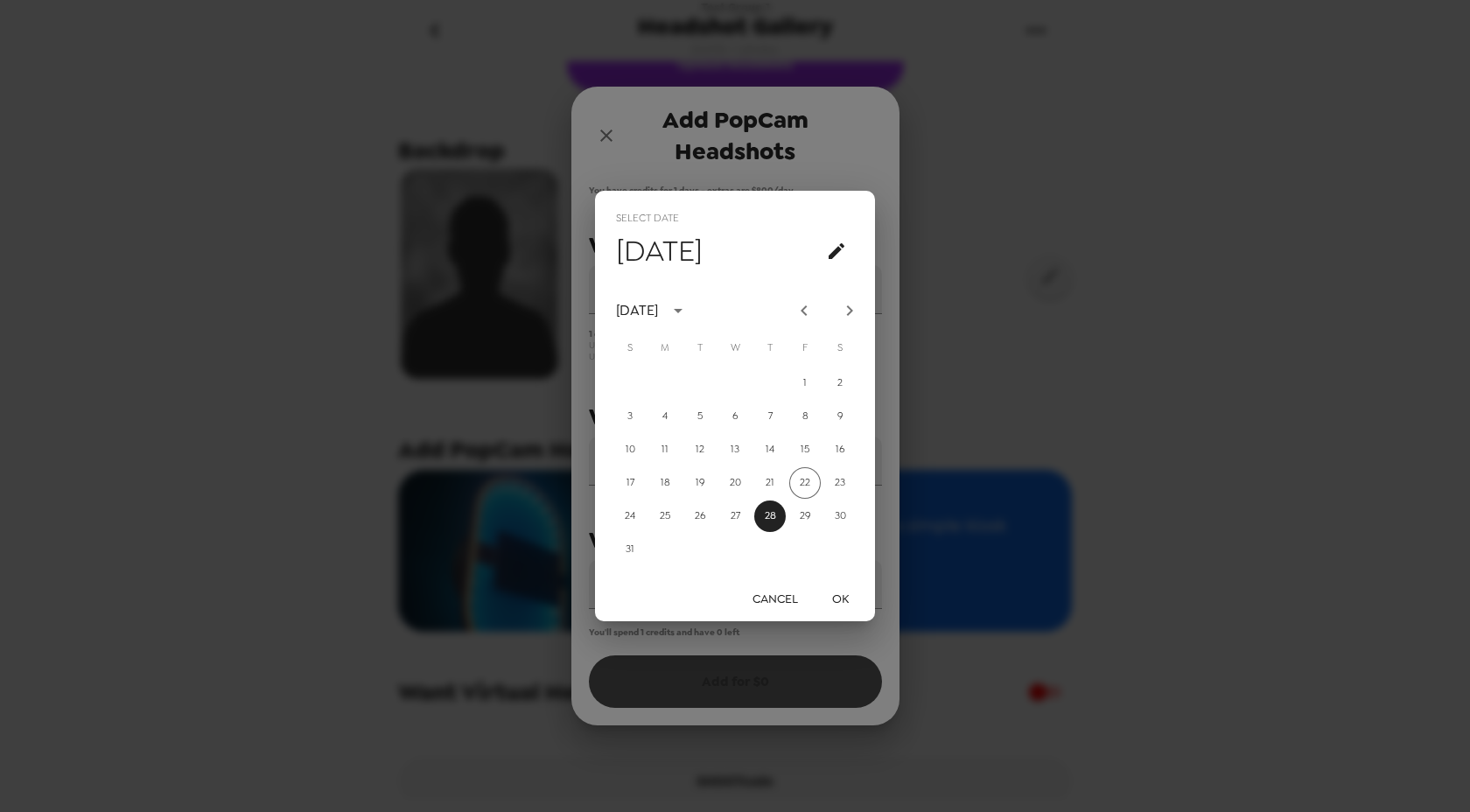
click at [836, 599] on button "OK" at bounding box center [840, 598] width 56 height 32
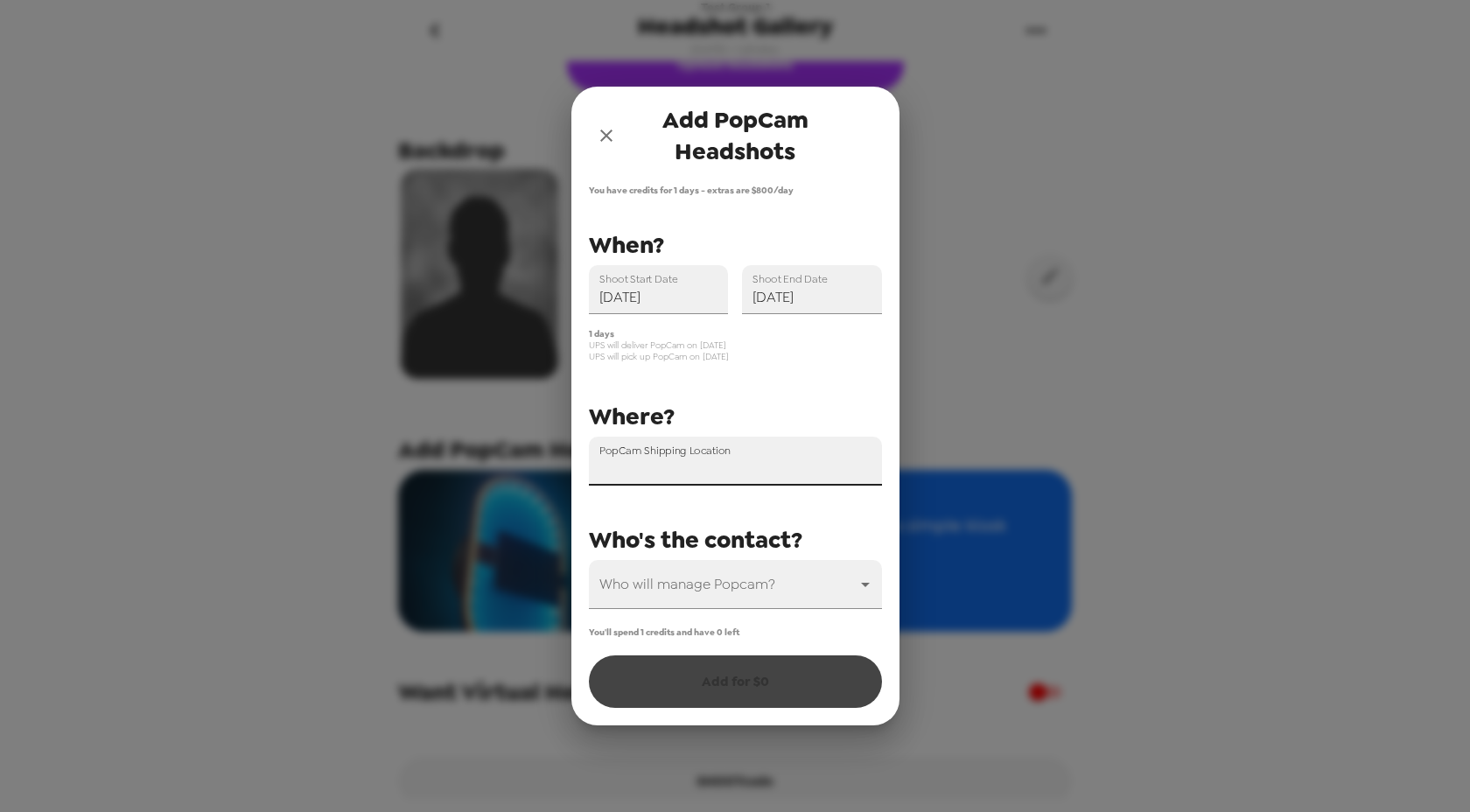
click at [739, 467] on input "PopCam Shipping Location" at bounding box center [736, 460] width 293 height 49
type input "`"
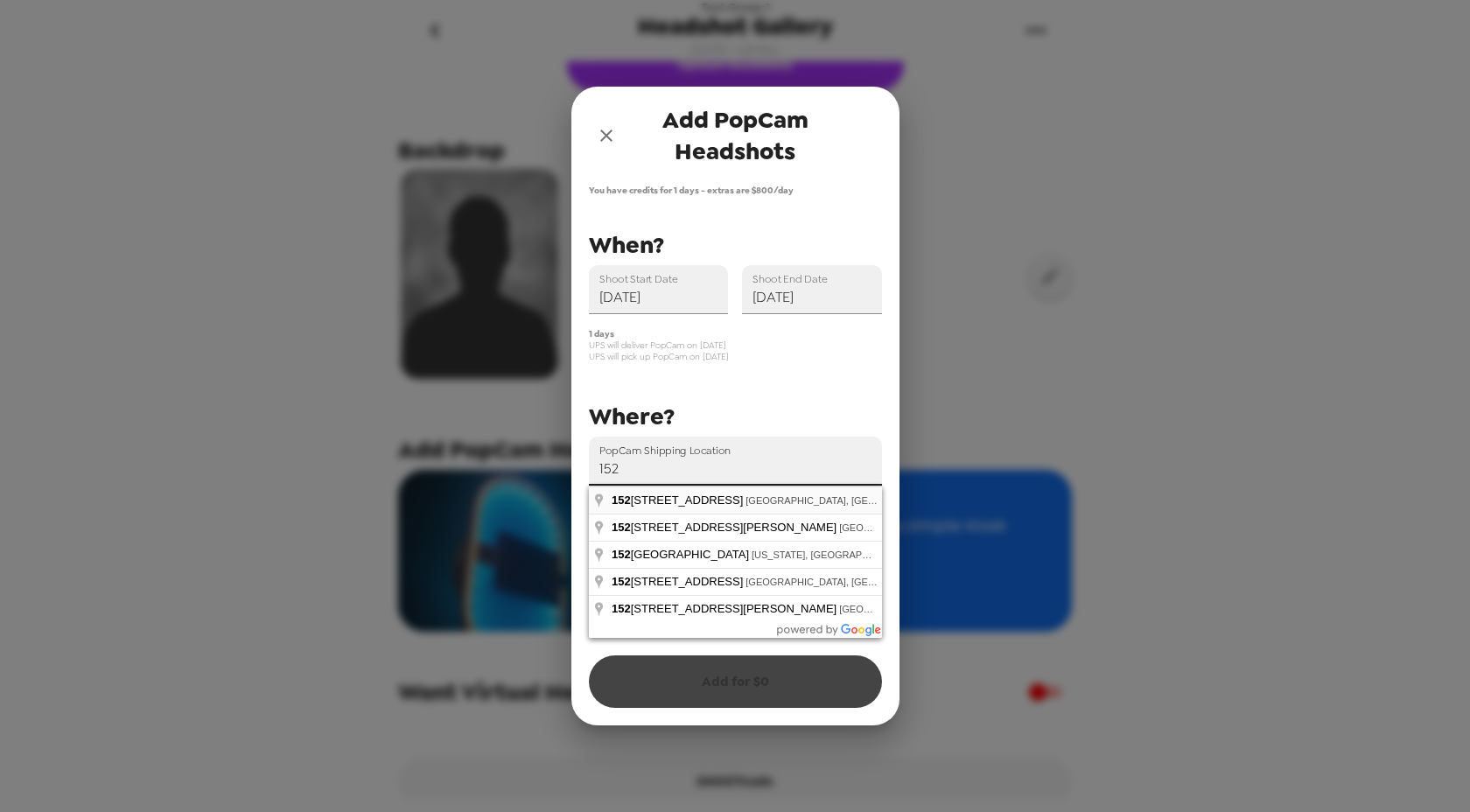
type input "[GEOGRAPHIC_DATA], [GEOGRAPHIC_DATA], [GEOGRAPHIC_DATA]"
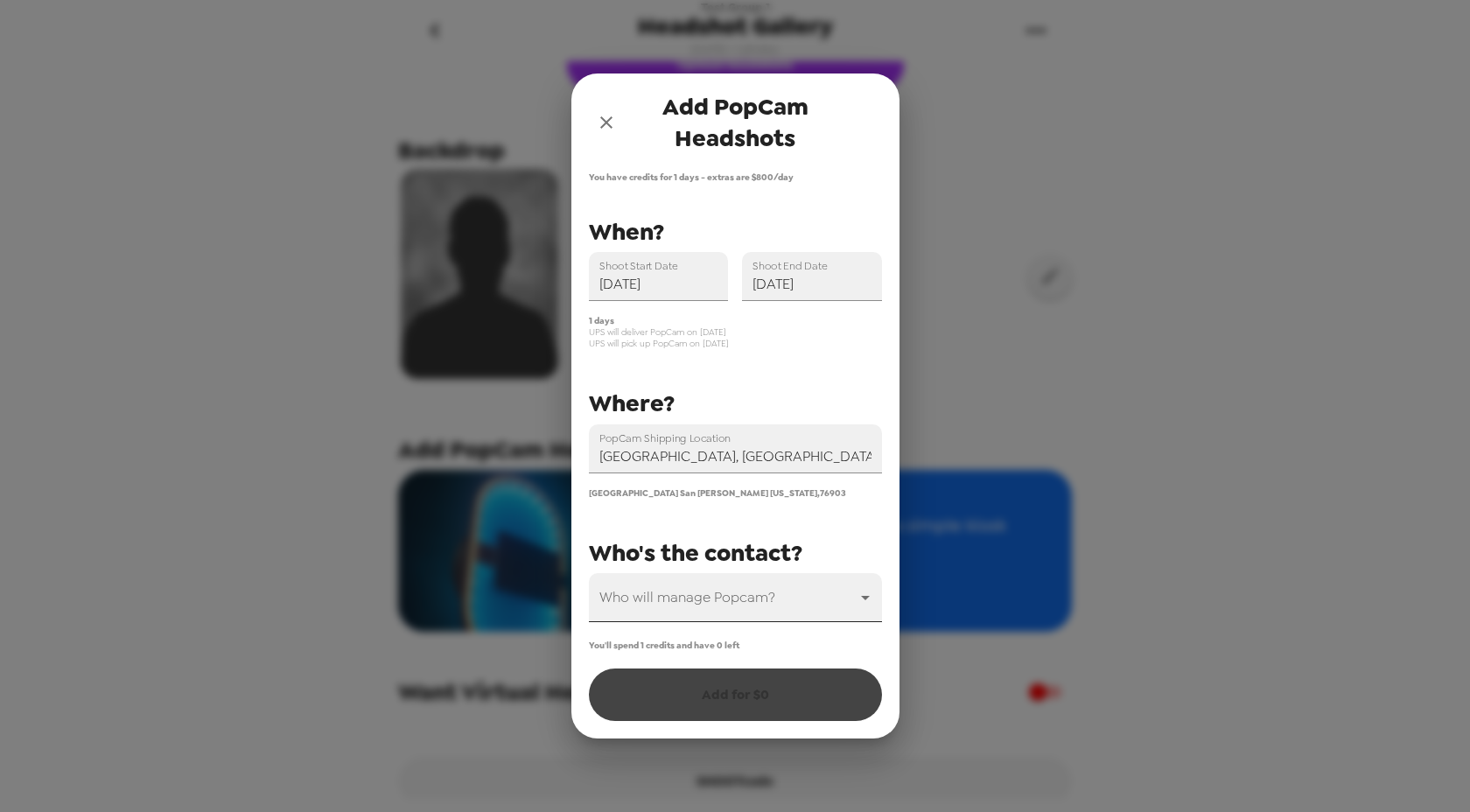
click at [684, 587] on body "Test Group 1 Headshot Gallery [DATE] • 1 photos Upload headshots Backdrop Add P…" at bounding box center [735, 406] width 1470 height 812
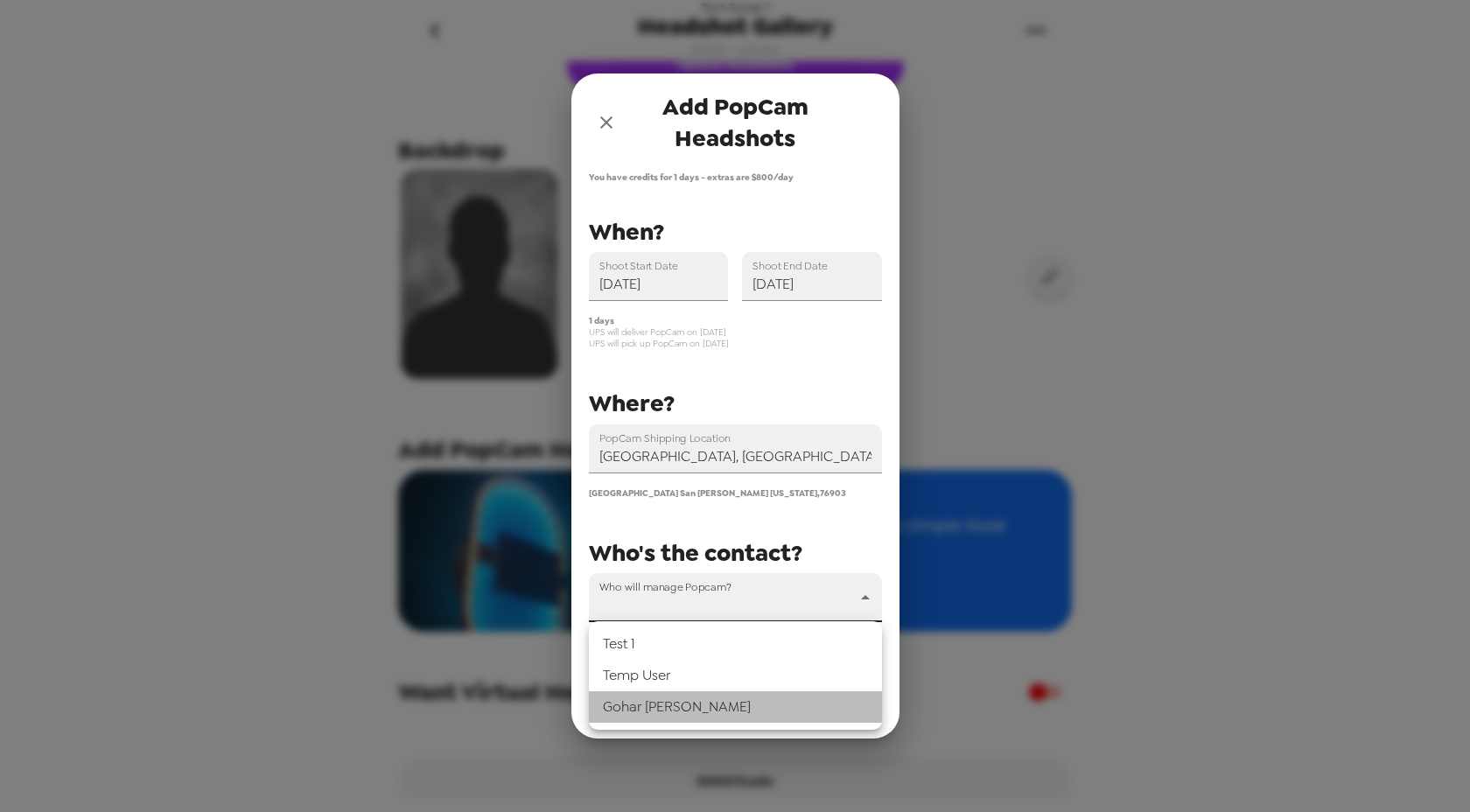
click at [648, 712] on li "[PERSON_NAME]" at bounding box center [736, 707] width 293 height 31
type input "63325"
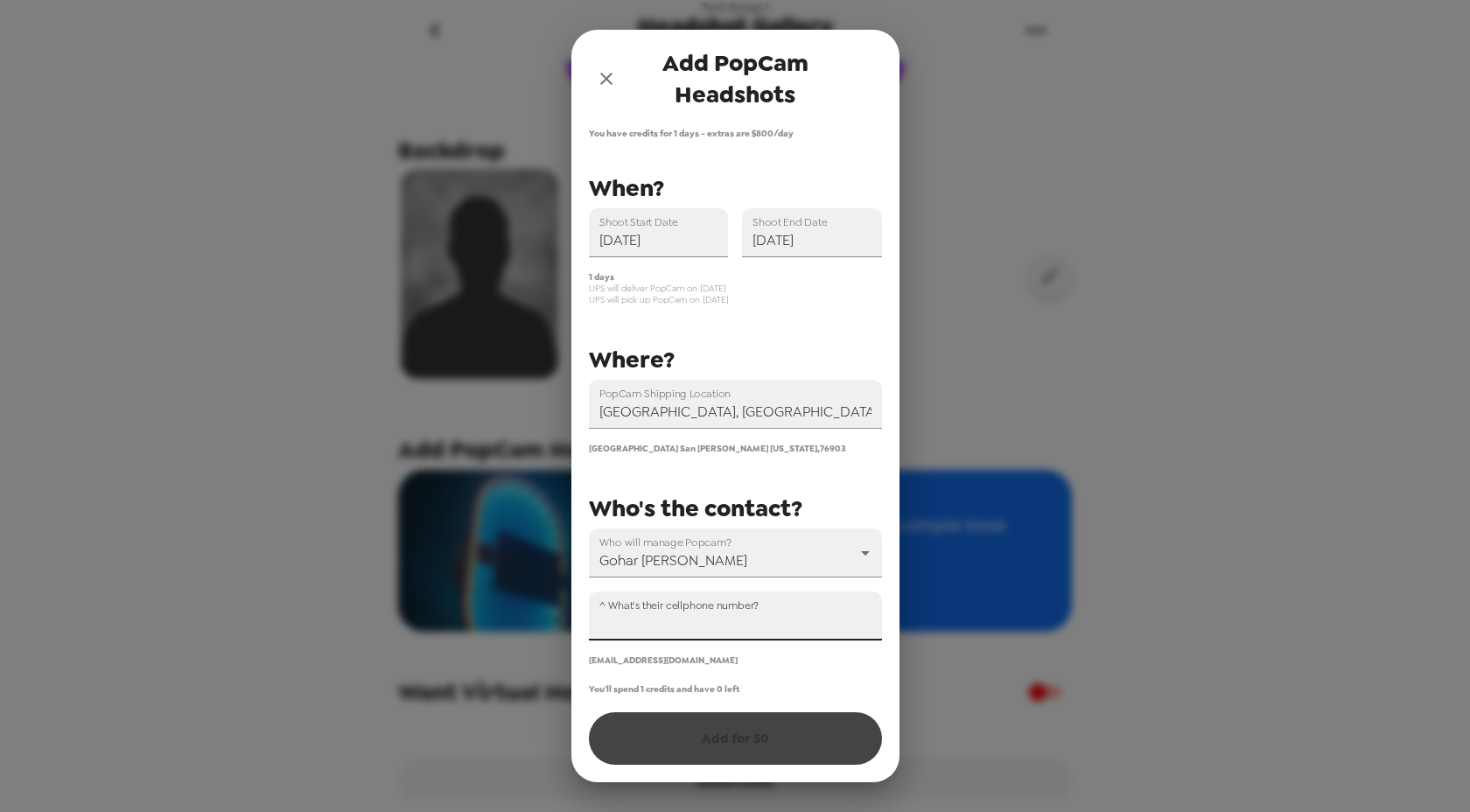
click at [716, 615] on input "^ What's their cellphone number?" at bounding box center [736, 615] width 293 height 49
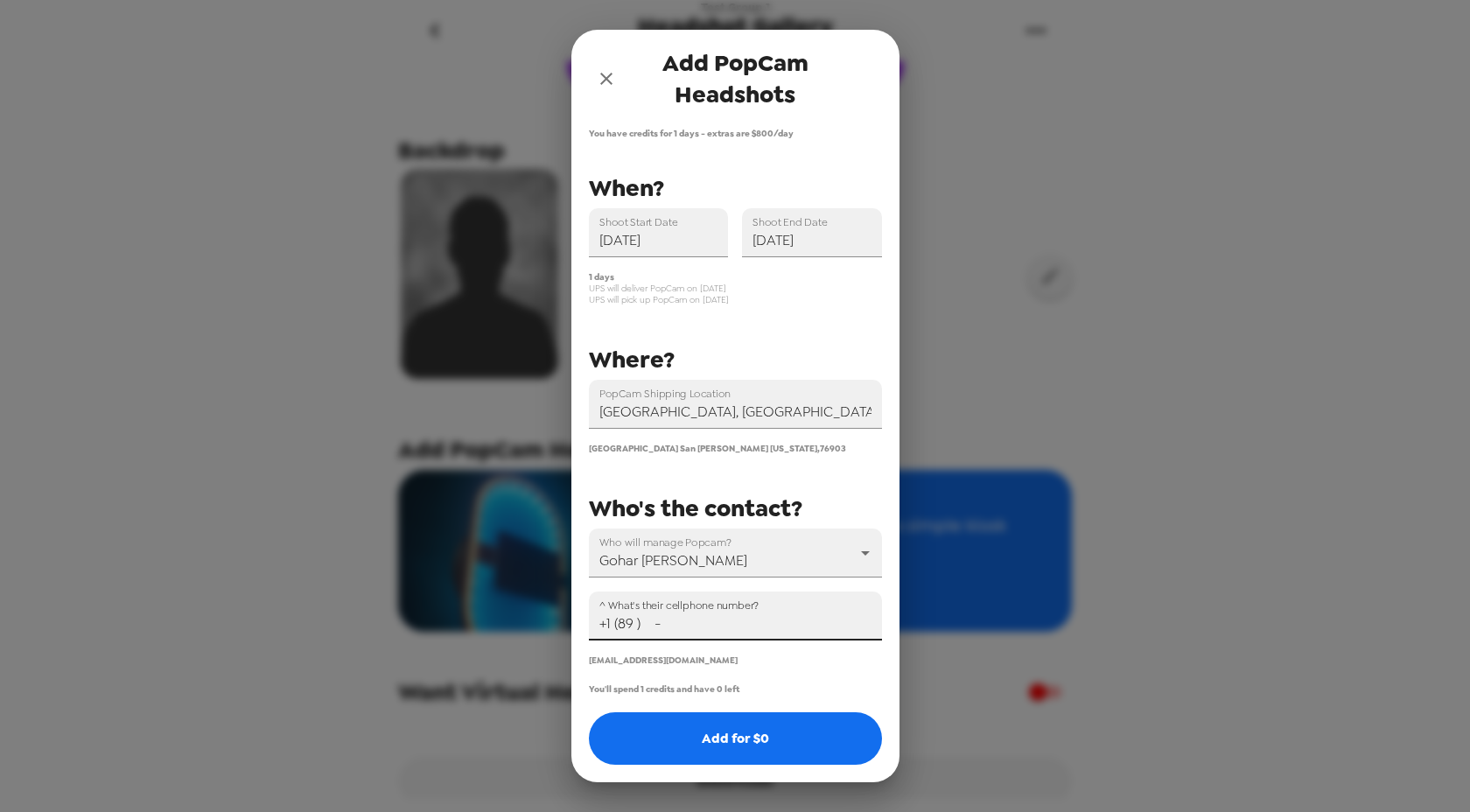
type input "+1 (8 ) -"
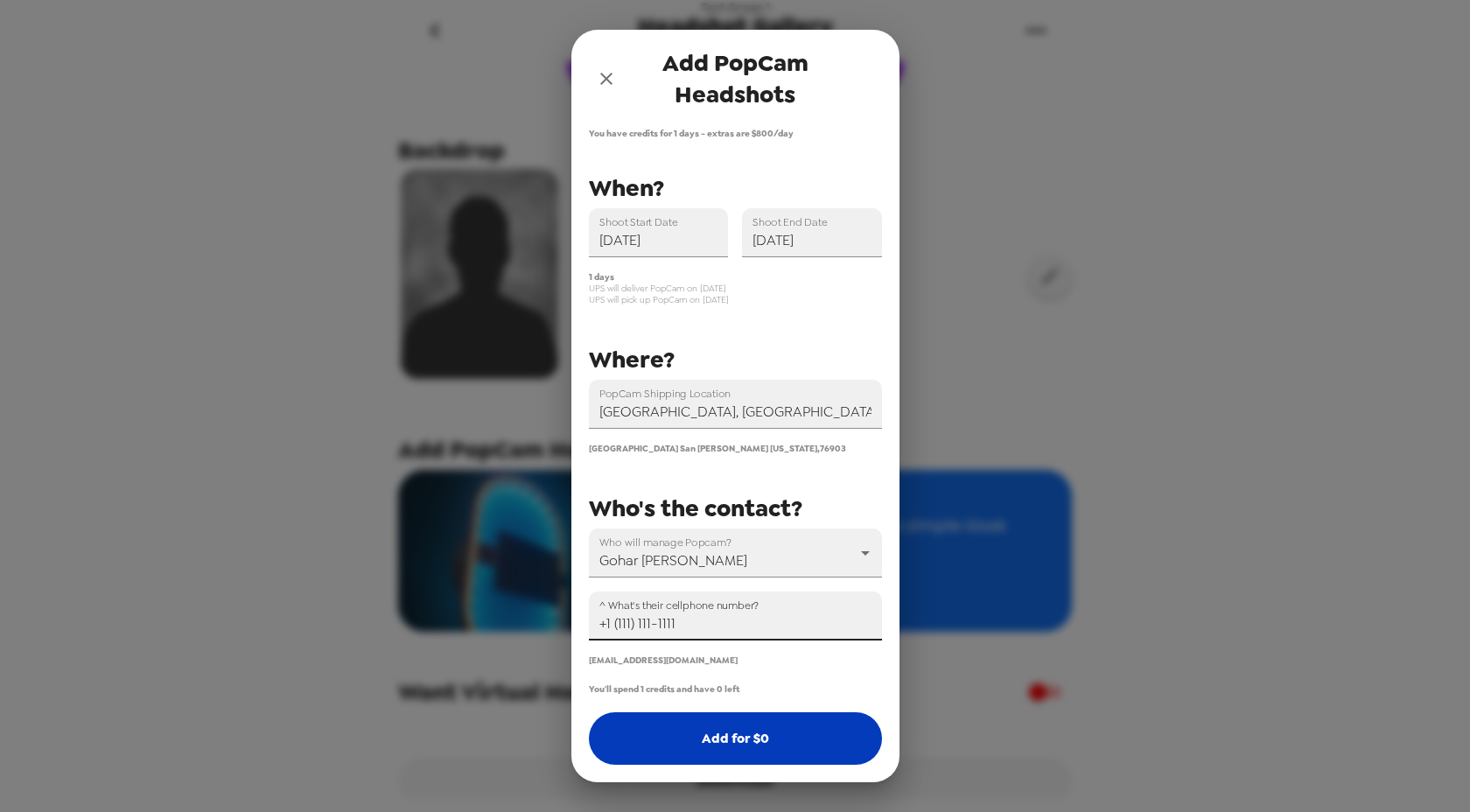
type input "+1 (111) 111-1111"
click at [762, 732] on button "Add for $ 0" at bounding box center [736, 738] width 293 height 52
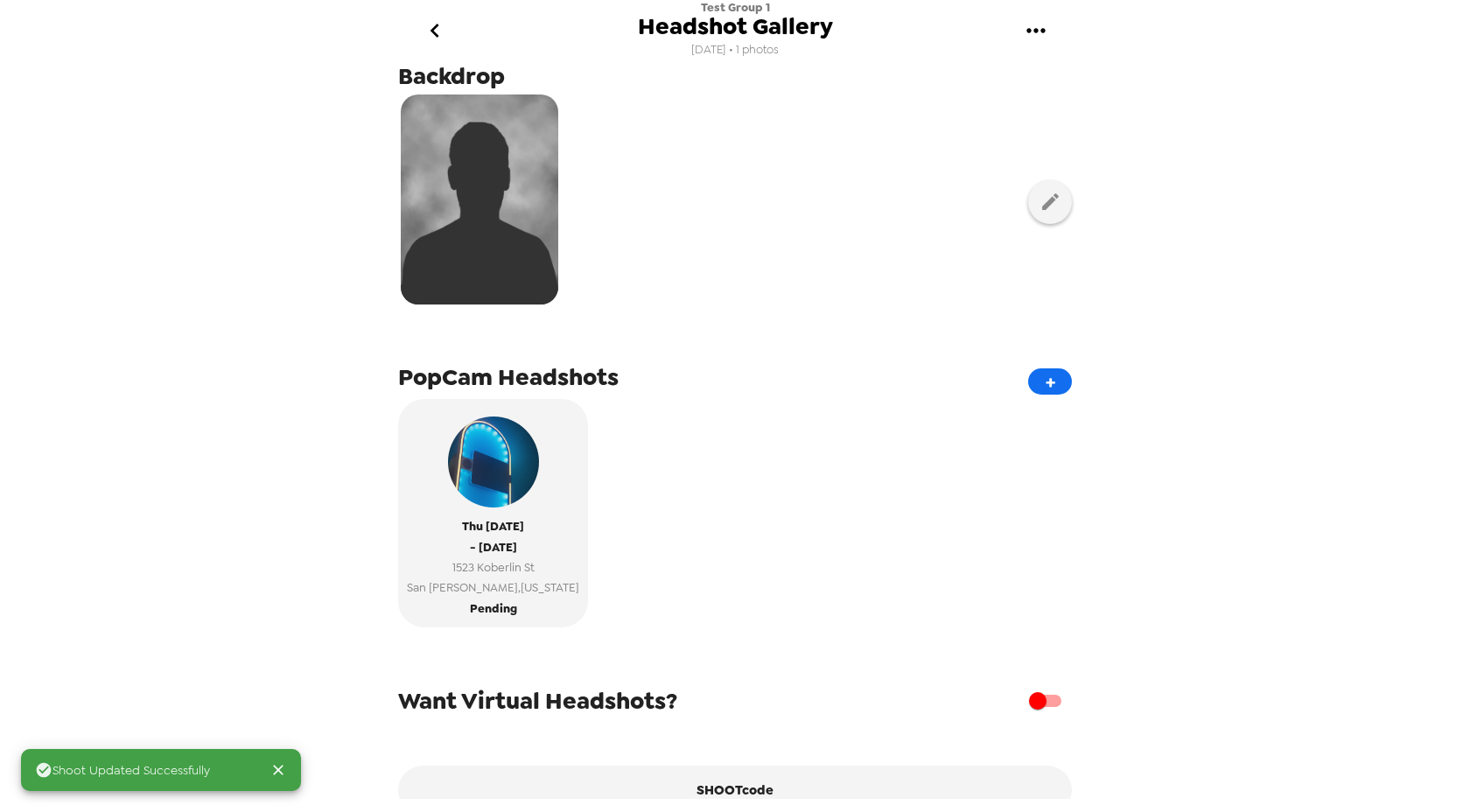
scroll to position [314, 0]
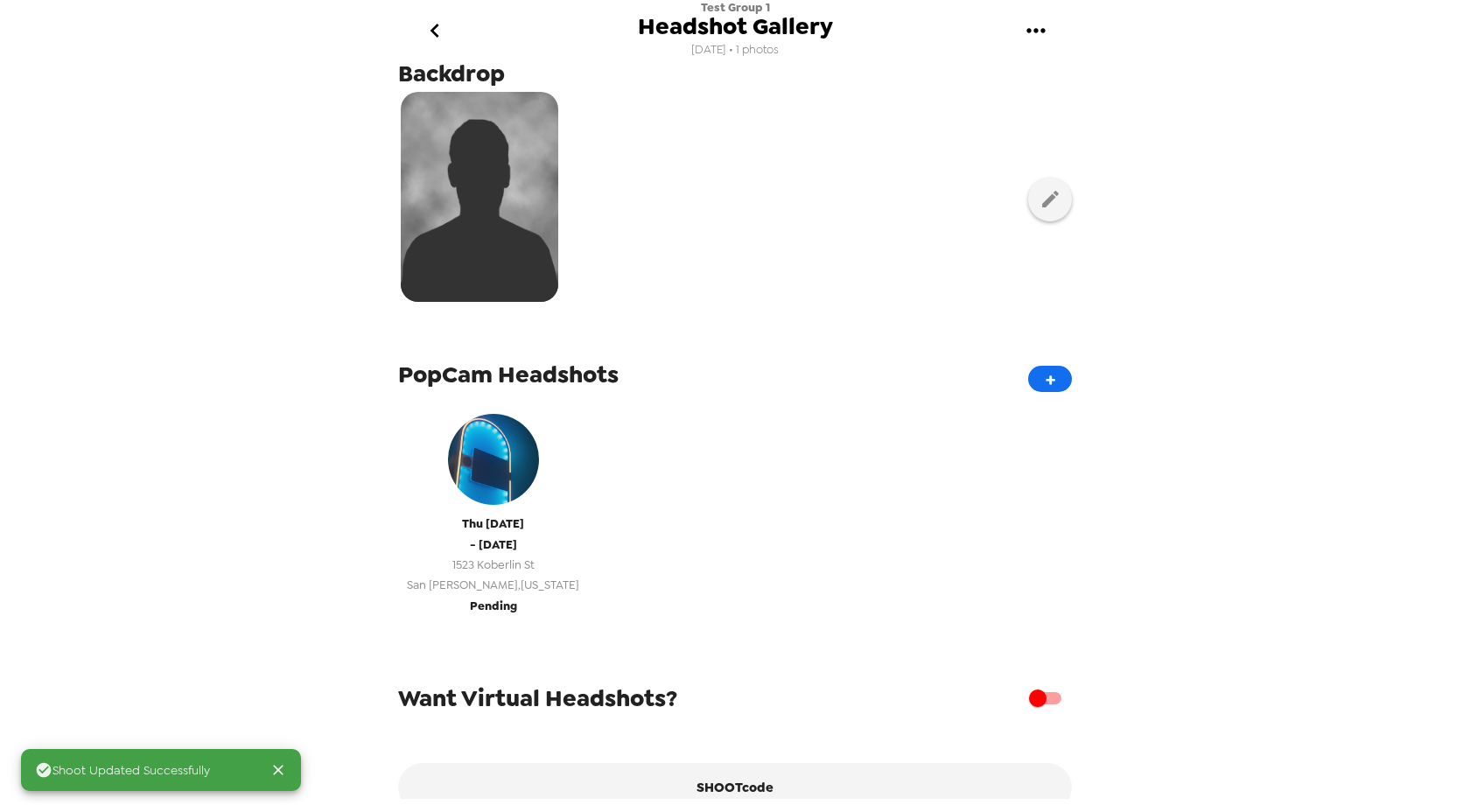
click at [478, 578] on span "[GEOGRAPHIC_DATA] , [US_STATE]" at bounding box center [493, 585] width 172 height 20
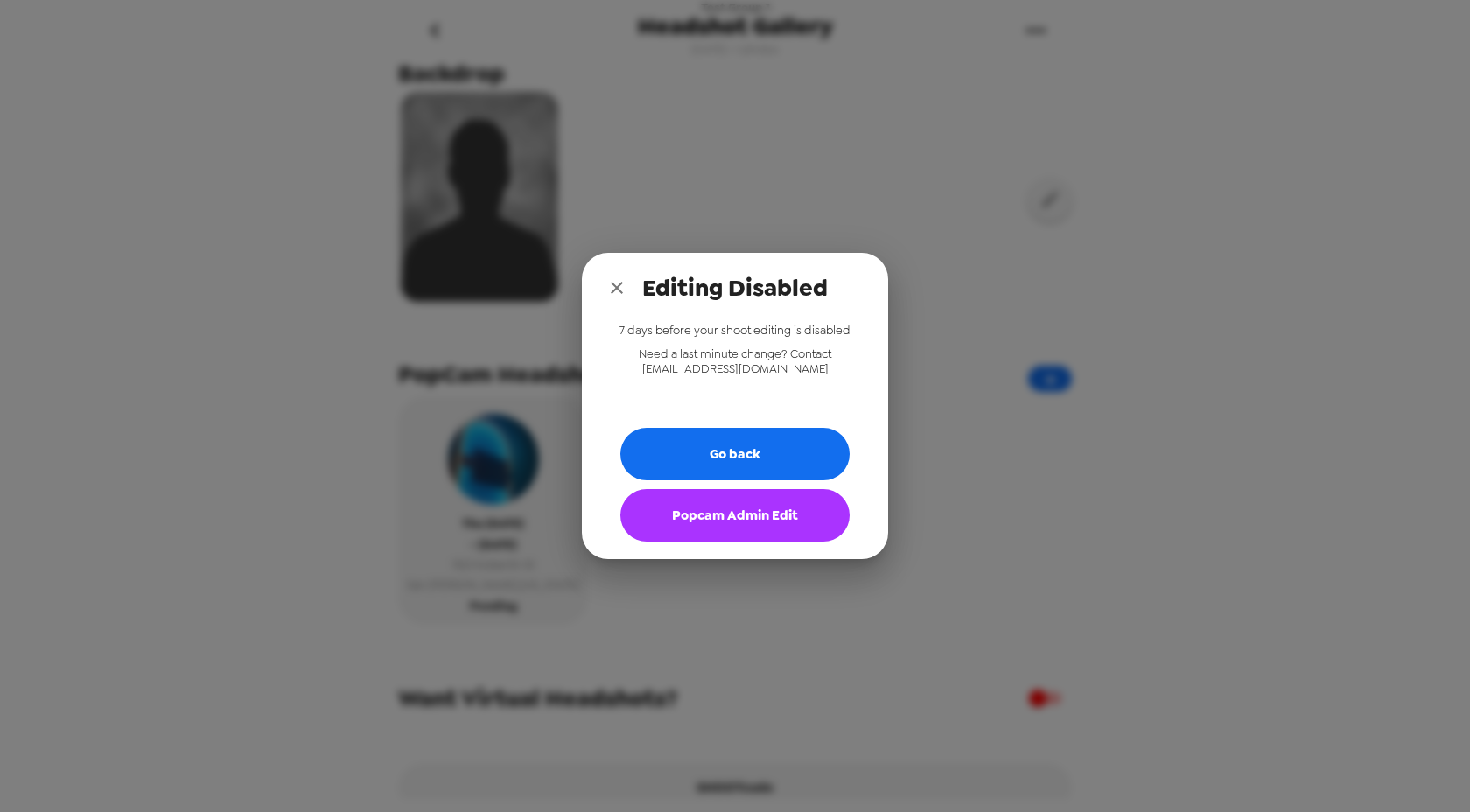
click at [758, 533] on button "Popcam Admin Edit" at bounding box center [735, 515] width 229 height 52
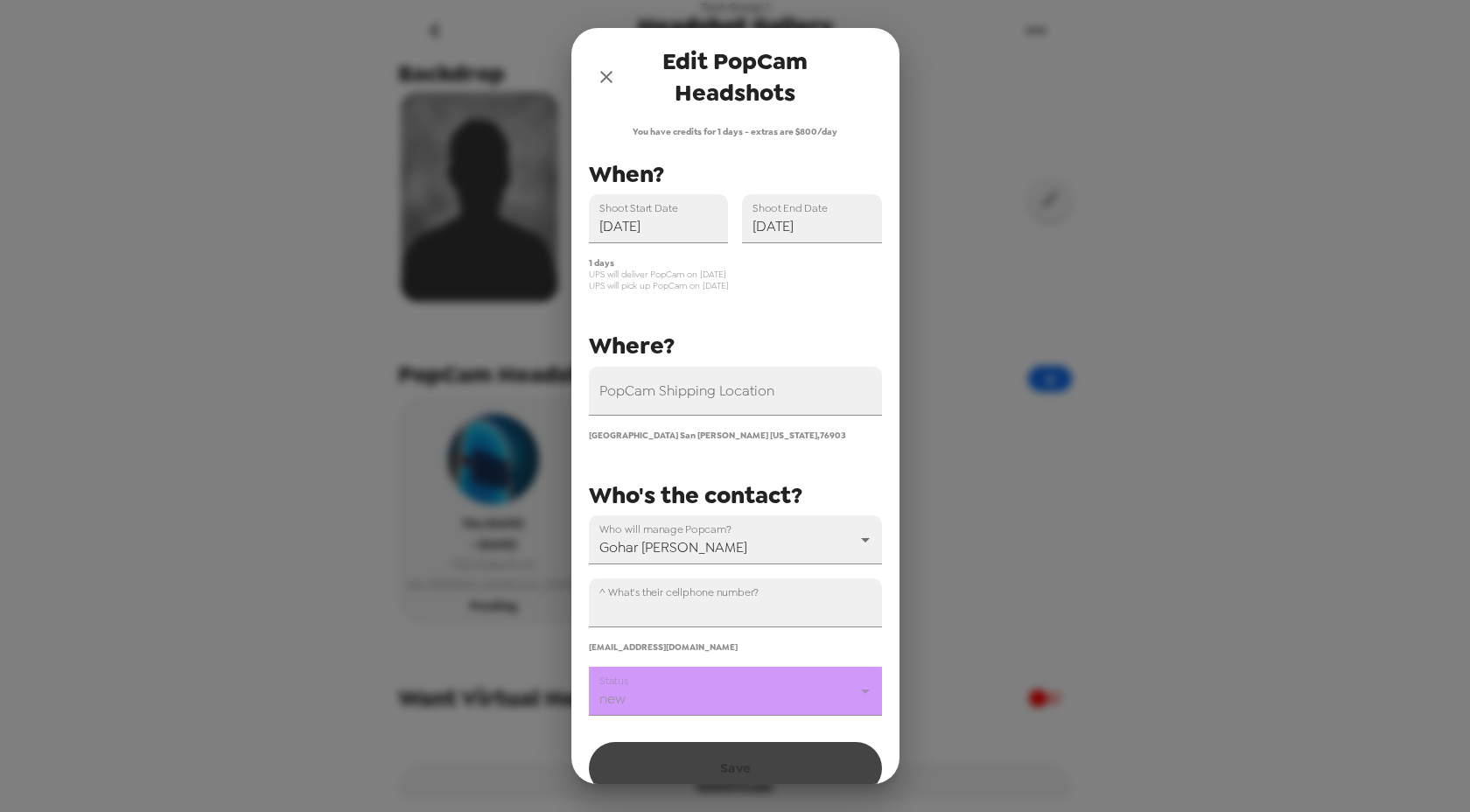
click at [701, 701] on body "Test Group 1 Headshot Gallery [DATE] • 1 photos Upload headshots Backdrop PopCa…" at bounding box center [735, 406] width 1470 height 812
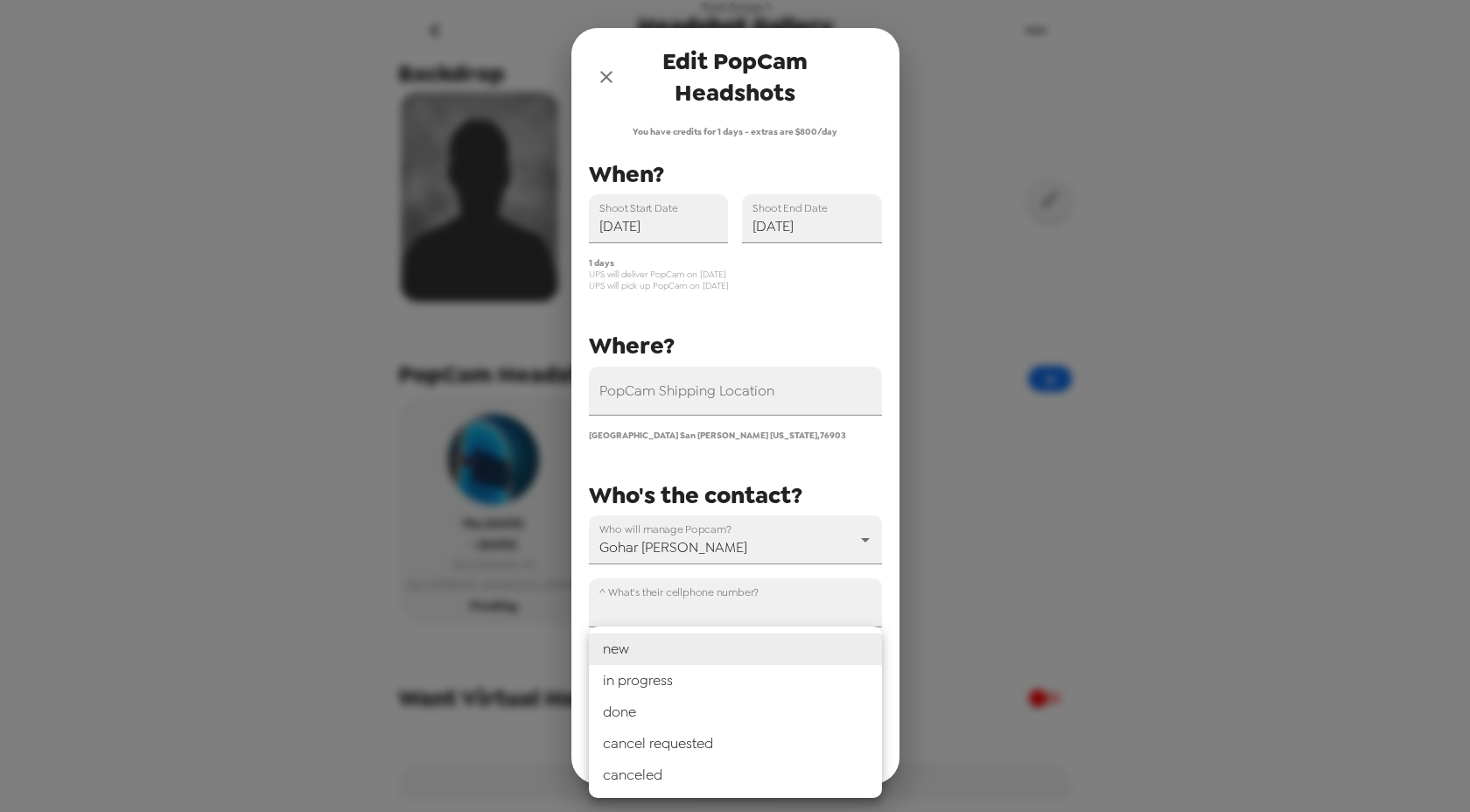
click at [636, 771] on li "canceled" at bounding box center [736, 775] width 293 height 31
type input "canceled"
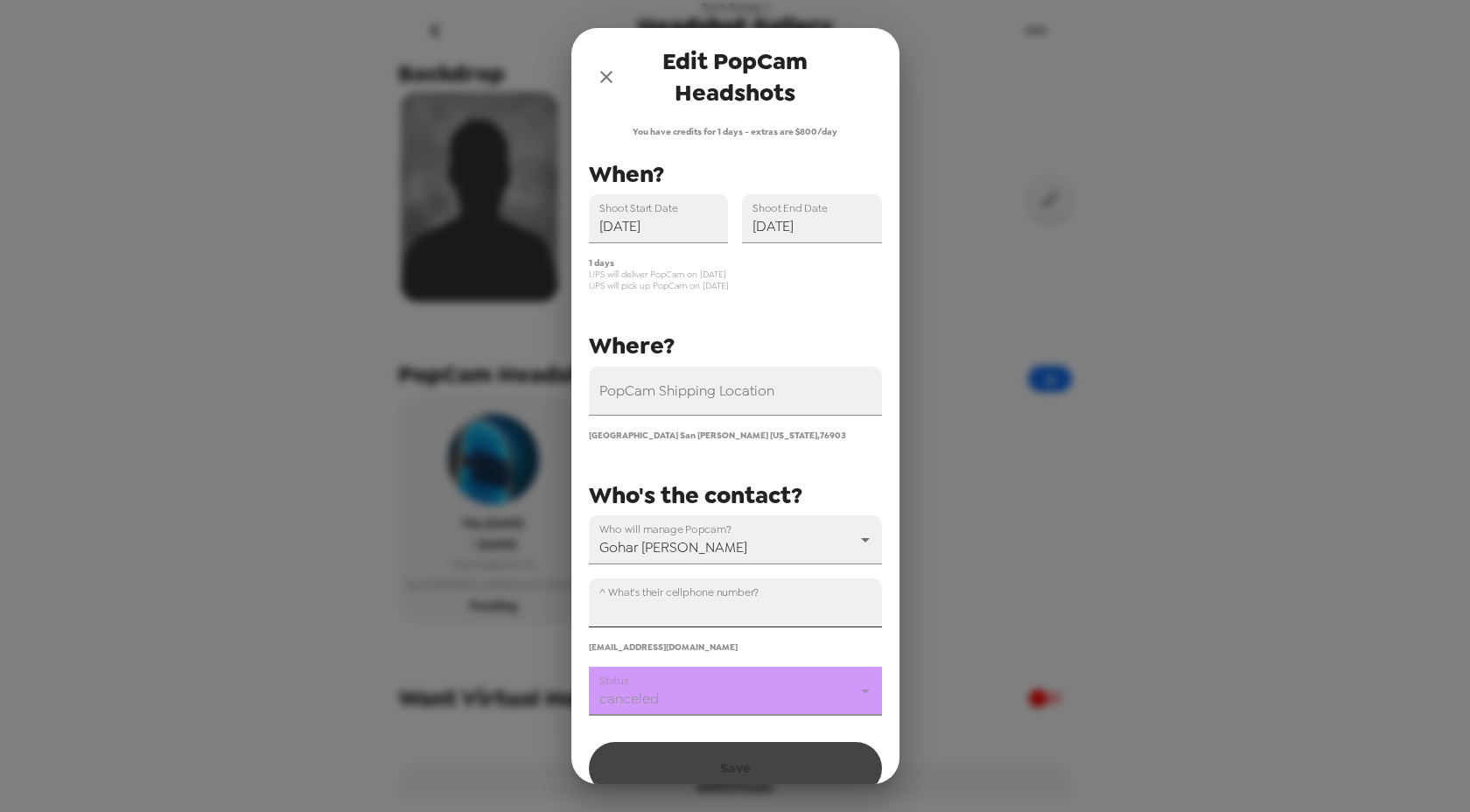
click at [696, 607] on input "^ What's their cellphone number?" at bounding box center [736, 602] width 293 height 49
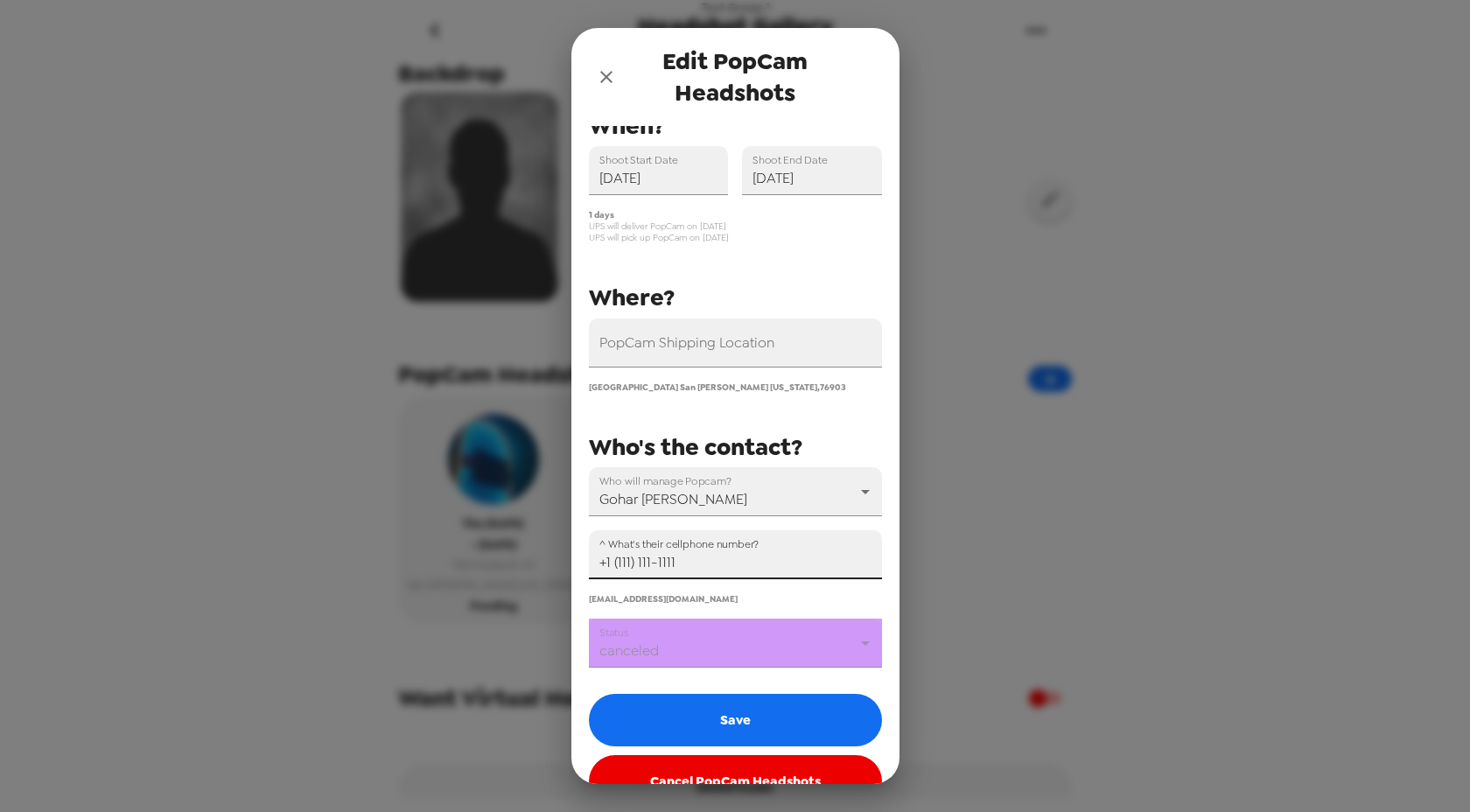
scroll to position [88, 0]
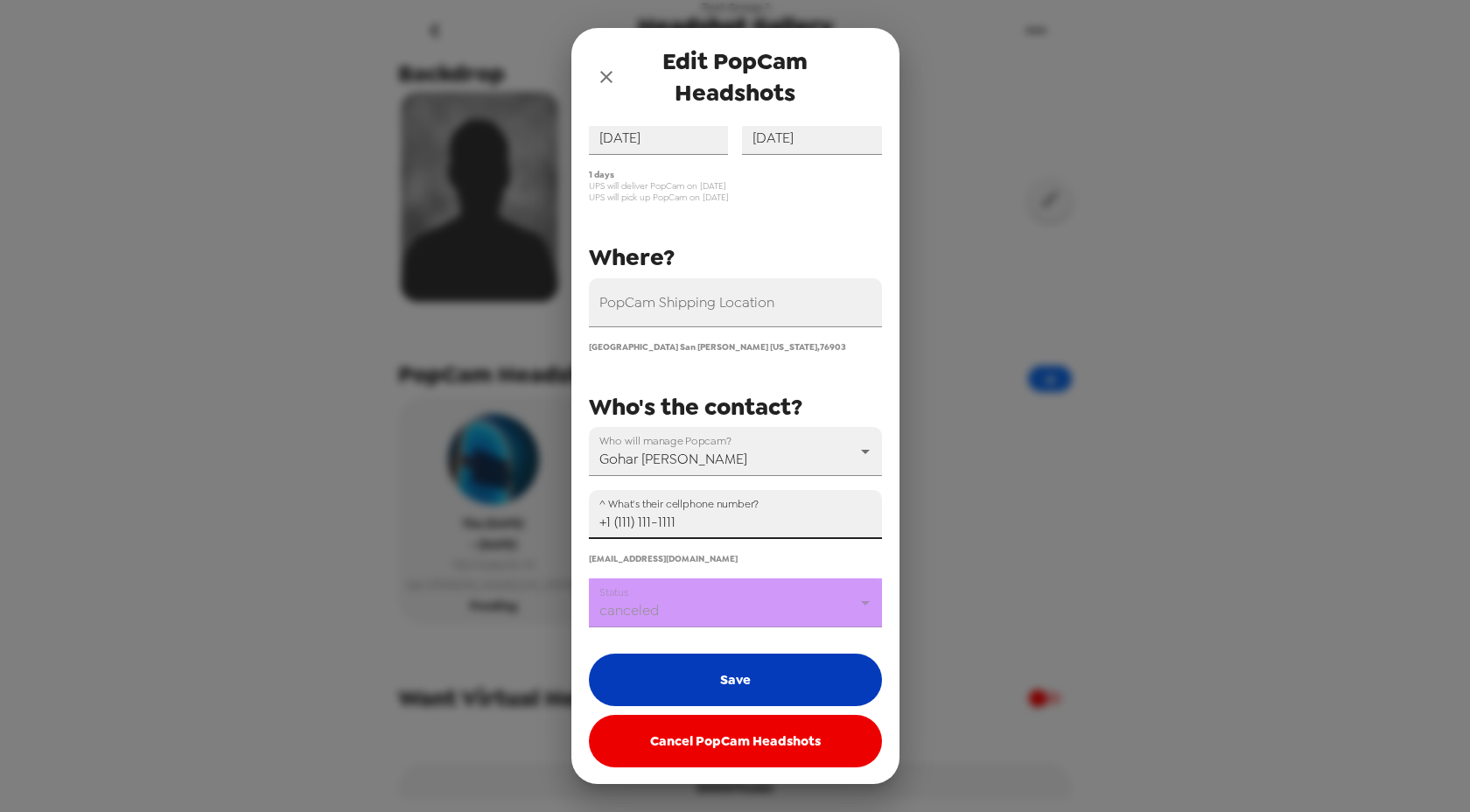
type input "+1 (111) 111-1111"
click at [732, 685] on button "Save" at bounding box center [736, 679] width 293 height 52
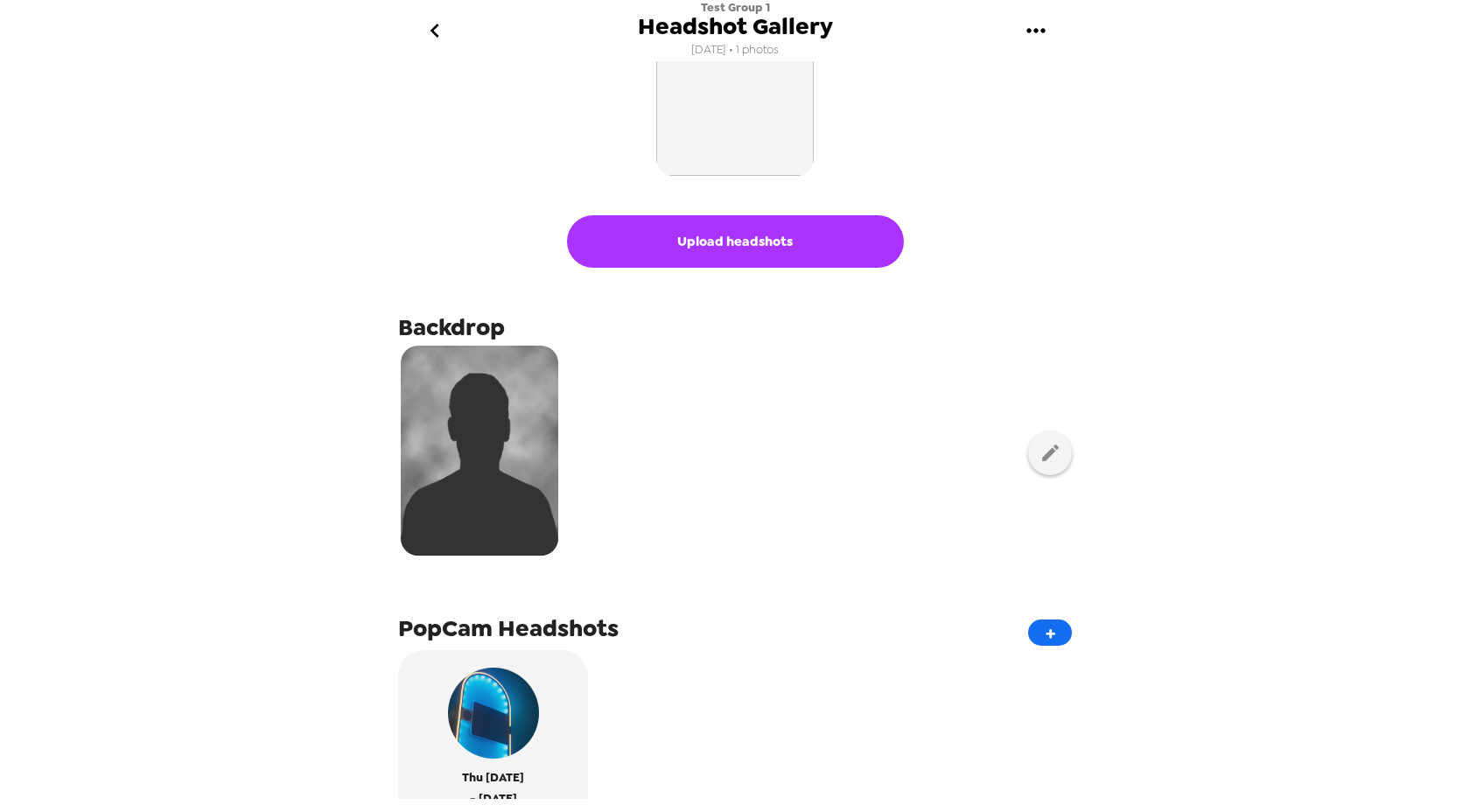
scroll to position [0, 0]
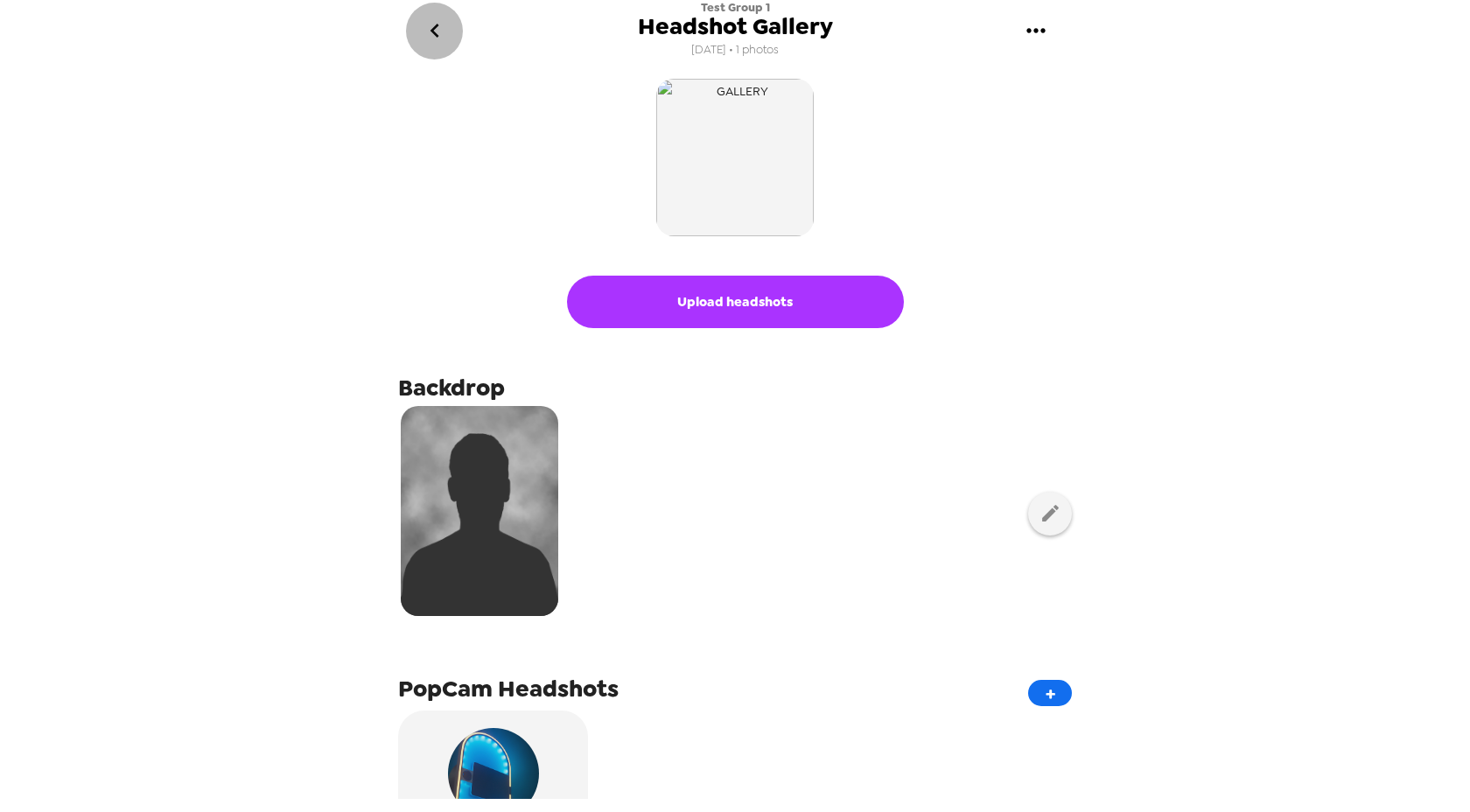
click at [424, 20] on icon "go back" at bounding box center [435, 30] width 28 height 28
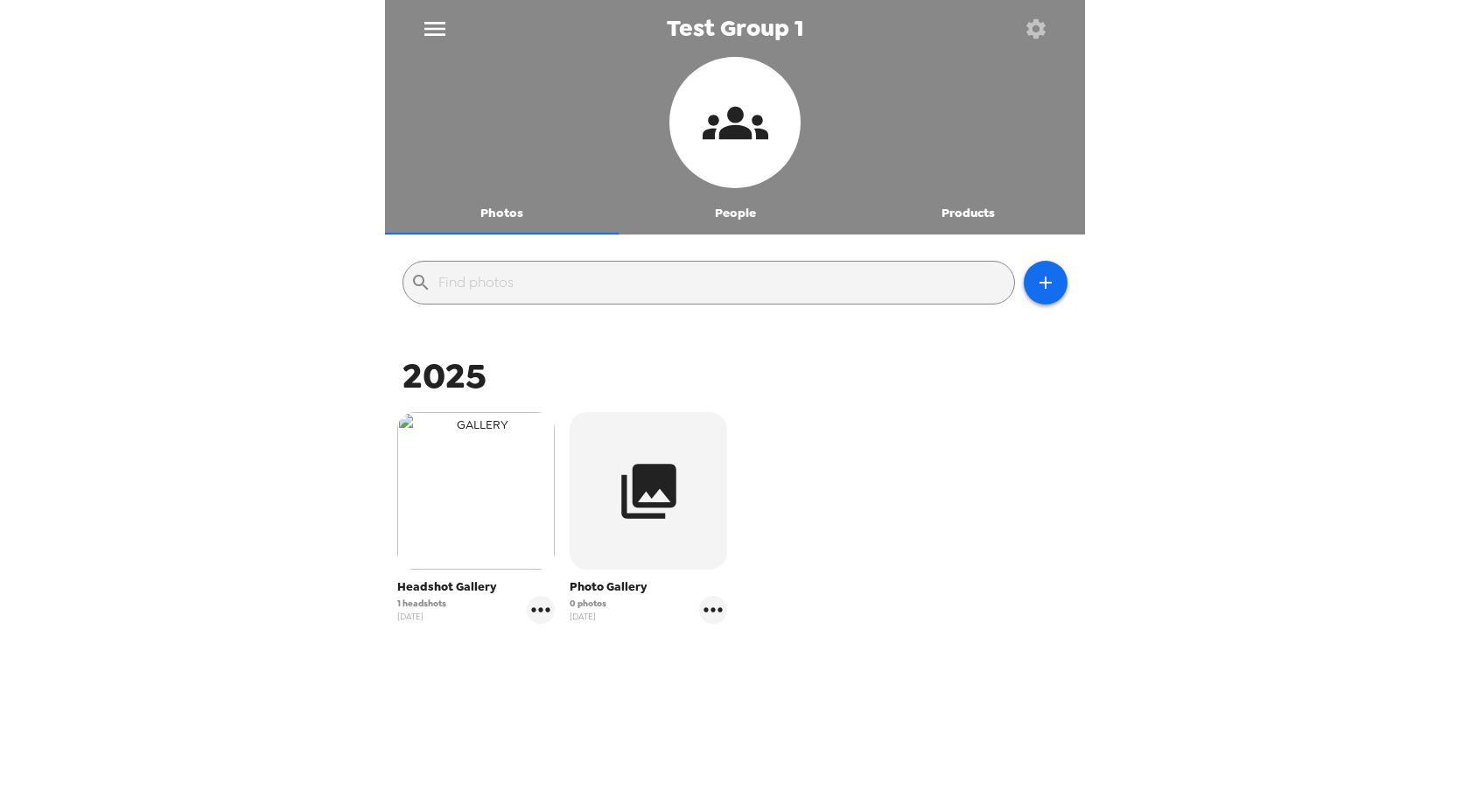
click at [488, 551] on img "button" at bounding box center [475, 491] width 158 height 157
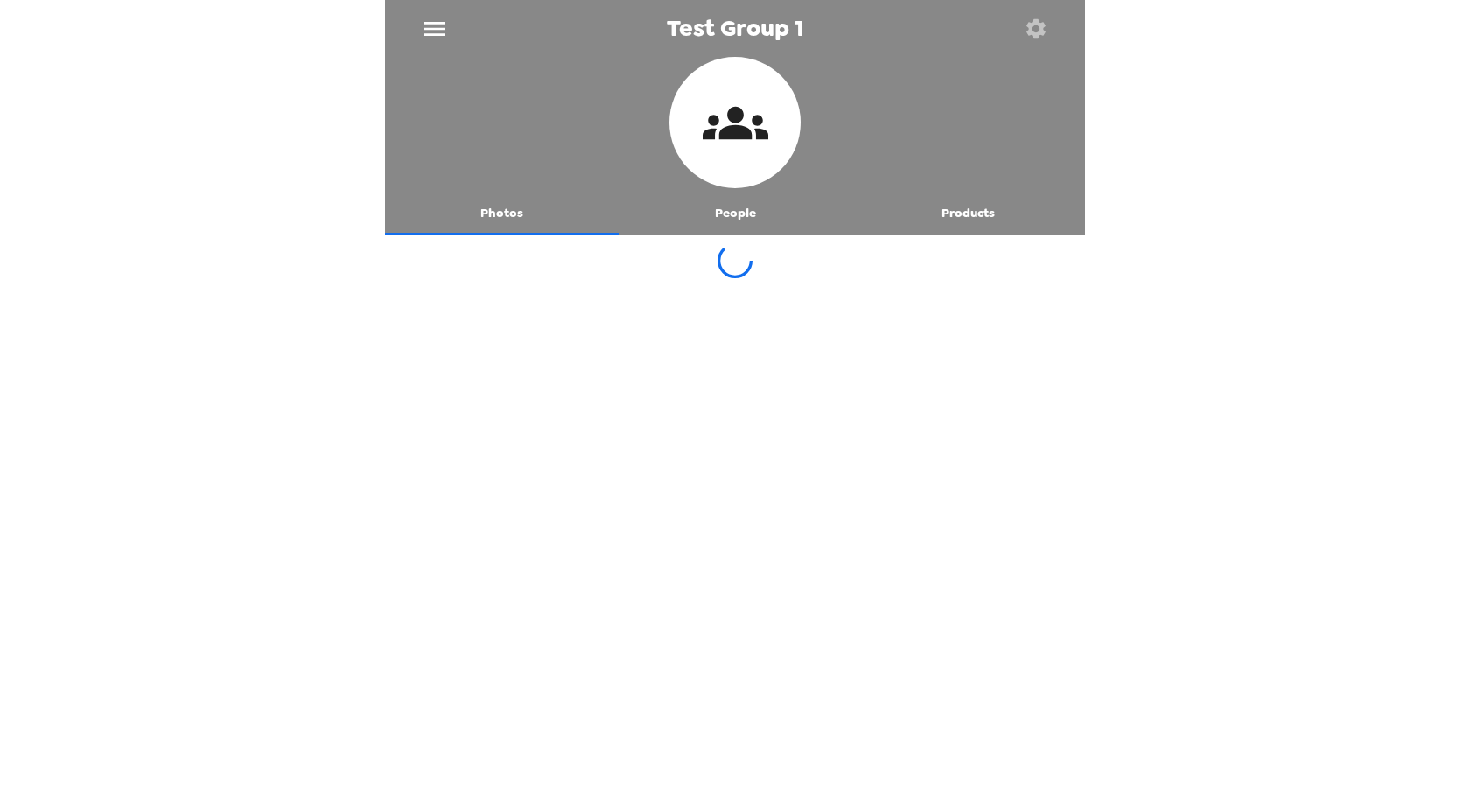
click at [1035, 29] on icon "button" at bounding box center [1036, 29] width 25 height 25
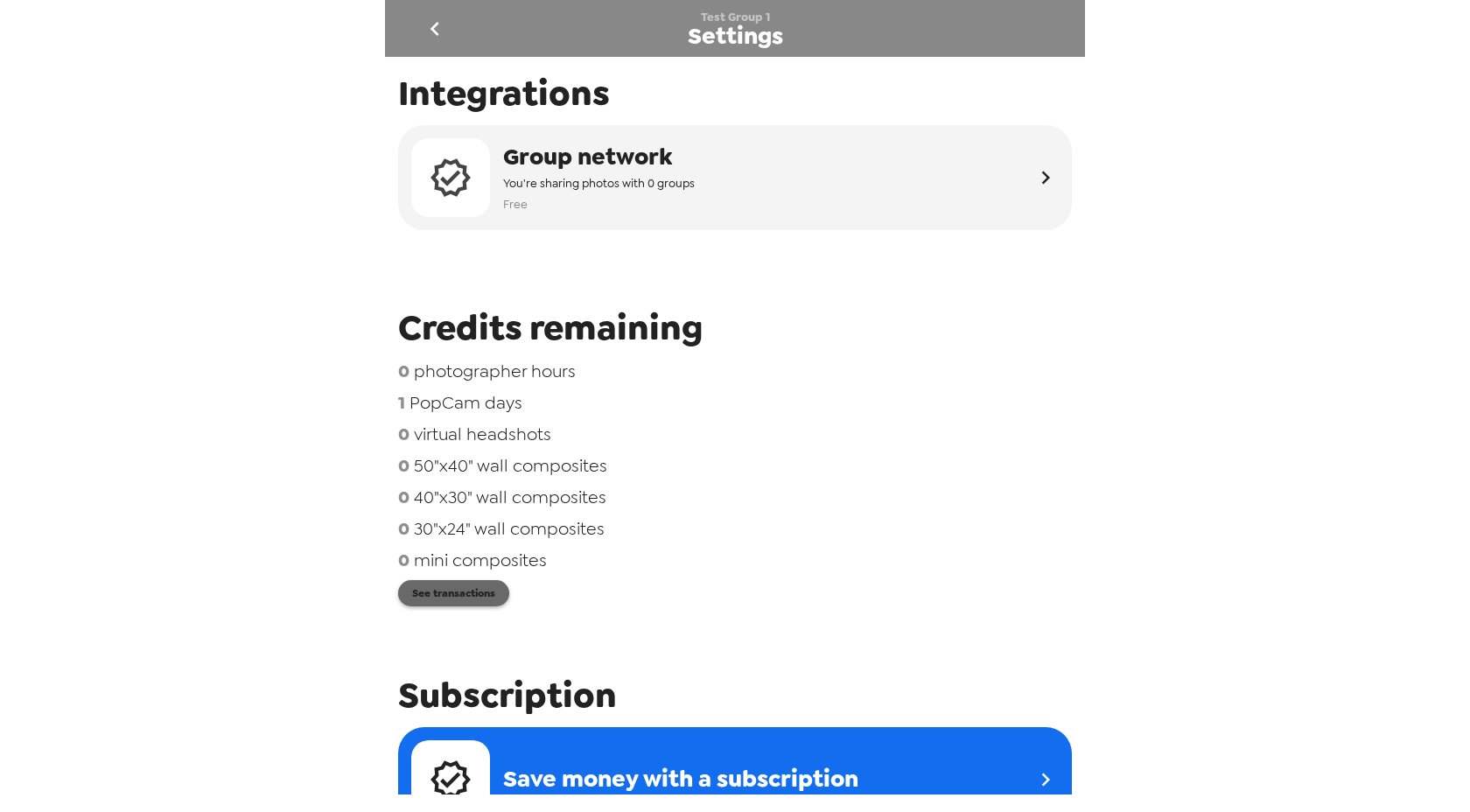
click at [494, 600] on button "See transactions" at bounding box center [453, 593] width 111 height 27
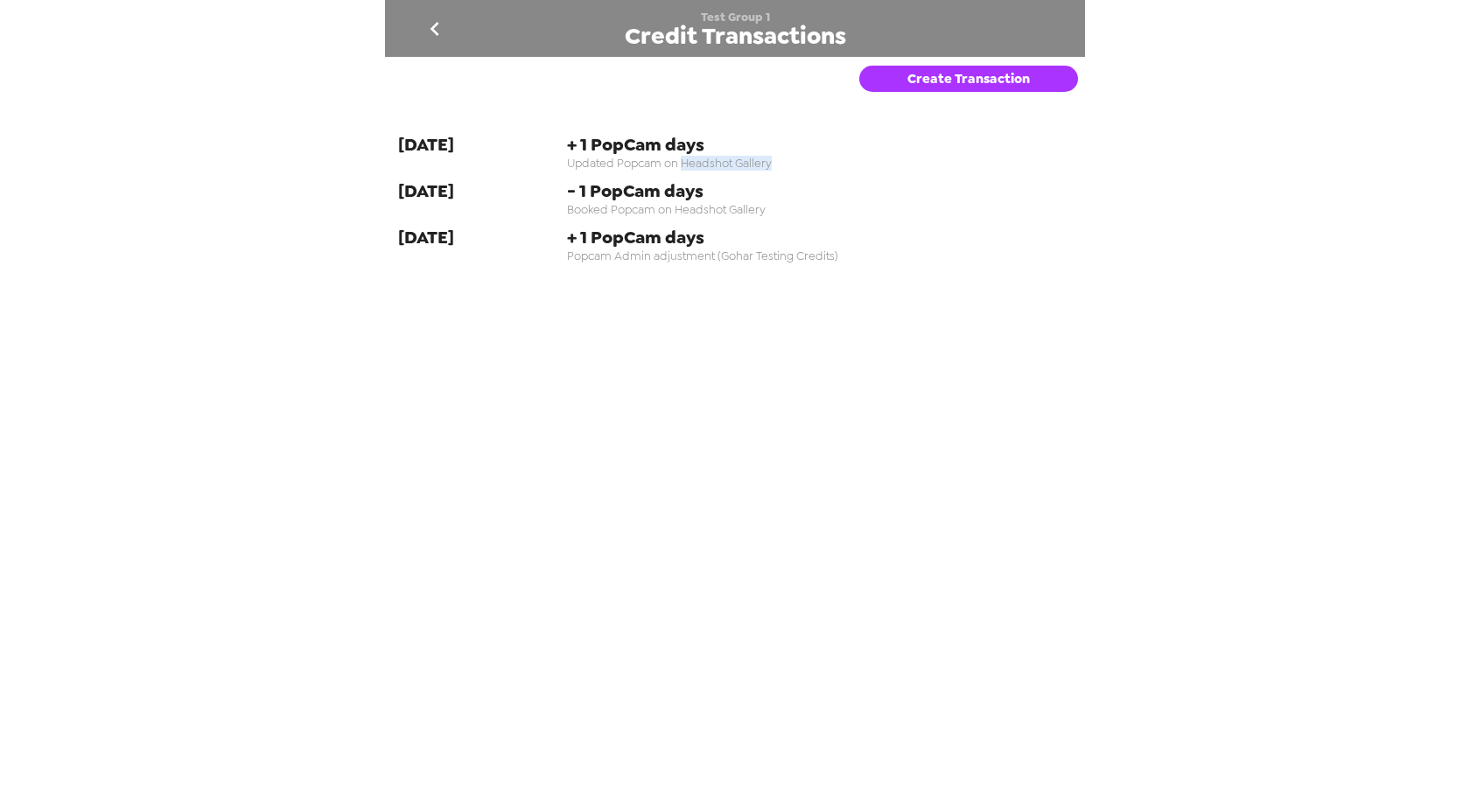
drag, startPoint x: 682, startPoint y: 166, endPoint x: 789, endPoint y: 159, distance: 107.2
click at [789, 159] on span "Updated Popcam on Headshot Gallery" at bounding box center [820, 163] width 506 height 15
click at [431, 34] on icon "go back" at bounding box center [435, 29] width 28 height 28
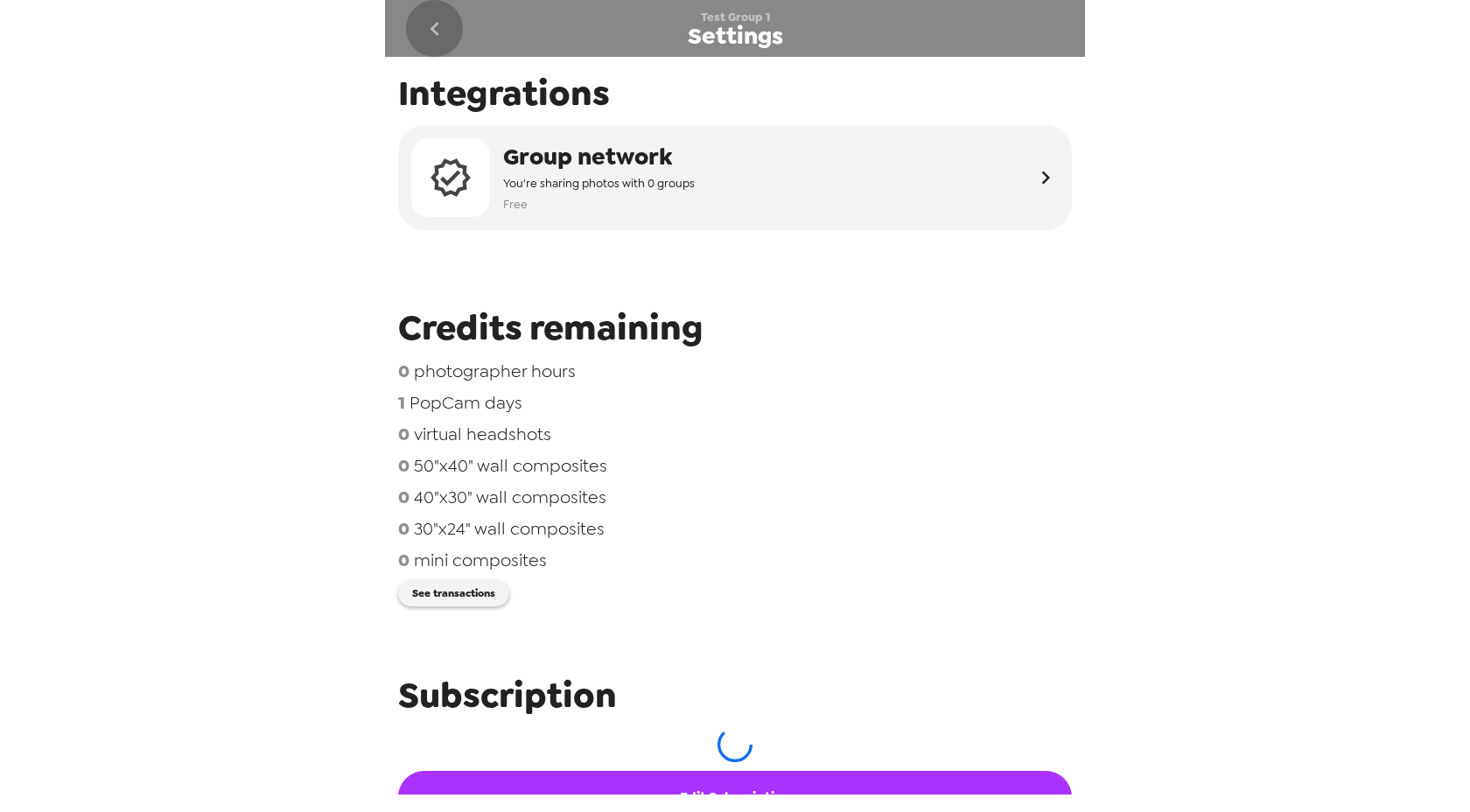
click at [431, 34] on icon "go back" at bounding box center [435, 29] width 28 height 28
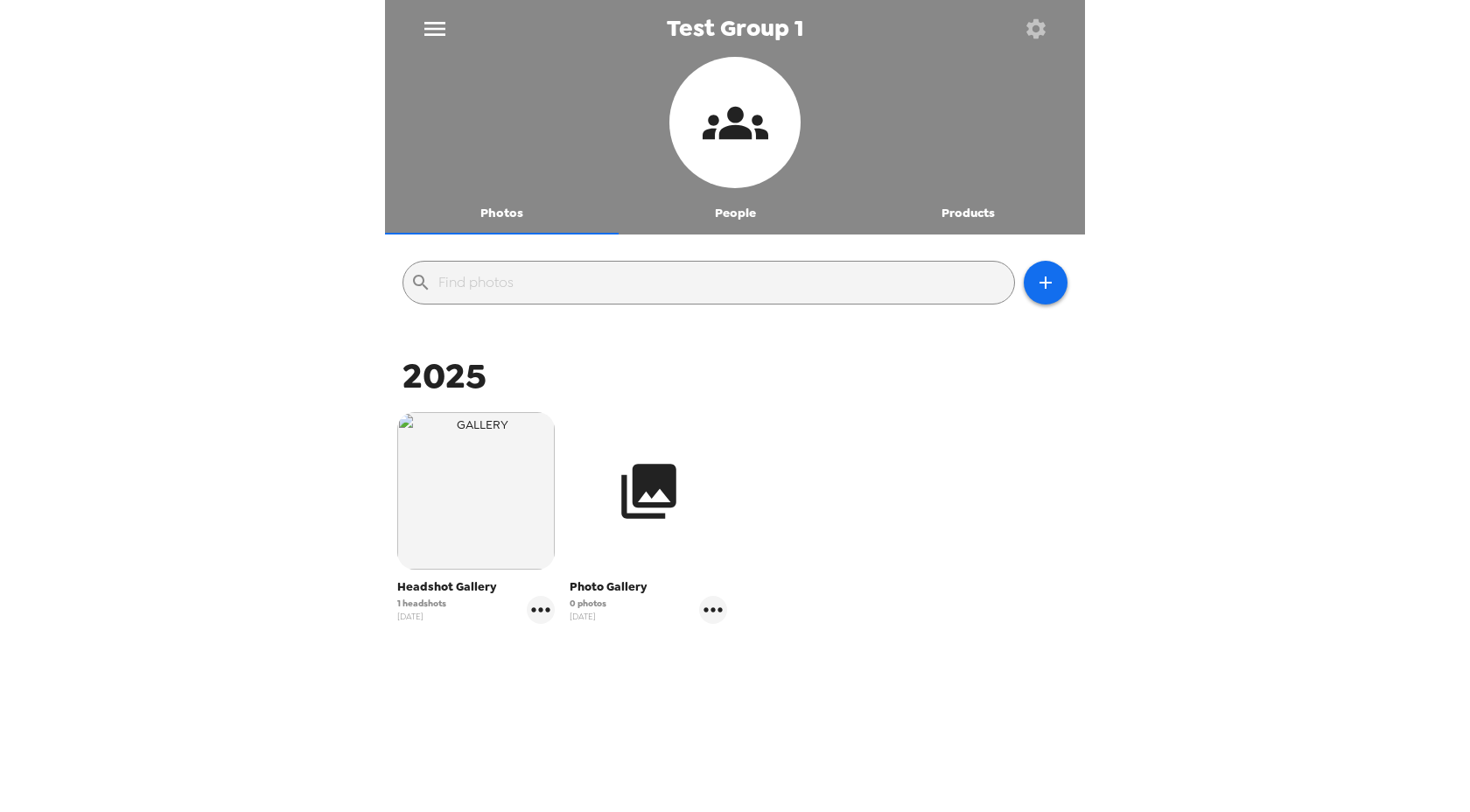
click at [652, 493] on icon "button" at bounding box center [649, 492] width 55 height 55
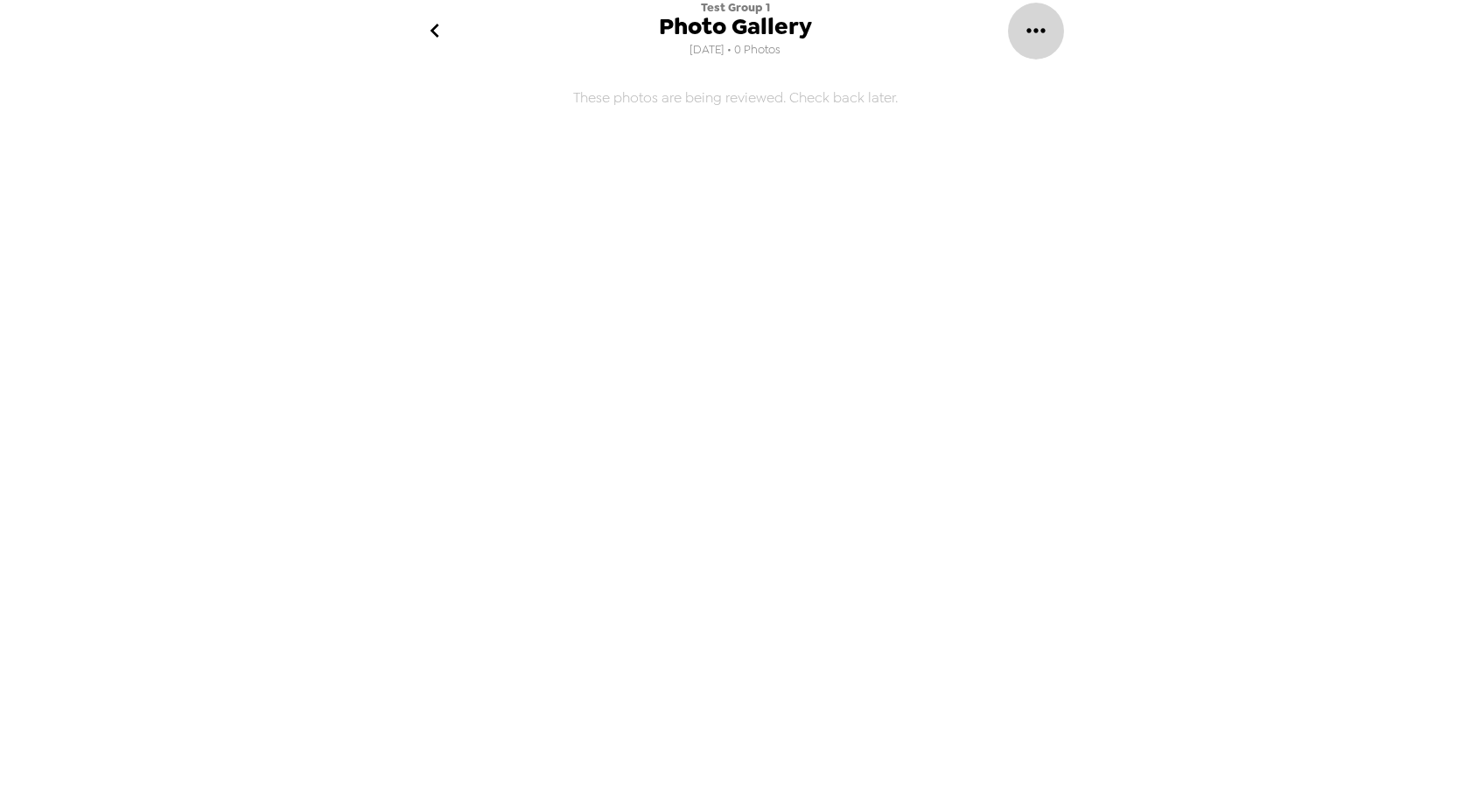
click at [1024, 26] on icon "gallery menu" at bounding box center [1036, 30] width 28 height 28
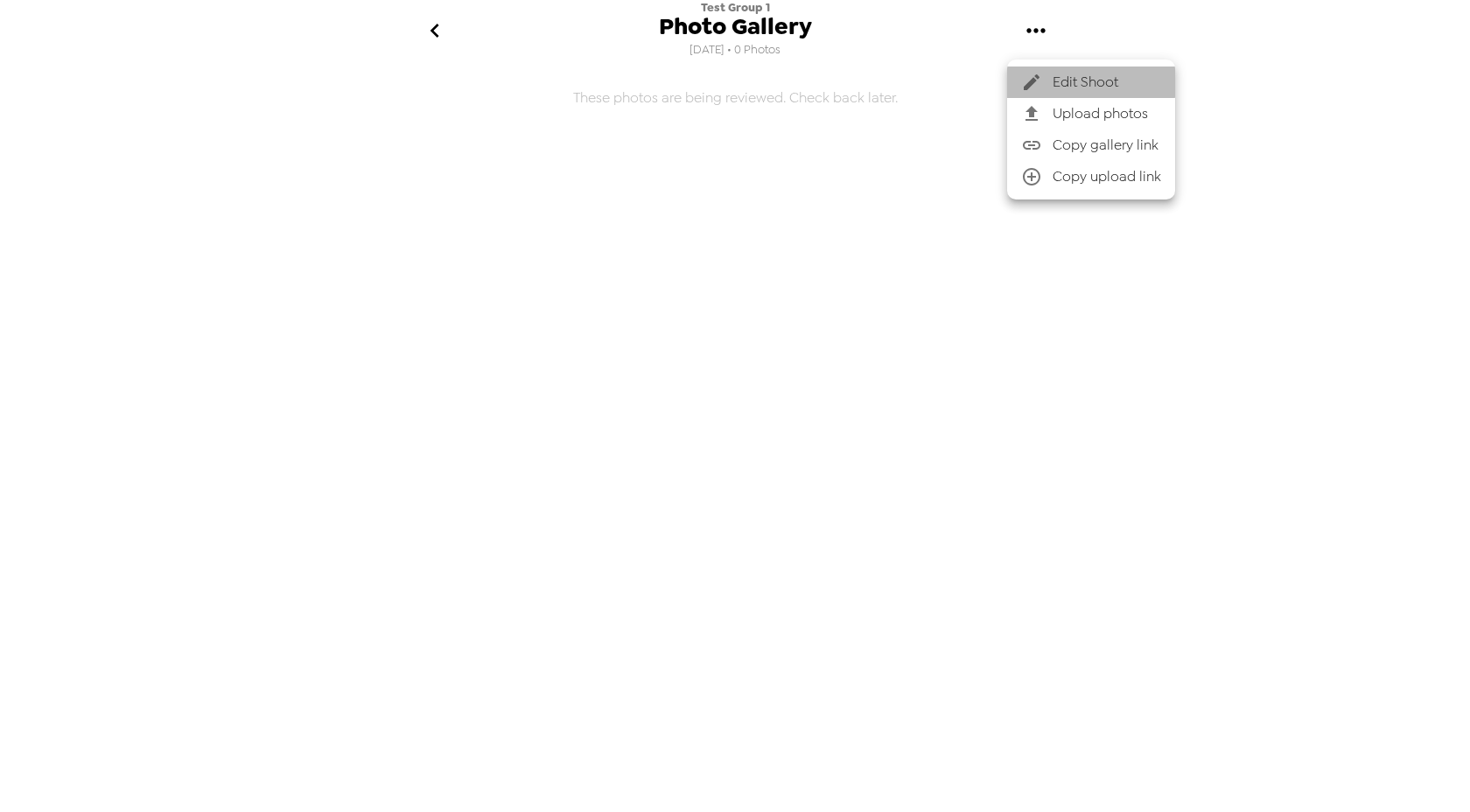
click at [1045, 71] on li "Edit Shoot" at bounding box center [1091, 82] width 168 height 31
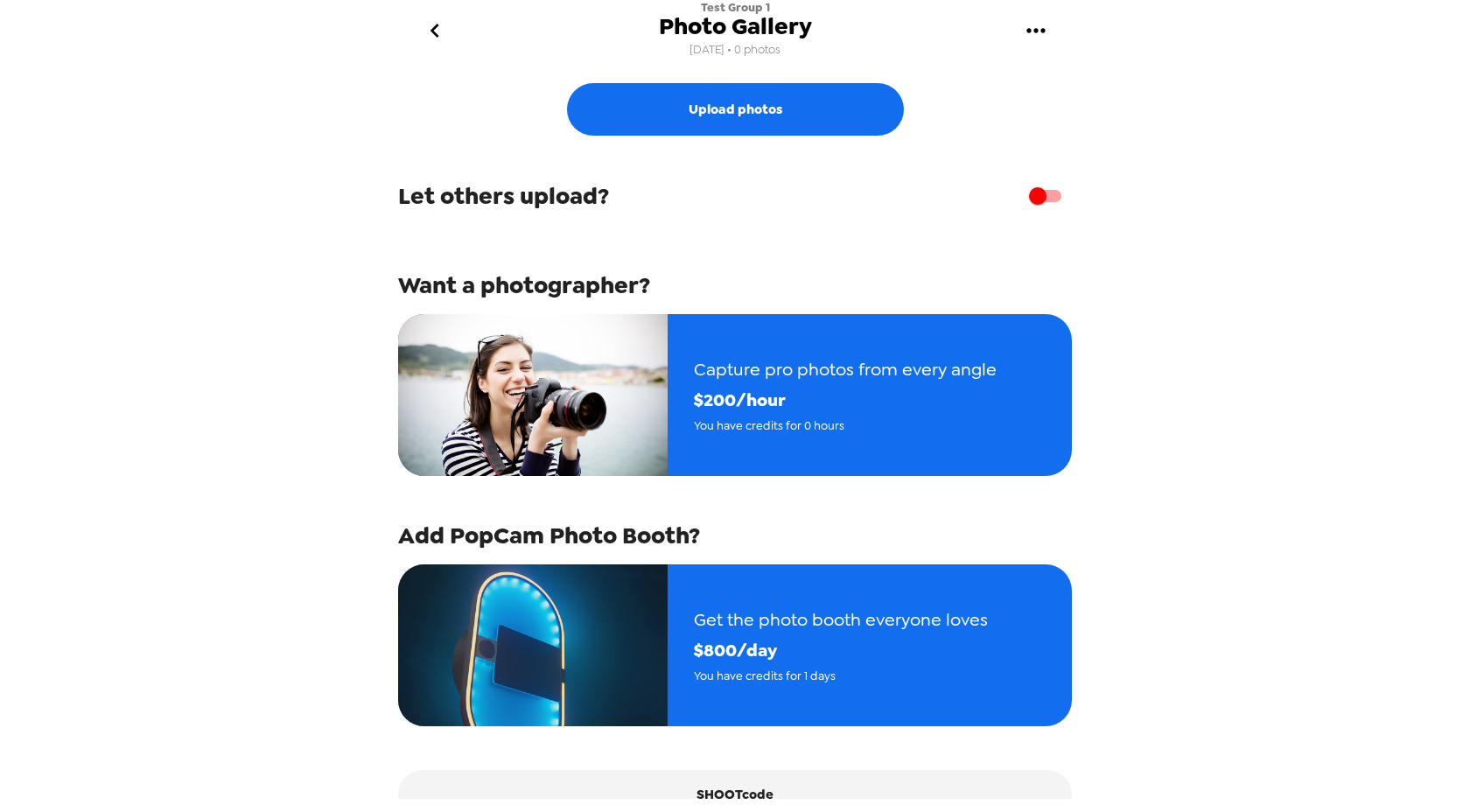
click at [1059, 191] on input "checkbox" at bounding box center [1038, 196] width 99 height 33
checkbox input "true"
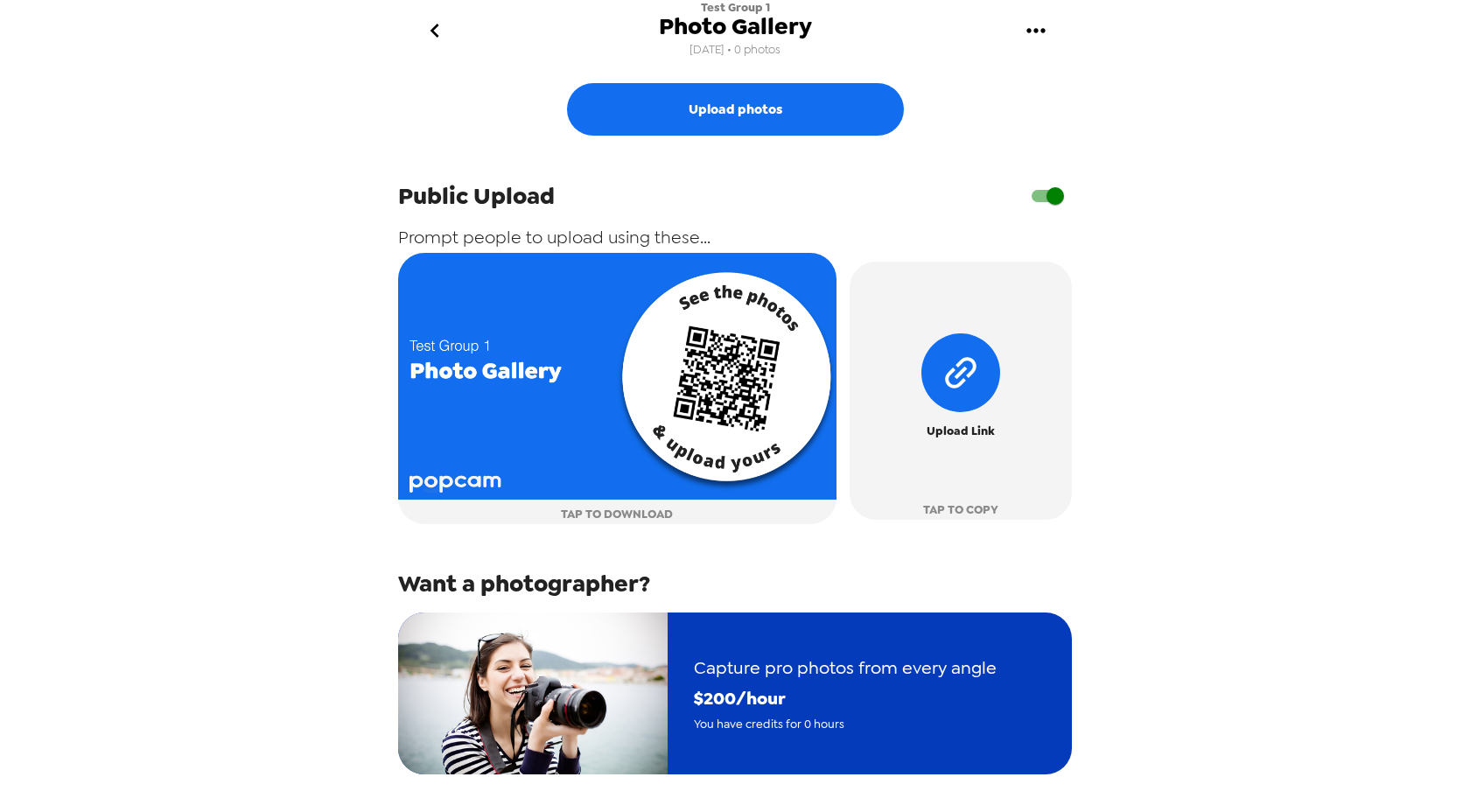
scroll to position [389, 0]
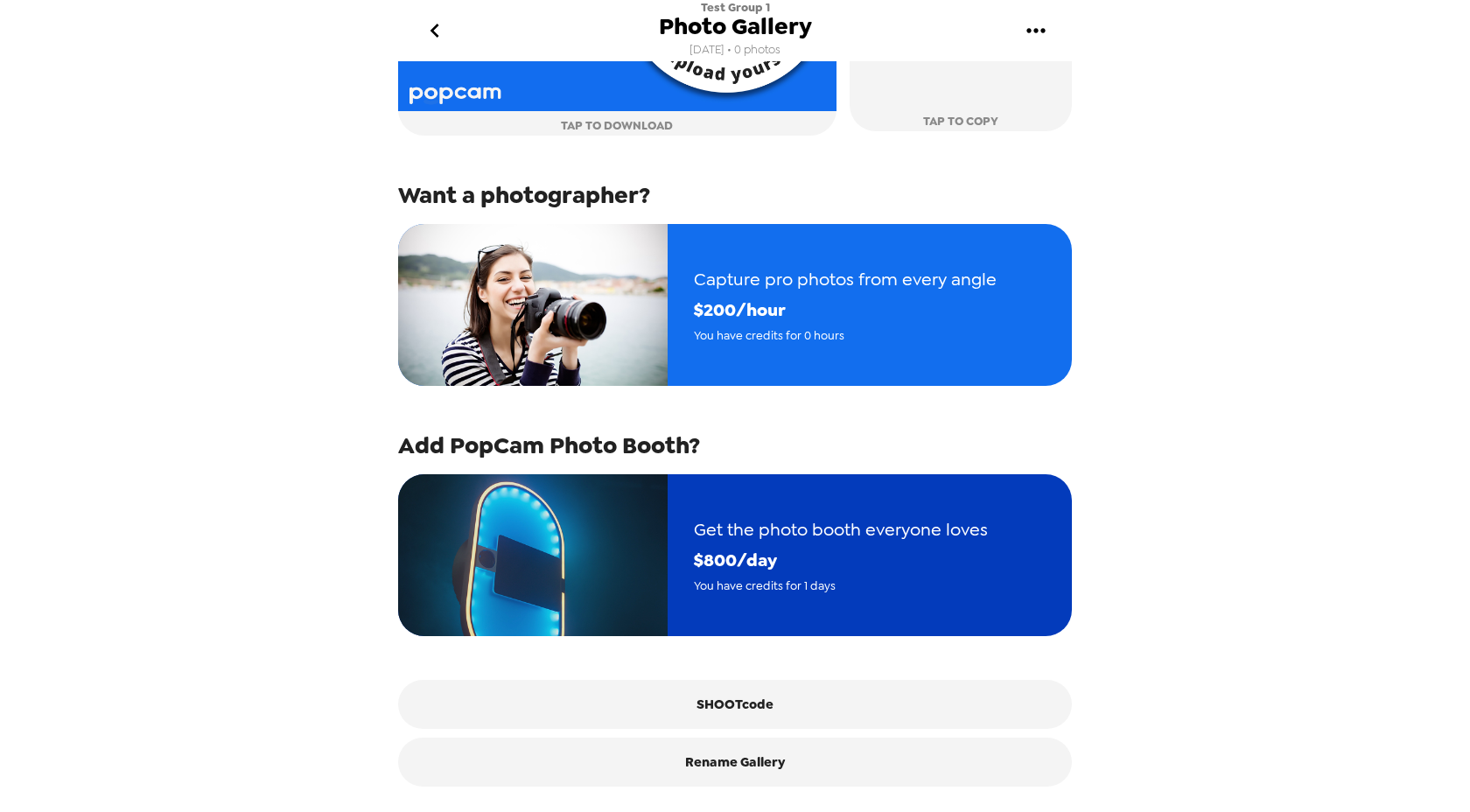
click at [596, 590] on img "button" at bounding box center [532, 555] width 270 height 162
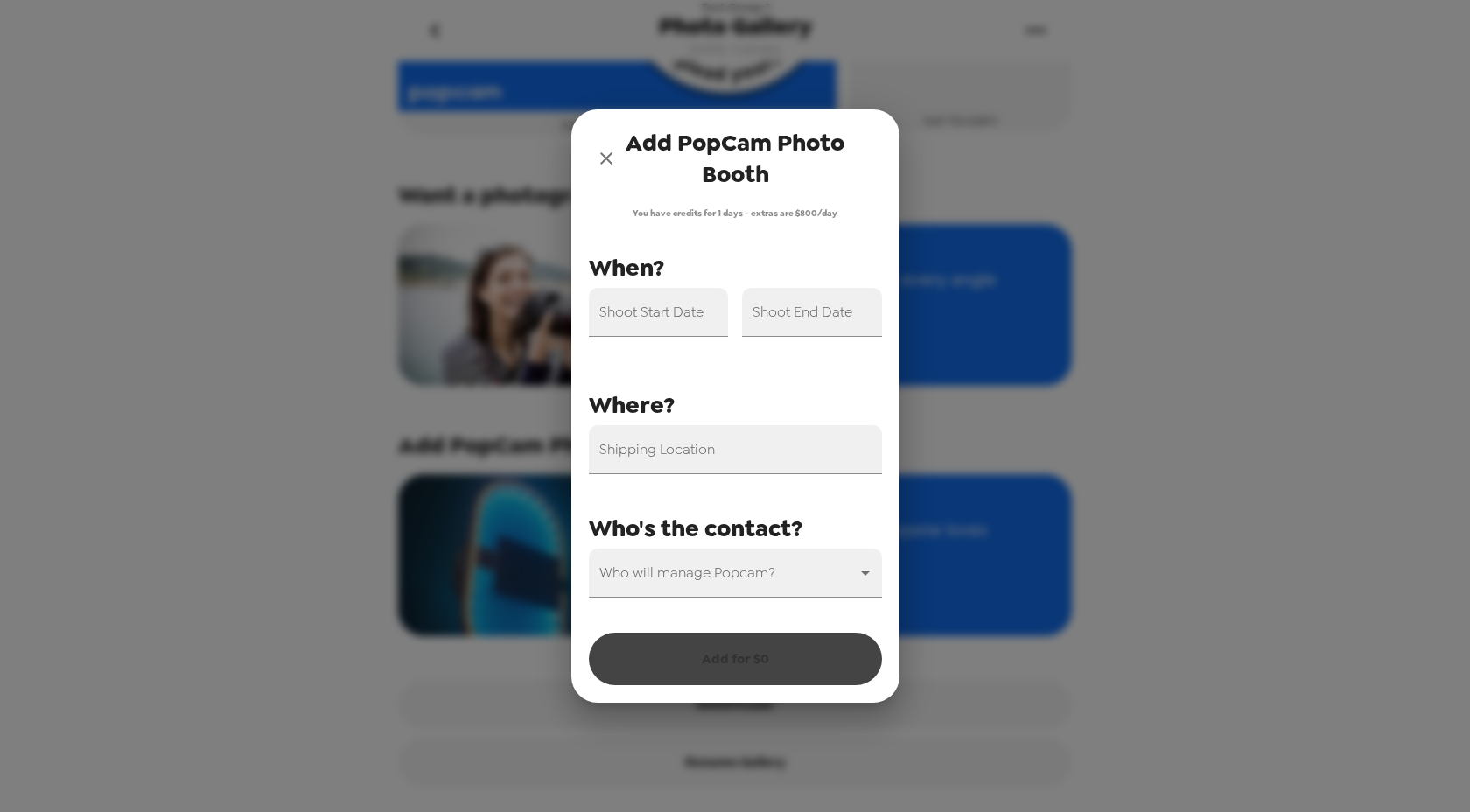
click at [610, 157] on icon "close" at bounding box center [606, 158] width 21 height 21
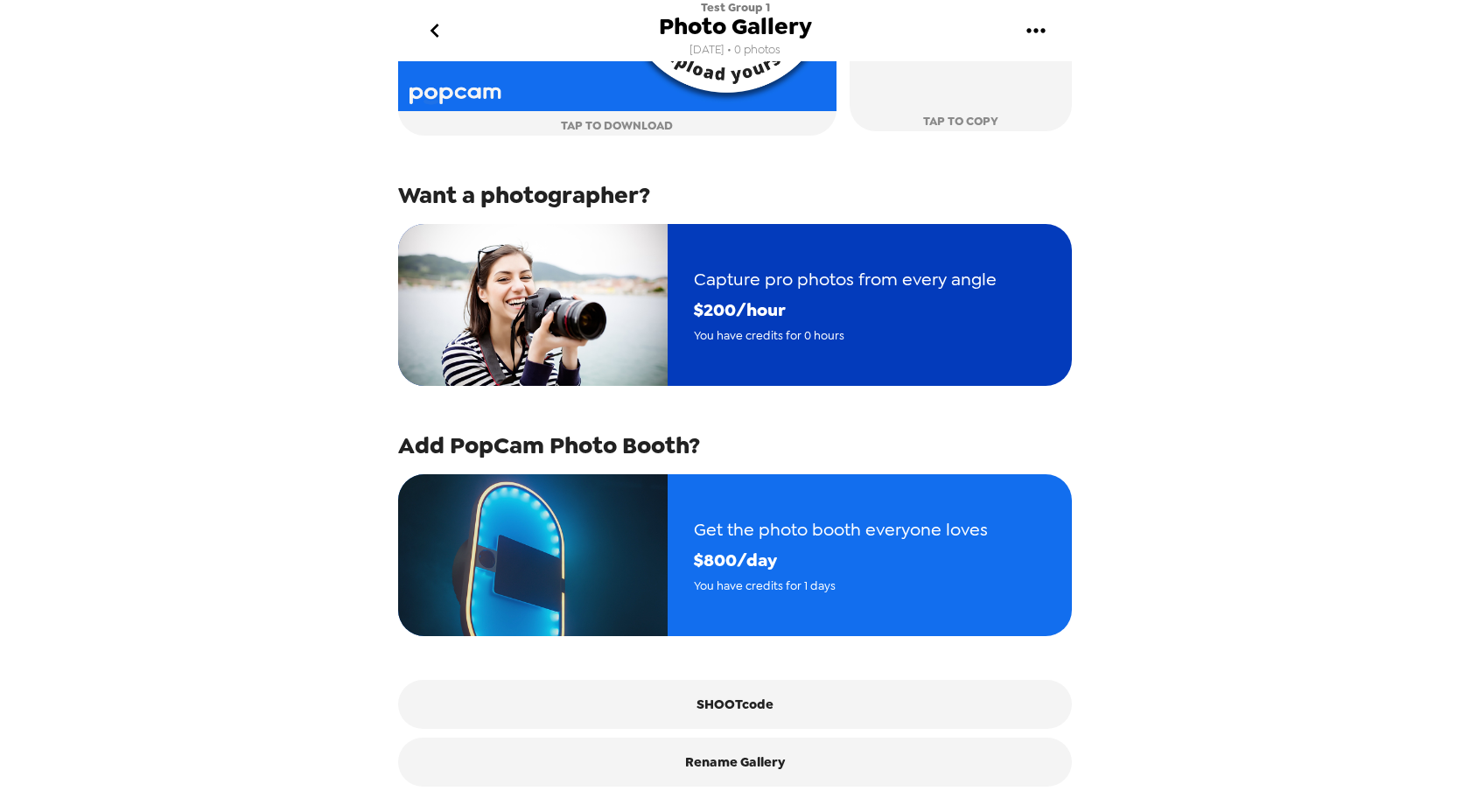
scroll to position [0, 0]
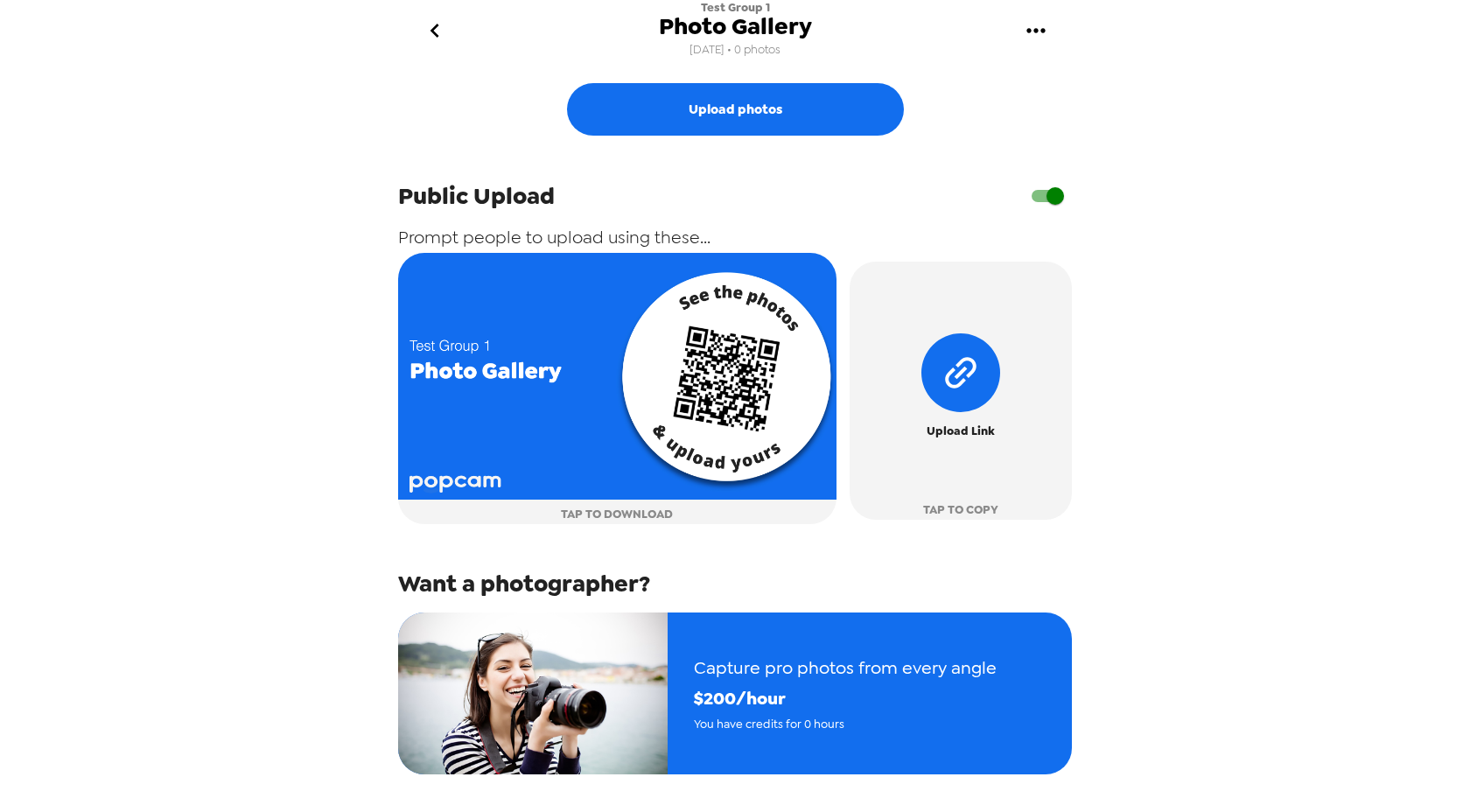
click at [425, 29] on icon "go back" at bounding box center [435, 30] width 28 height 28
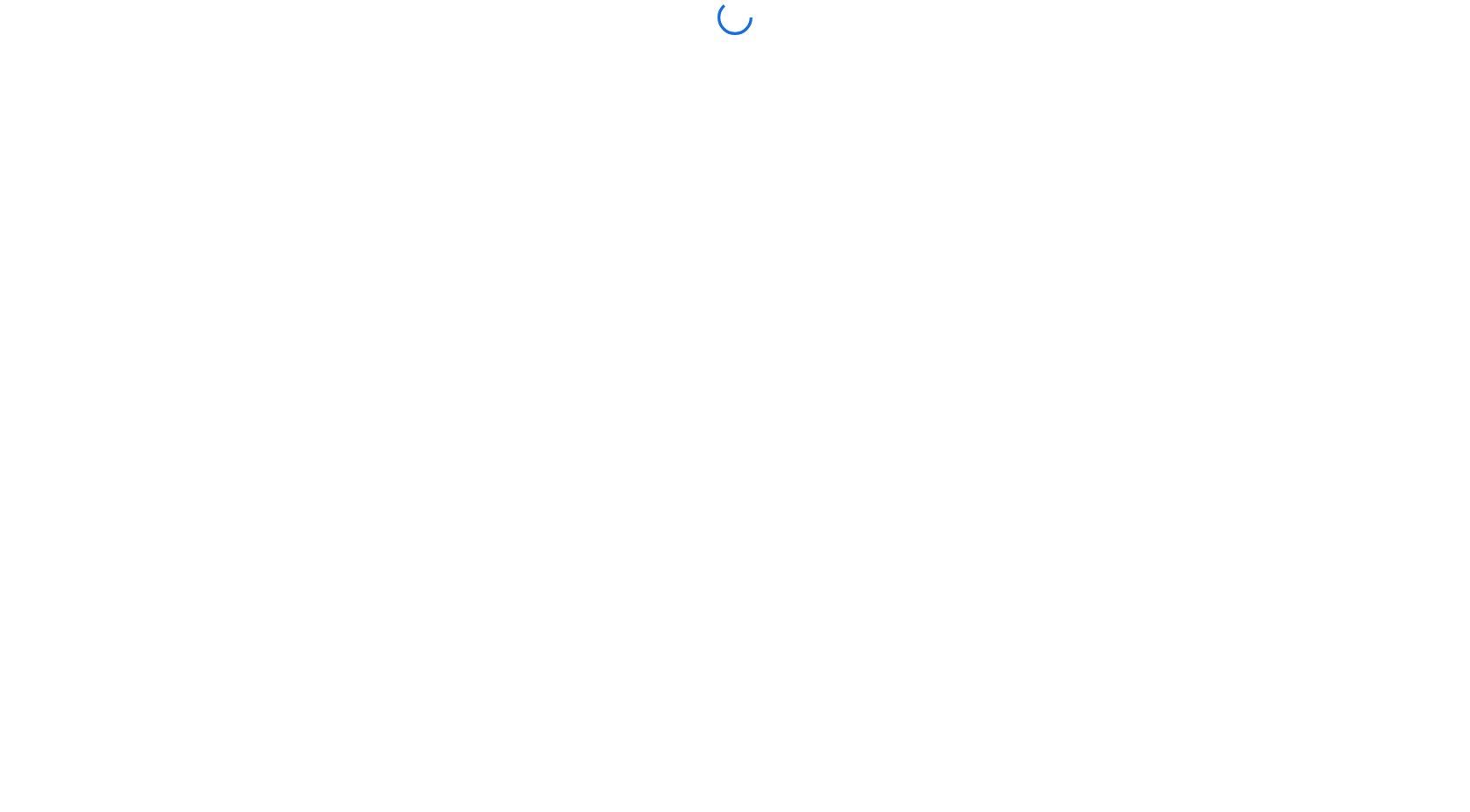
click at [425, 29] on div at bounding box center [735, 17] width 700 height 35
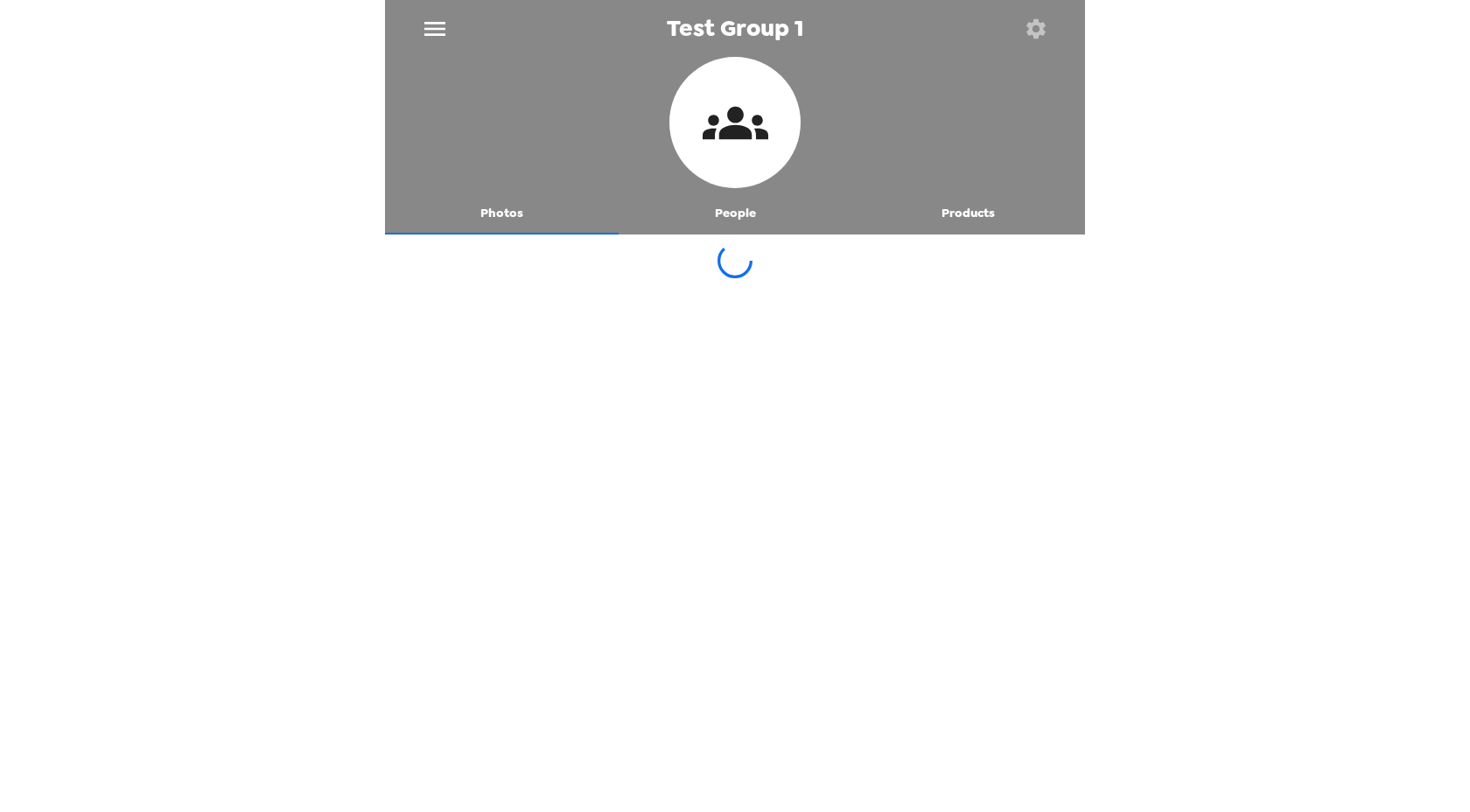
click at [430, 30] on icon "menu" at bounding box center [435, 29] width 28 height 28
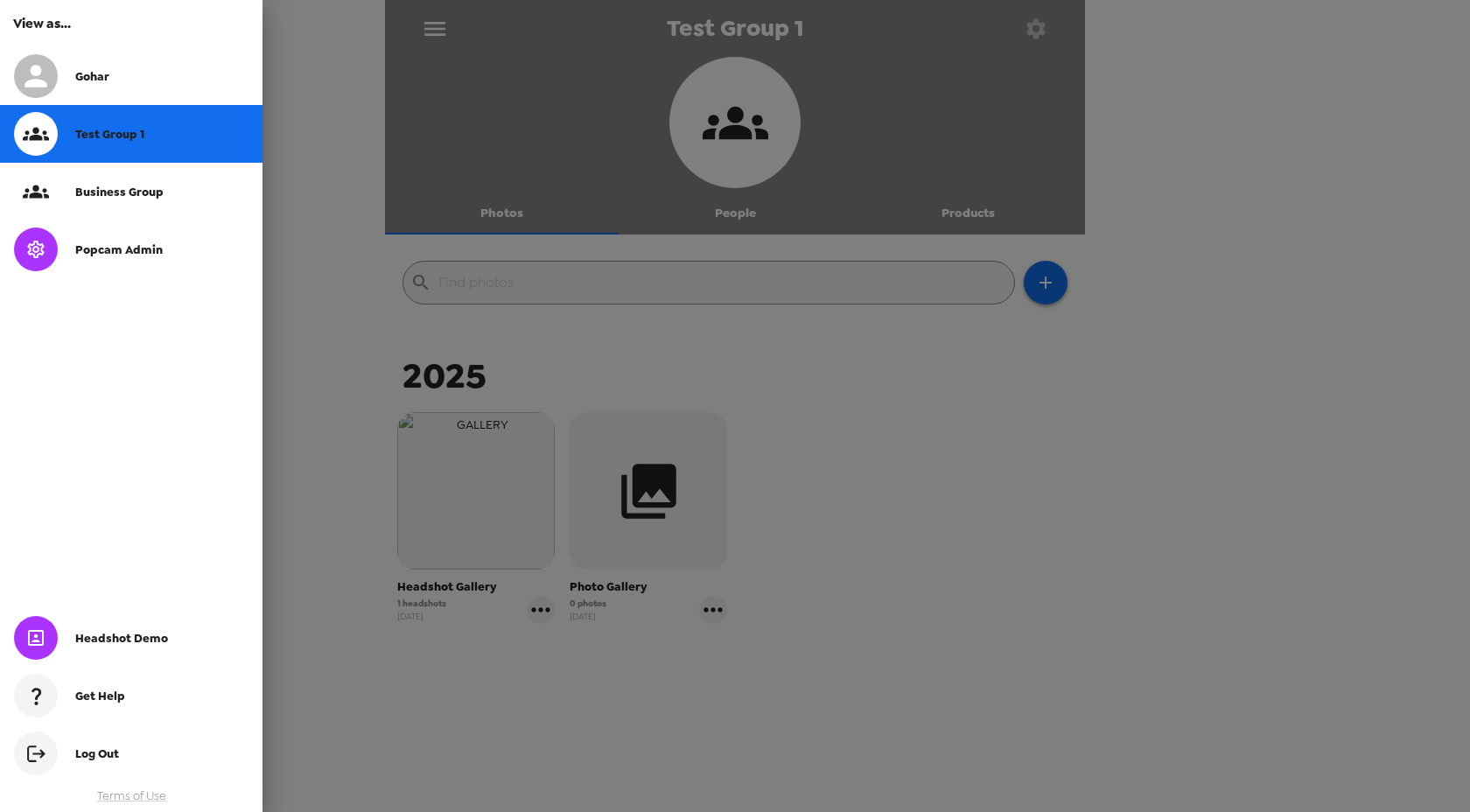
click at [322, 354] on div at bounding box center [735, 406] width 1470 height 812
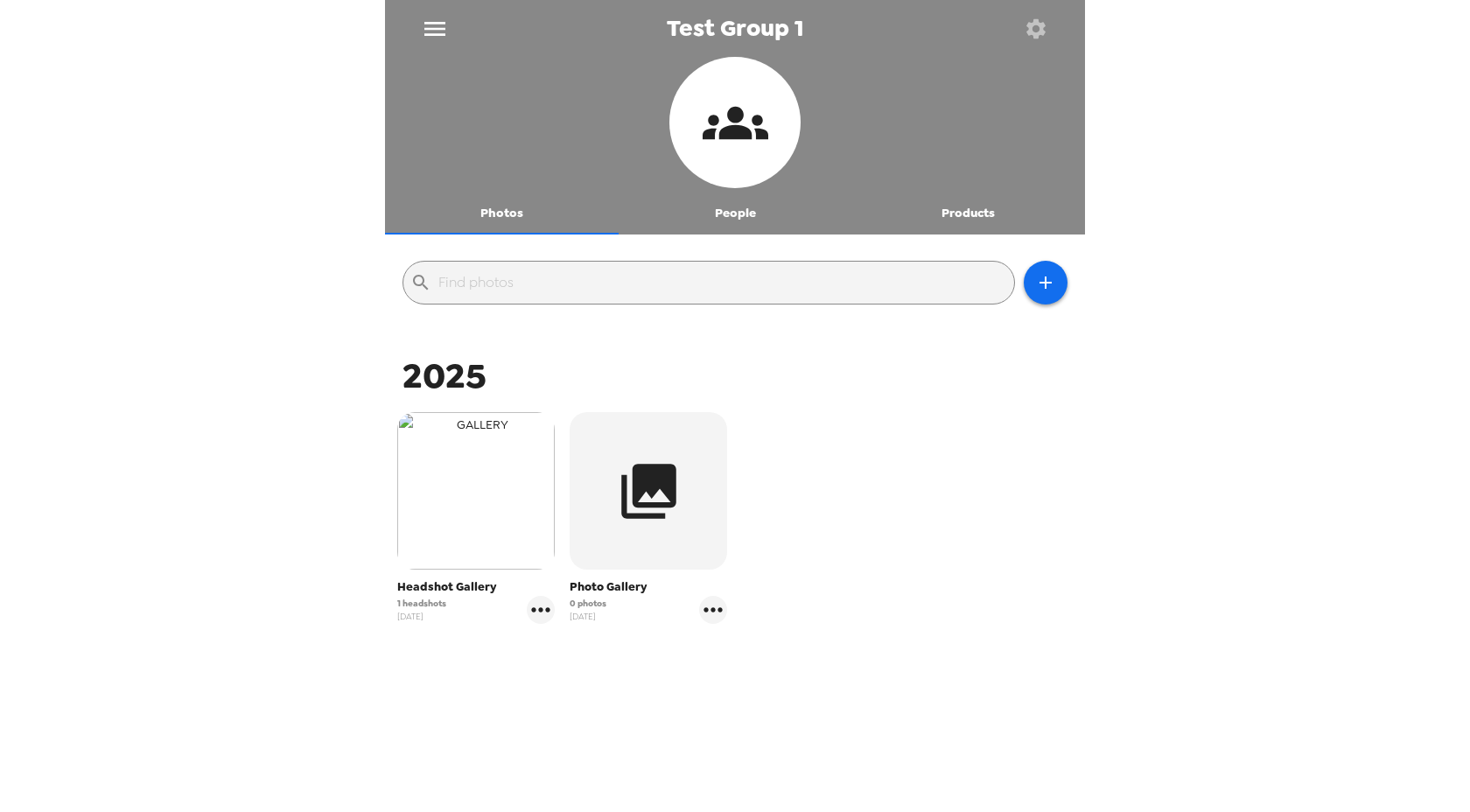
click at [449, 518] on img "button" at bounding box center [475, 491] width 158 height 157
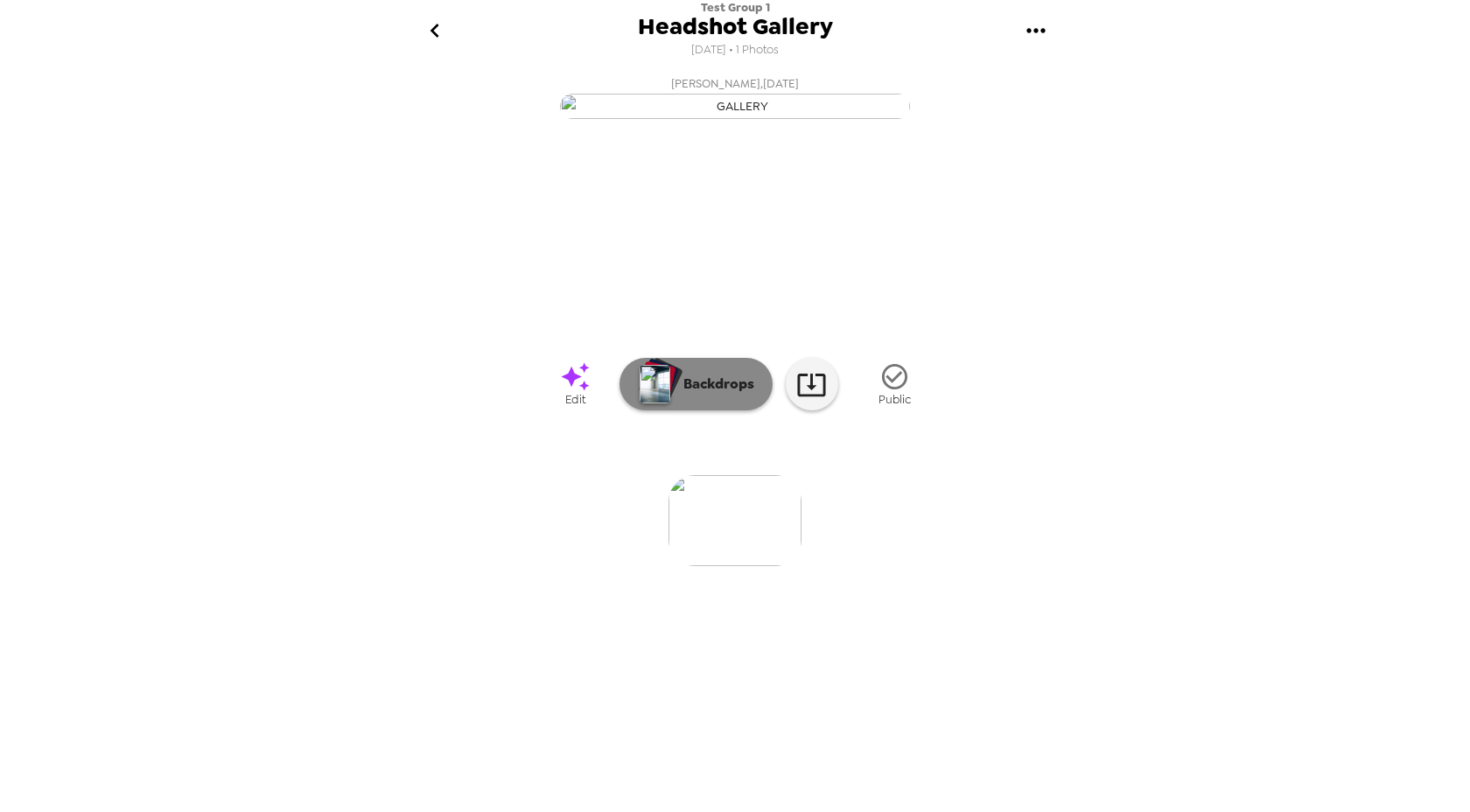
click at [708, 411] on button "Backdrops" at bounding box center [696, 384] width 153 height 52
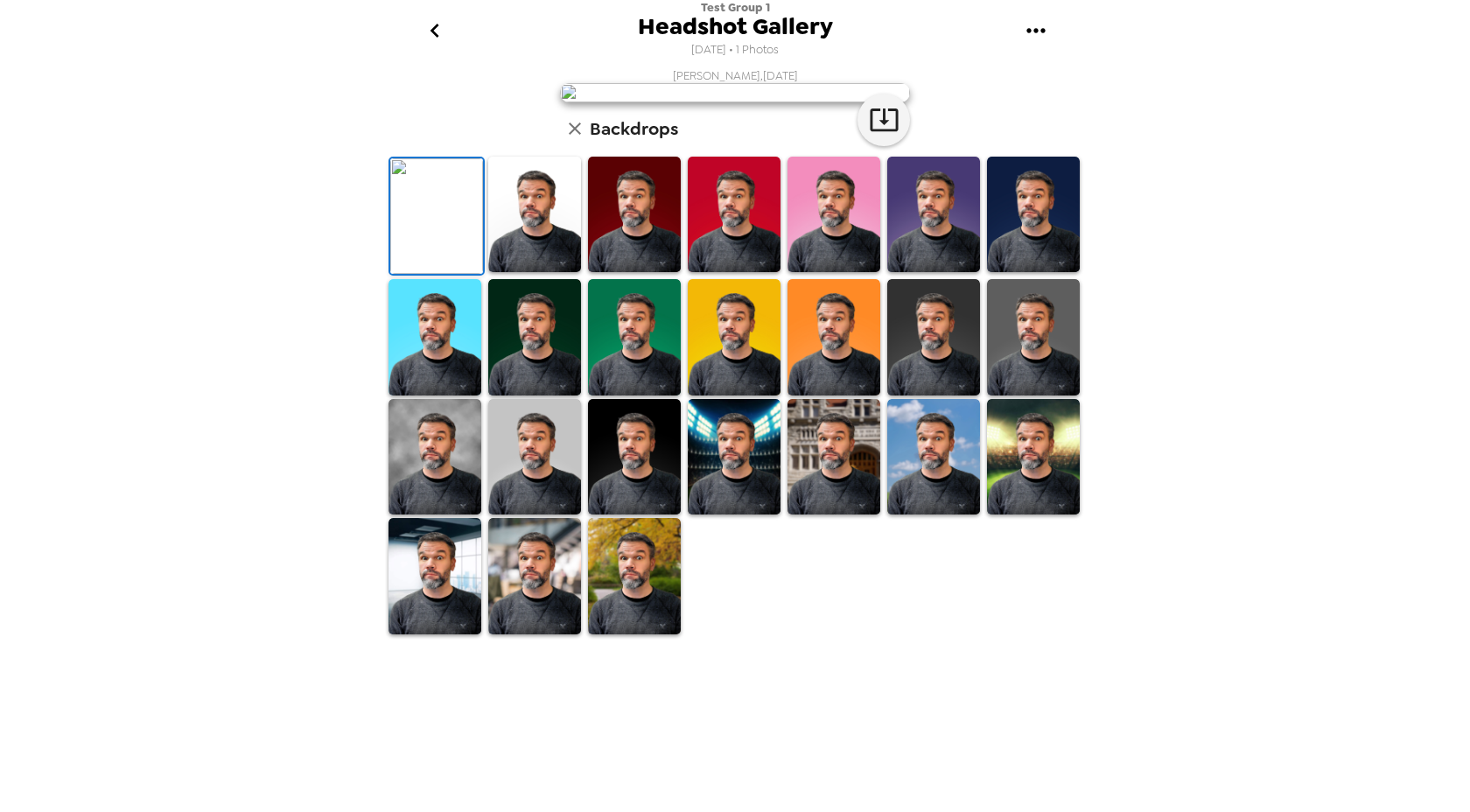
scroll to position [249, 0]
click at [473, 634] on img at bounding box center [435, 576] width 93 height 116
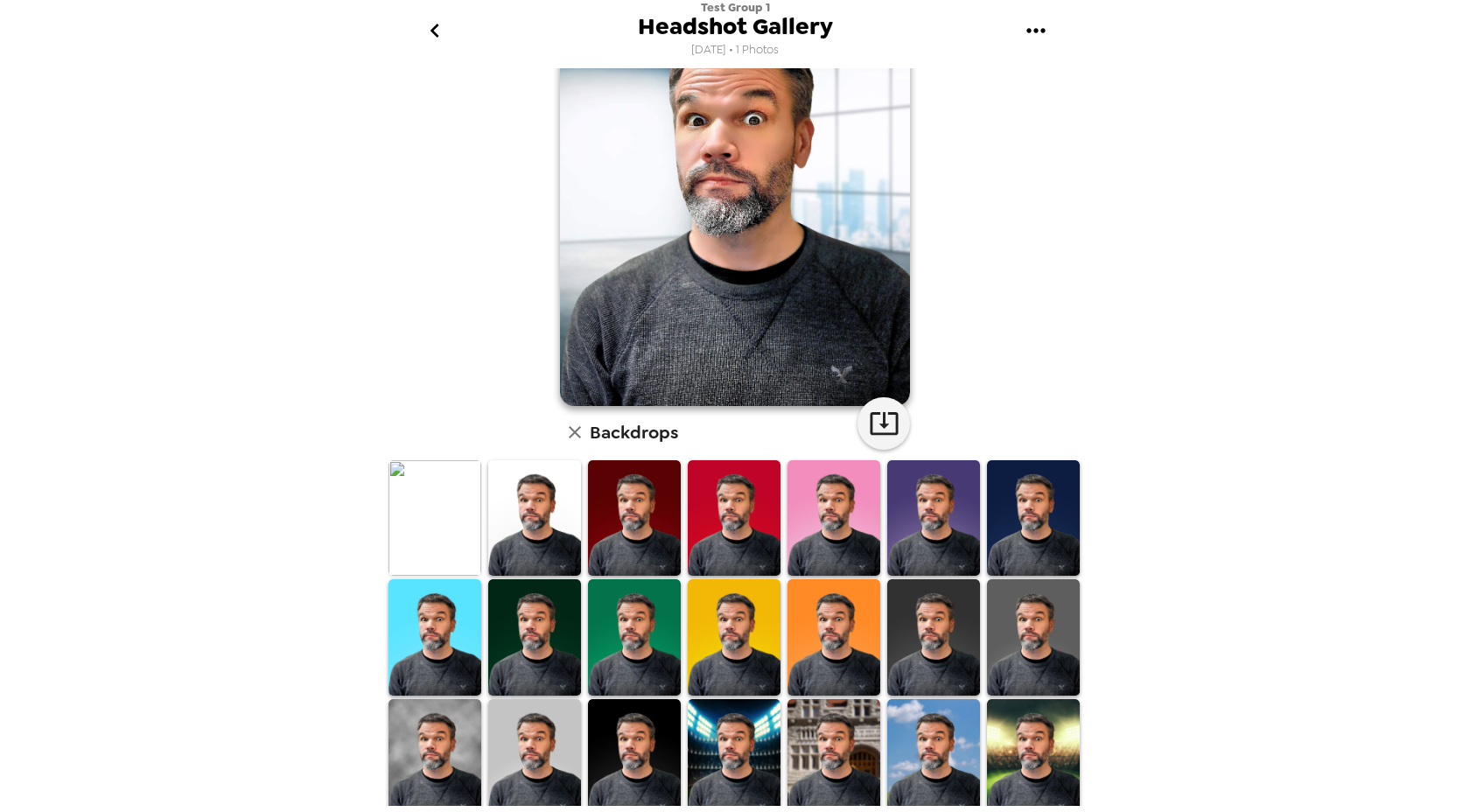
scroll to position [0, 0]
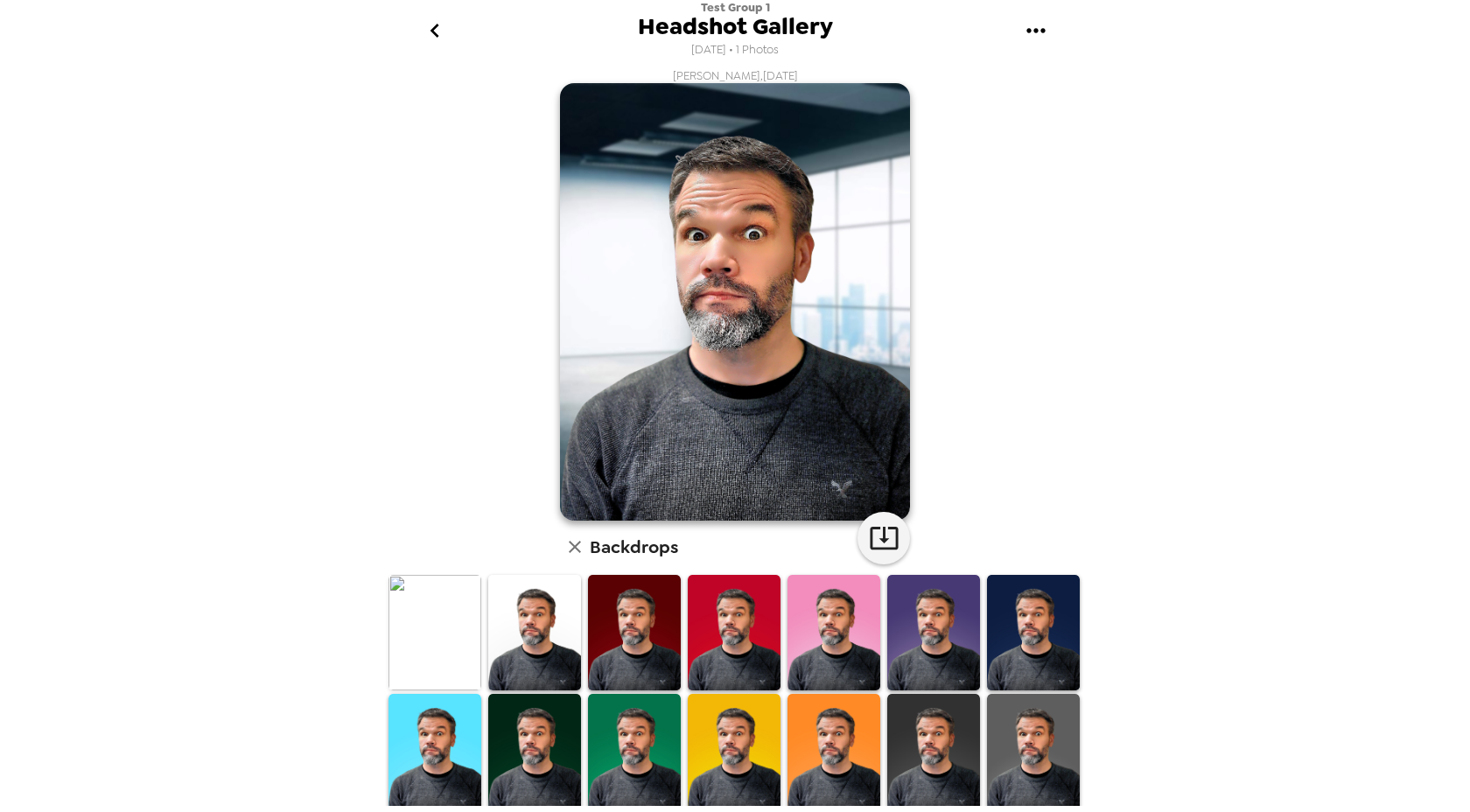
click at [438, 25] on icon "go back" at bounding box center [435, 30] width 28 height 28
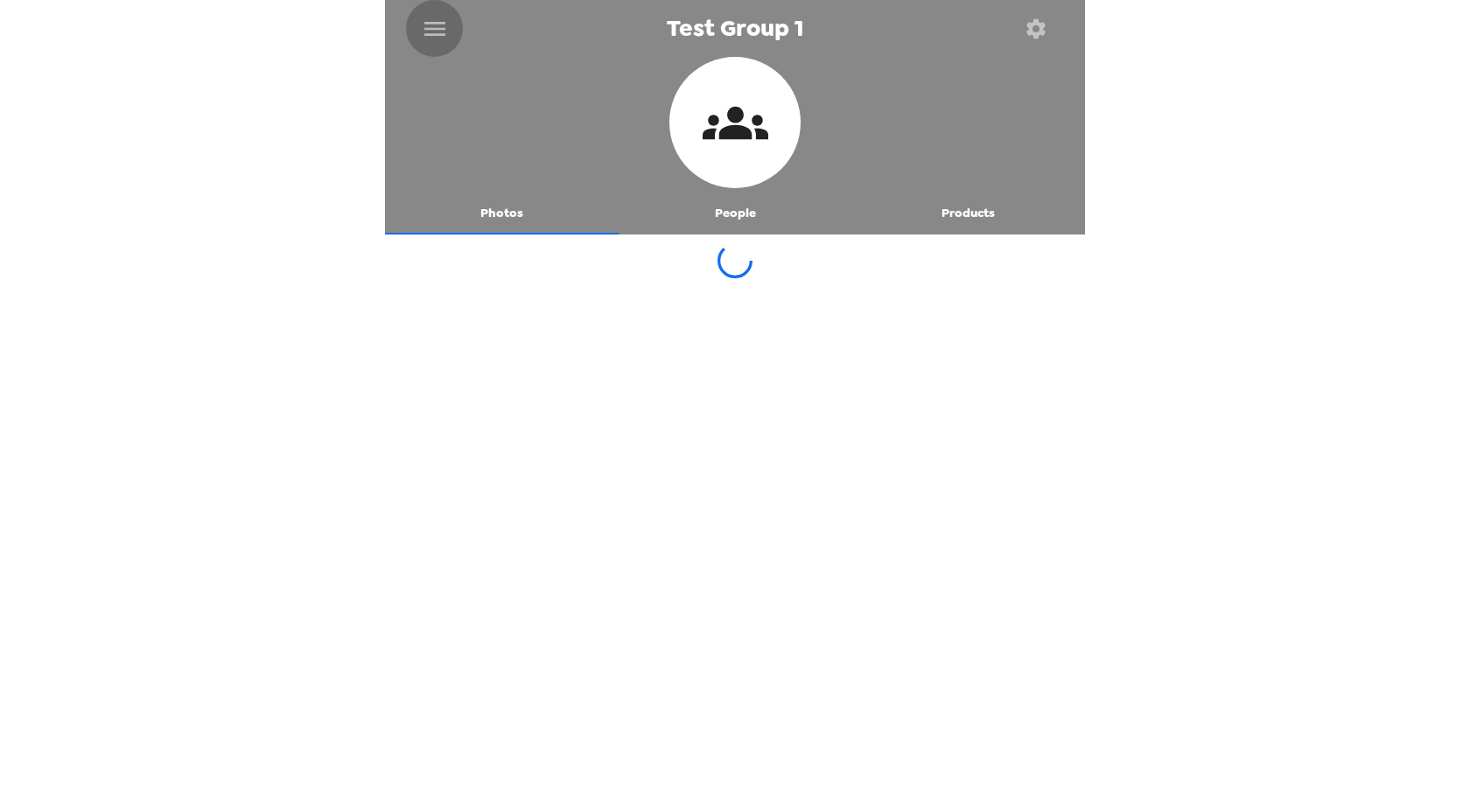
click at [438, 25] on icon "menu" at bounding box center [435, 29] width 28 height 28
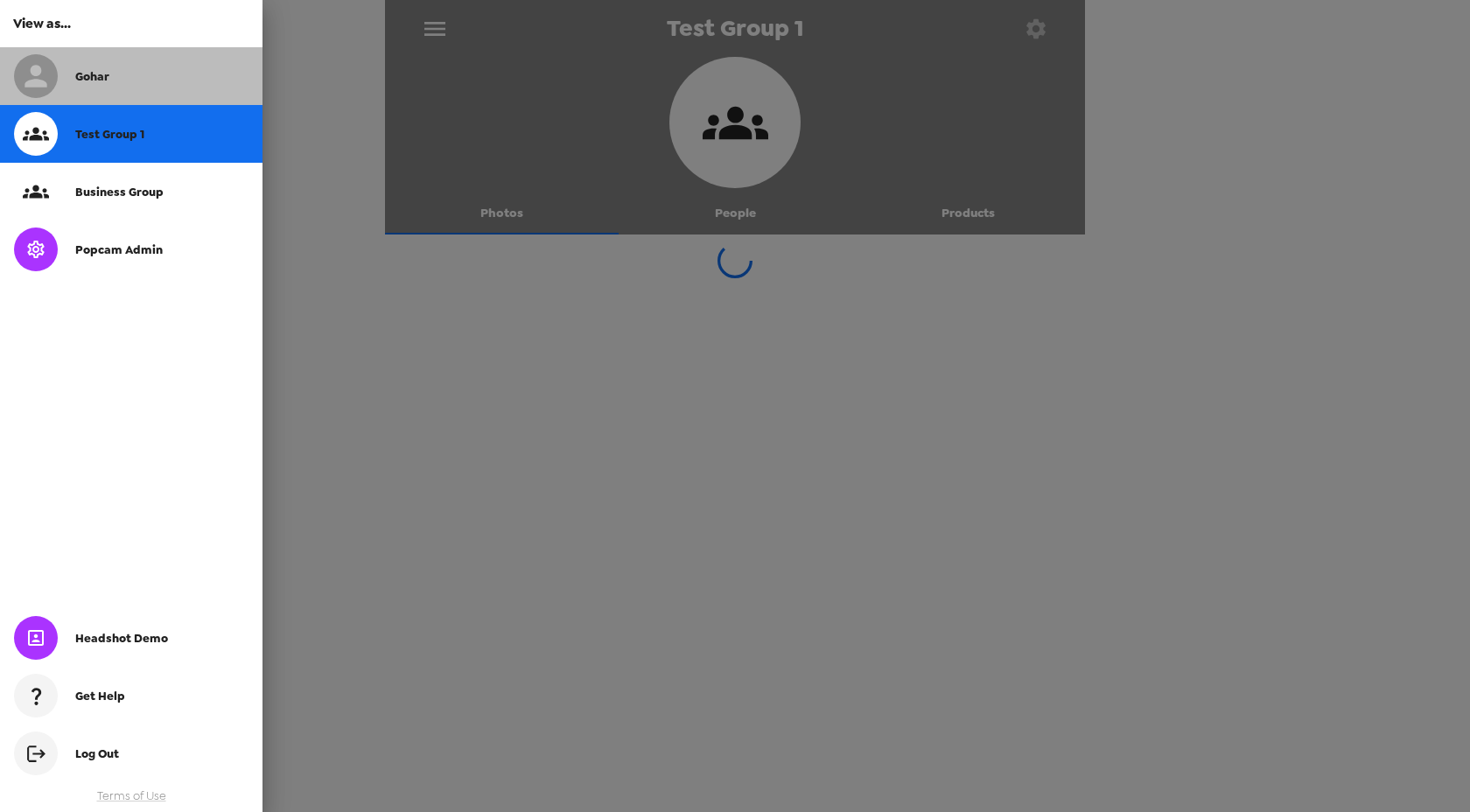
click at [154, 65] on div "Gohar" at bounding box center [131, 75] width 262 height 58
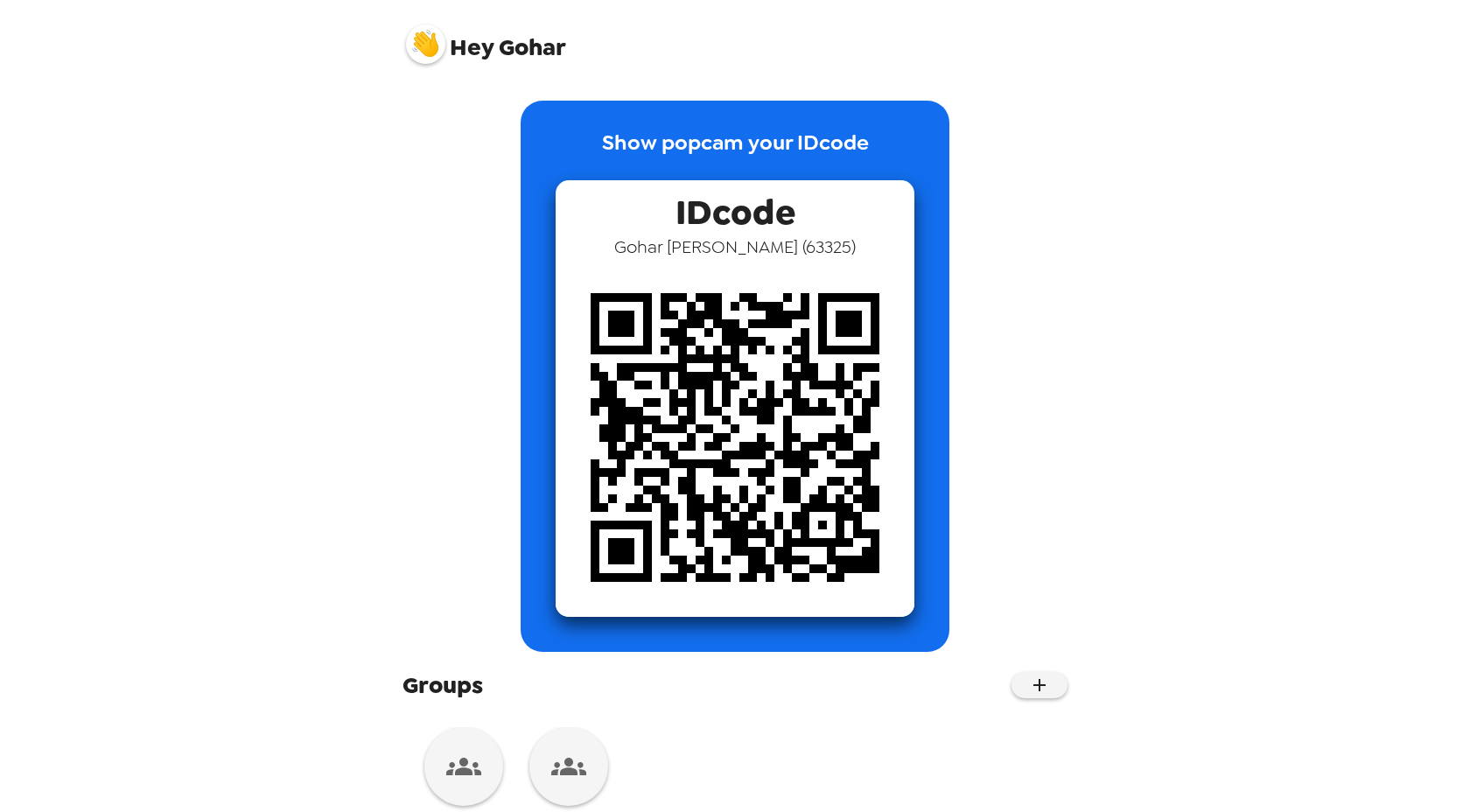
scroll to position [47, 0]
